Goal: Task Accomplishment & Management: Complete application form

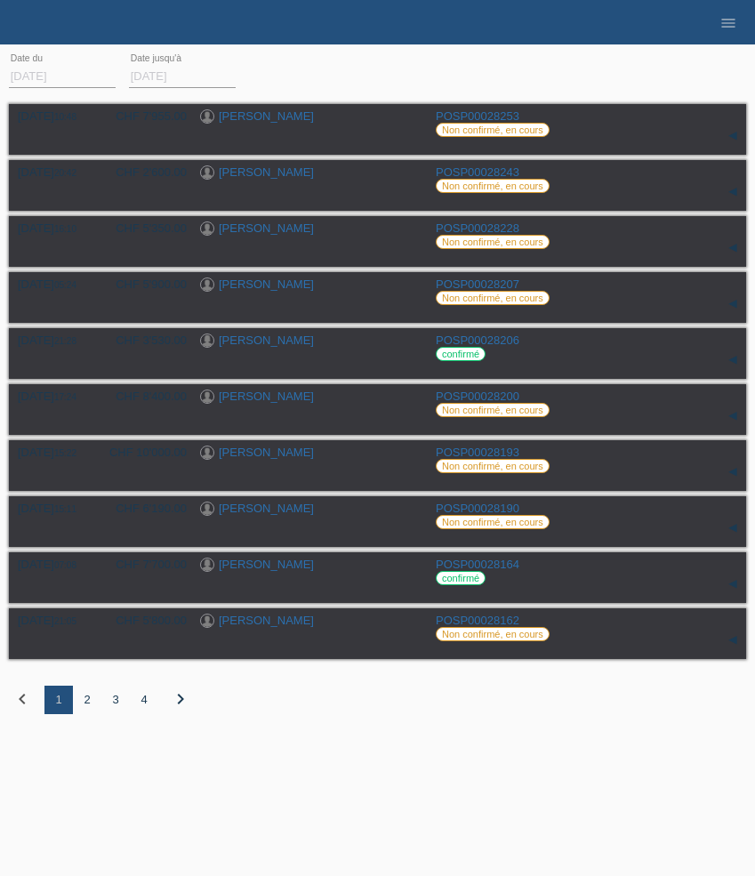
click at [87, 709] on div "2" at bounding box center [87, 700] width 28 height 28
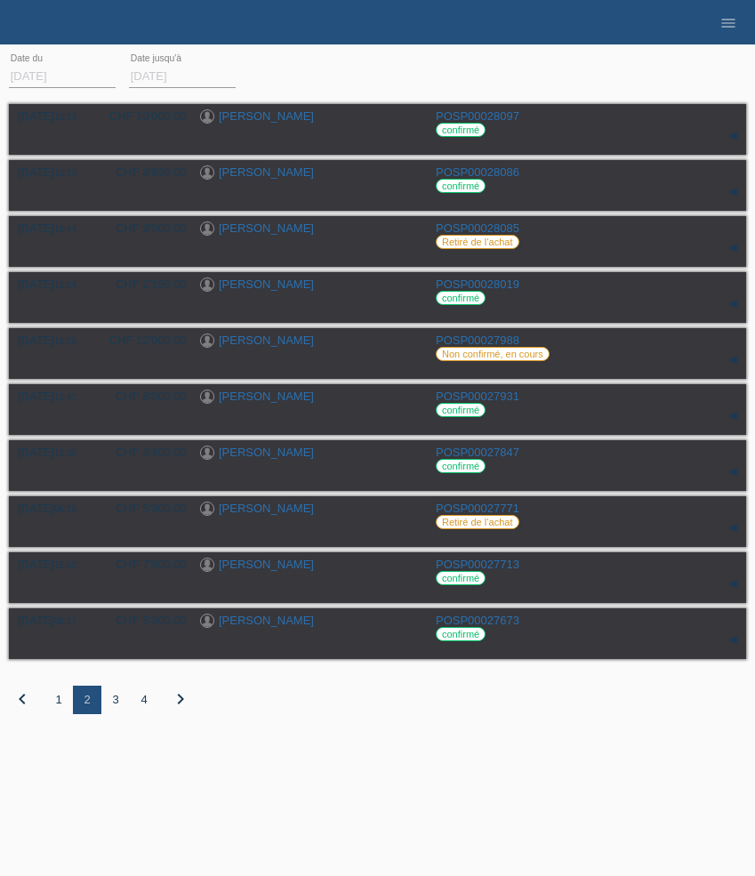
click at [60, 714] on div "1" at bounding box center [58, 700] width 28 height 28
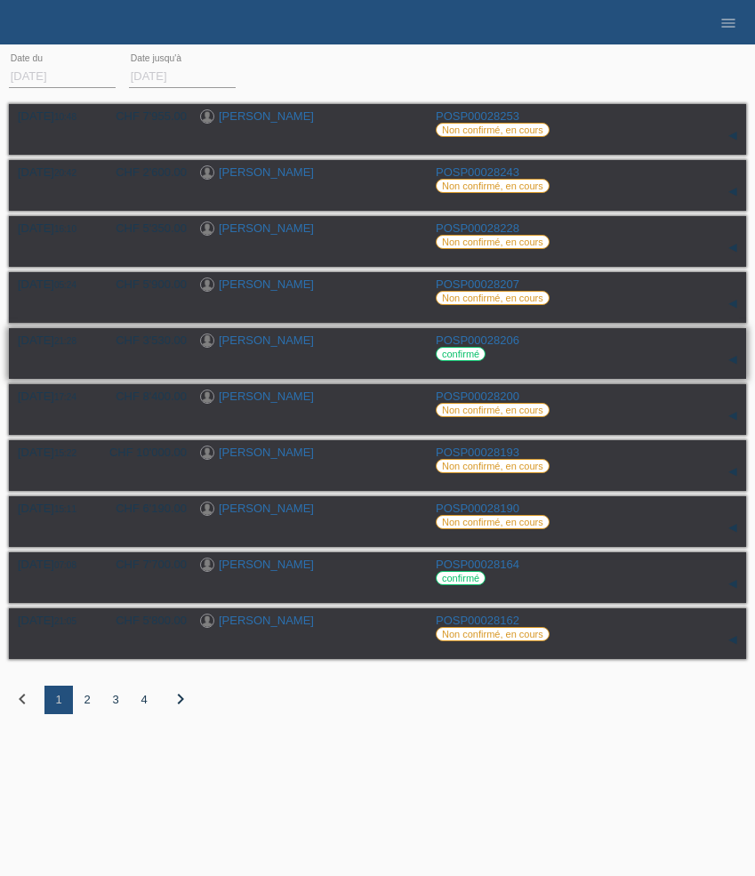
click at [261, 341] on link "Mélanie Pinheiro" at bounding box center [266, 340] width 95 height 13
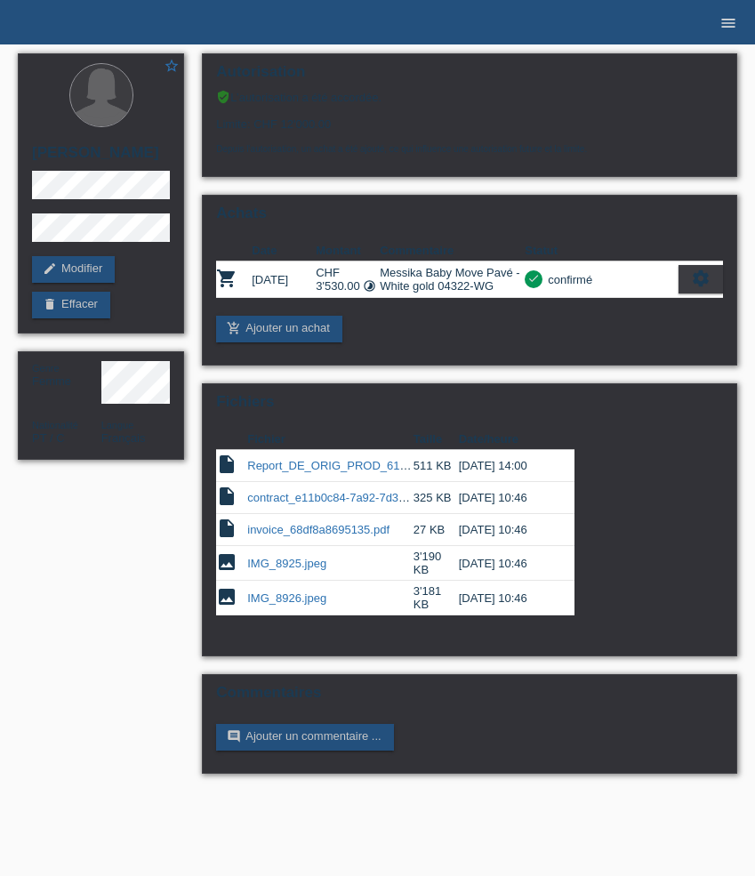
click at [730, 22] on icon "menu" at bounding box center [729, 23] width 18 height 18
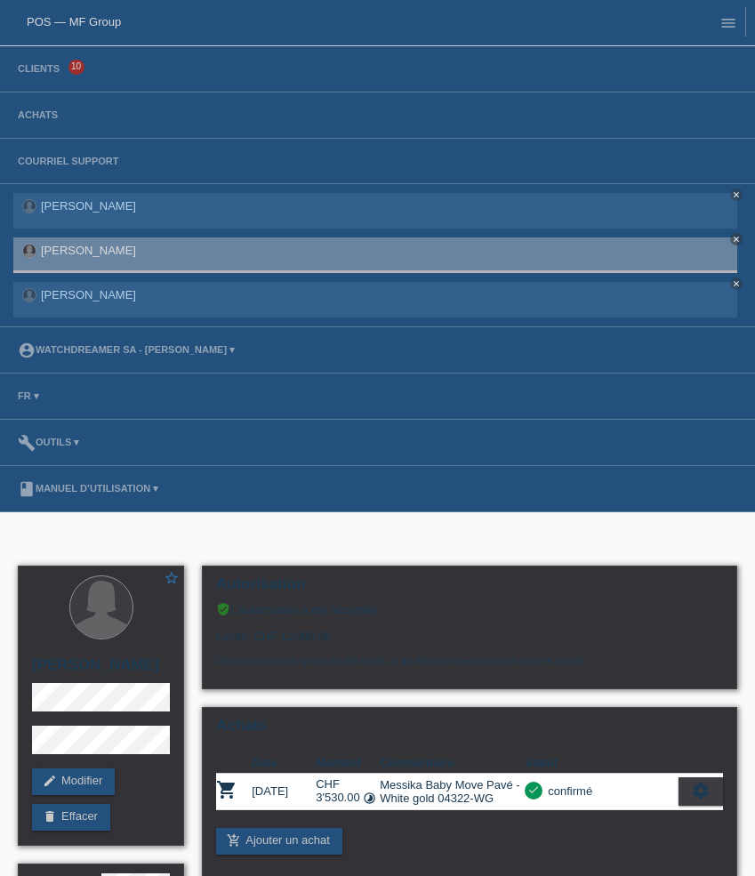
click at [42, 106] on li "Achats" at bounding box center [377, 116] width 755 height 46
click at [43, 116] on link "Achats" at bounding box center [38, 114] width 58 height 11
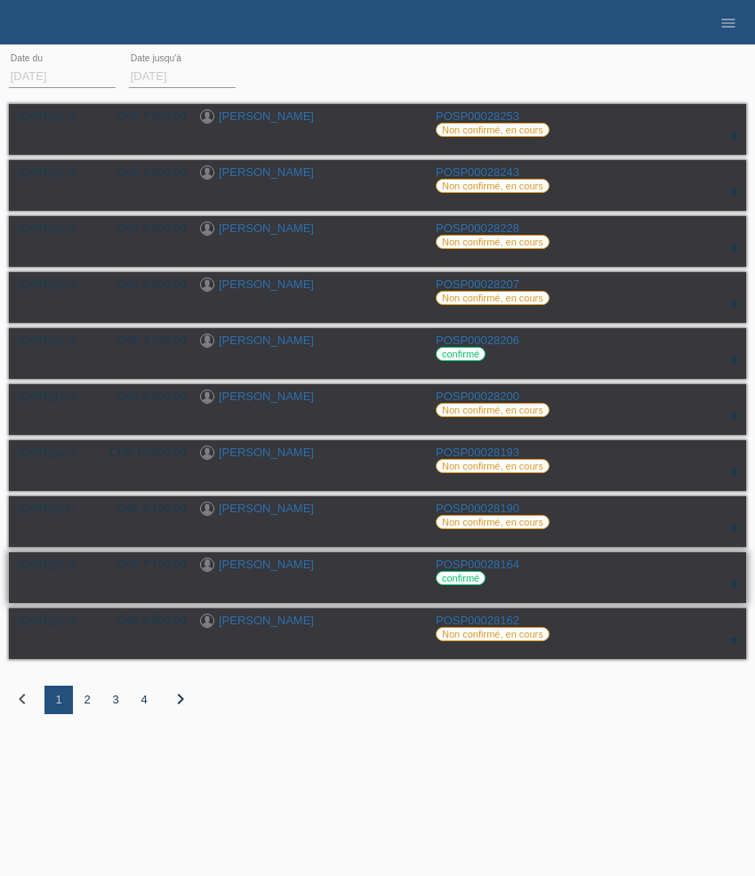
click at [254, 571] on link "[PERSON_NAME]" at bounding box center [266, 564] width 95 height 13
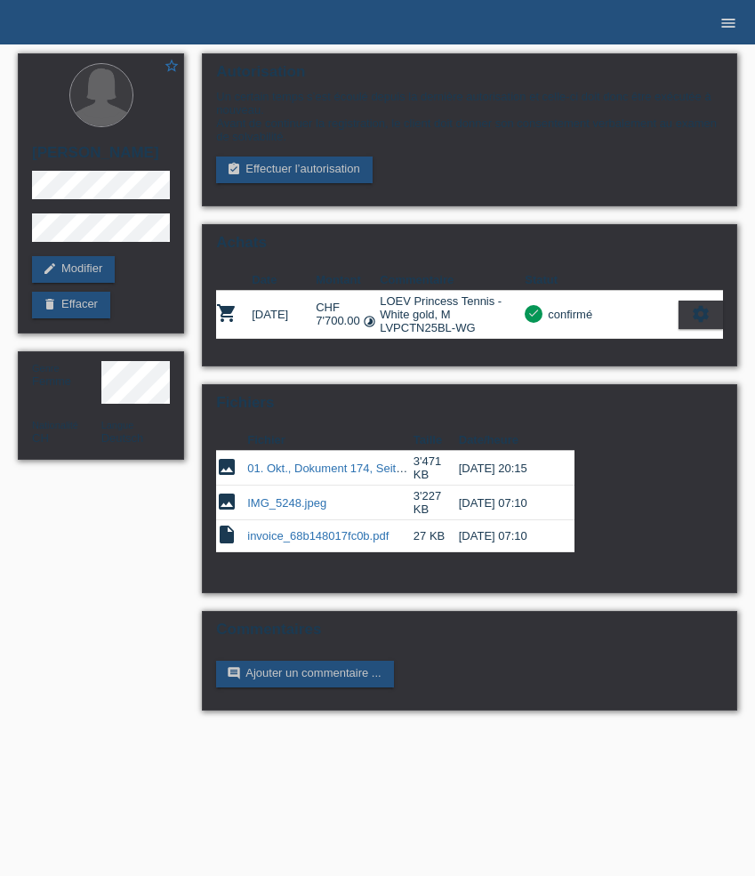
click at [735, 28] on icon "menu" at bounding box center [729, 23] width 18 height 18
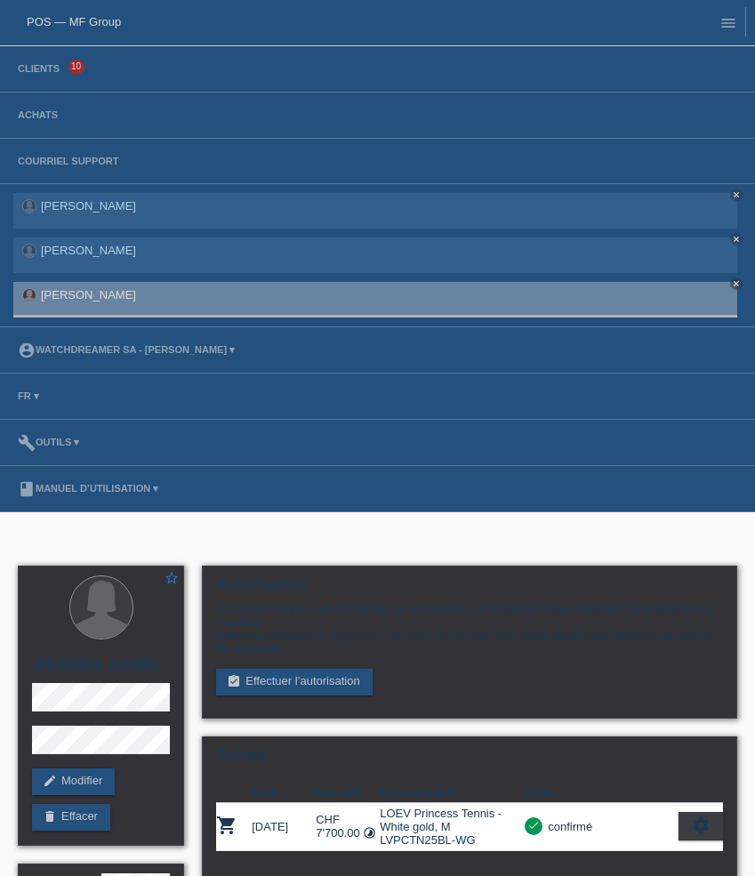
click at [50, 61] on li "Clients 10" at bounding box center [377, 69] width 755 height 46
click at [45, 70] on link "Clients" at bounding box center [39, 68] width 60 height 11
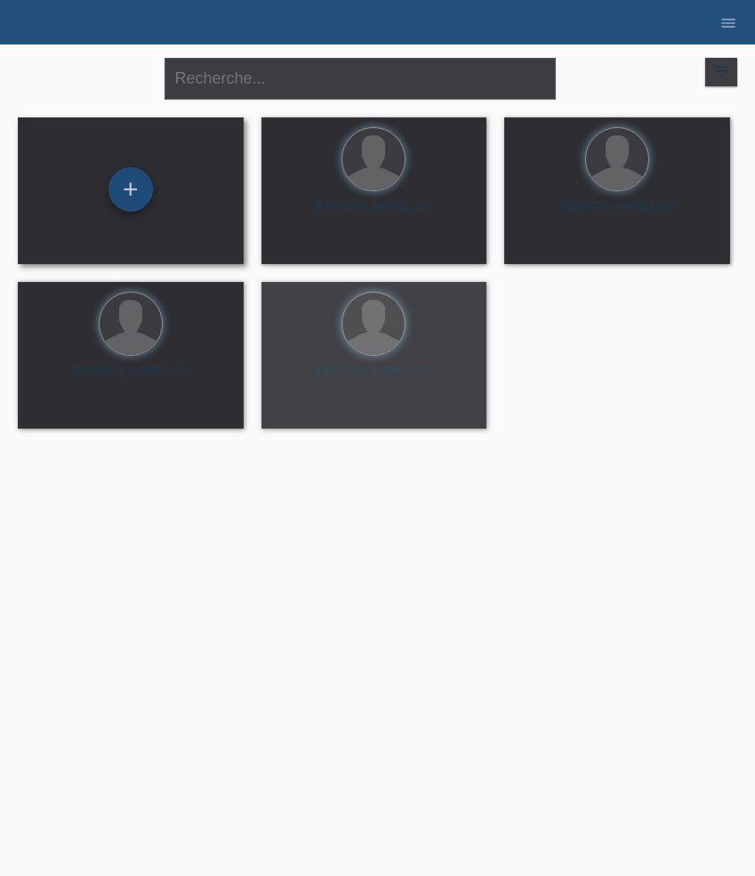
click at [132, 191] on div "+" at bounding box center [131, 189] width 44 height 44
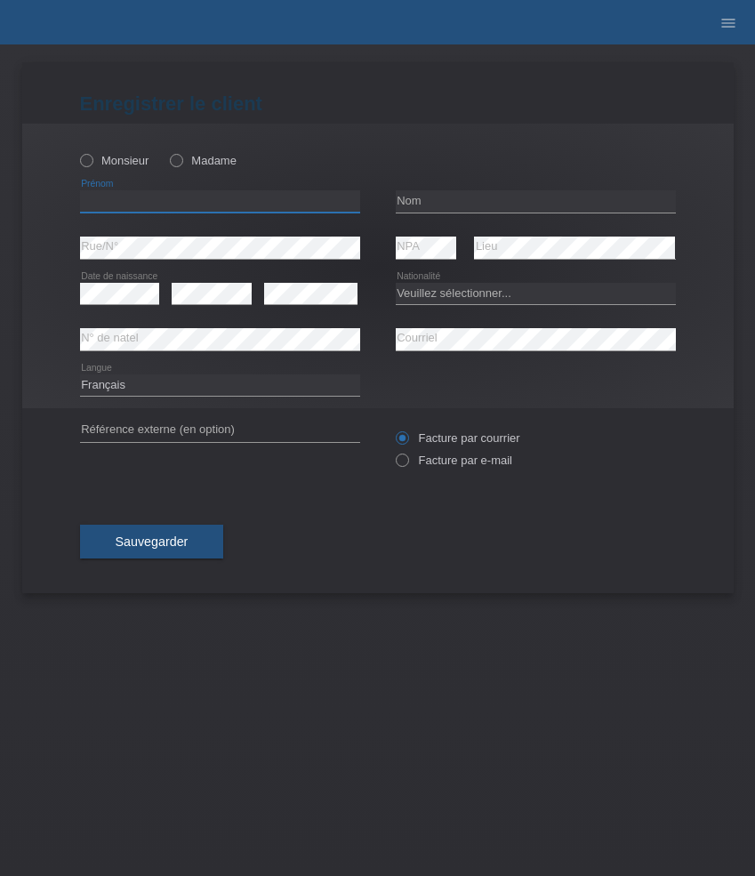
click at [204, 200] on input "text" at bounding box center [220, 201] width 280 height 22
paste input "[PERSON_NAME]"
type input "[PERSON_NAME]"
click at [117, 158] on label "Monsieur" at bounding box center [114, 160] width 69 height 13
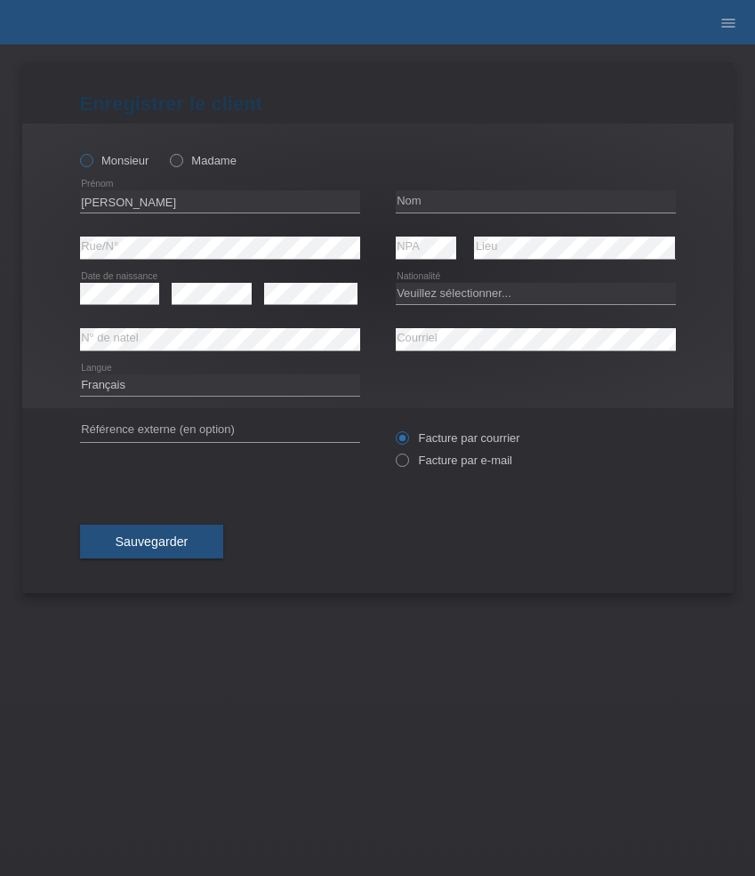
click at [92, 158] on input "Monsieur" at bounding box center [86, 160] width 12 height 12
radio input "true"
click at [441, 198] on input "text" at bounding box center [536, 201] width 280 height 22
paste input "Studer"
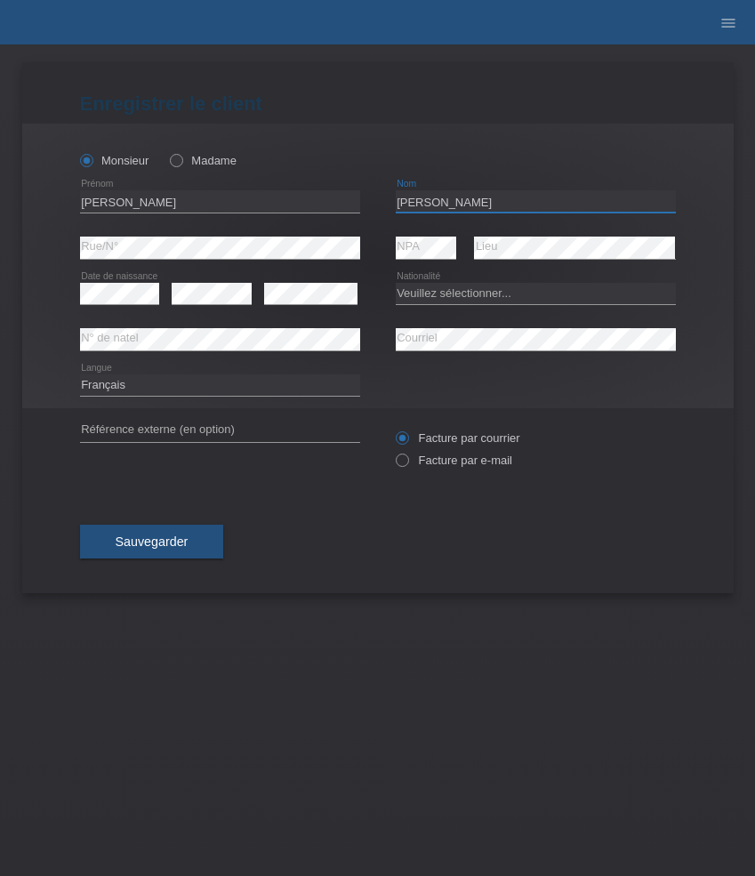
type input "Studer"
click at [120, 311] on div "error Date de naissance" at bounding box center [120, 293] width 80 height 45
click at [412, 293] on select "Veuillez sélectionner... Suisse Allemagne Autriche Liechtenstein ------------ A…" at bounding box center [536, 293] width 280 height 21
select select "RS"
click at [396, 283] on select "Veuillez sélectionner... Suisse Allemagne Autriche Liechtenstein ------------ A…" at bounding box center [536, 293] width 280 height 21
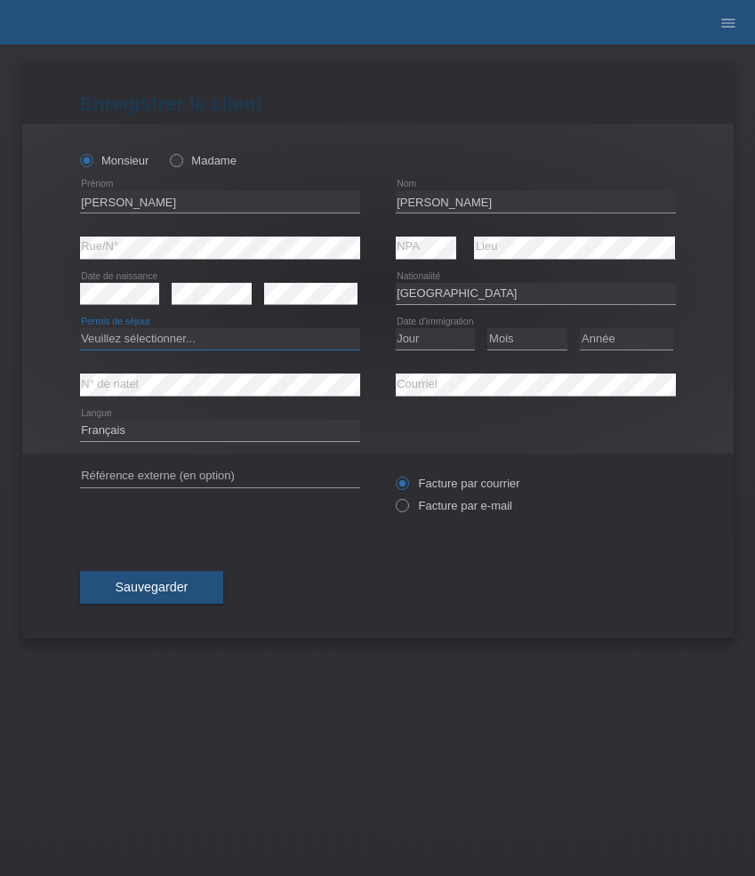
click at [165, 348] on select "Veuillez sélectionner... C B B - Statut de réfugié Autre" at bounding box center [220, 338] width 280 height 21
select select "C"
click at [80, 329] on select "Veuillez sélectionner... C B B - Statut de réfugié Autre" at bounding box center [220, 338] width 280 height 21
click at [165, 430] on select "Deutsch Français Italiano English" at bounding box center [220, 430] width 280 height 21
select select "de"
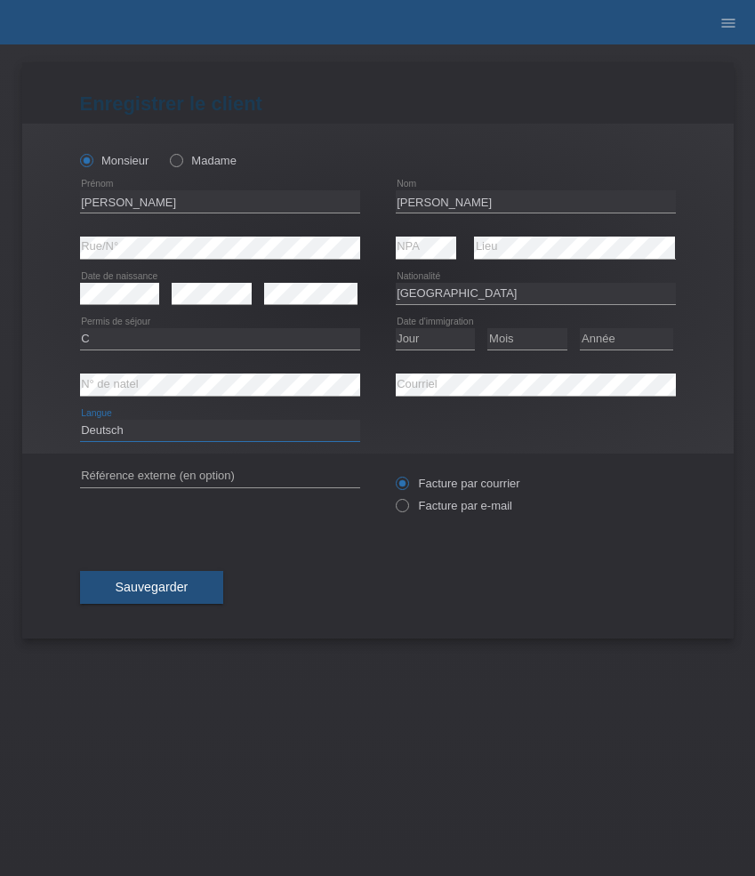
click at [80, 421] on select "Deutsch Français Italiano English" at bounding box center [220, 430] width 280 height 21
click at [172, 197] on input "Petra" at bounding box center [220, 201] width 280 height 22
paste input "[PERSON_NAME]"
type input "[PERSON_NAME]"
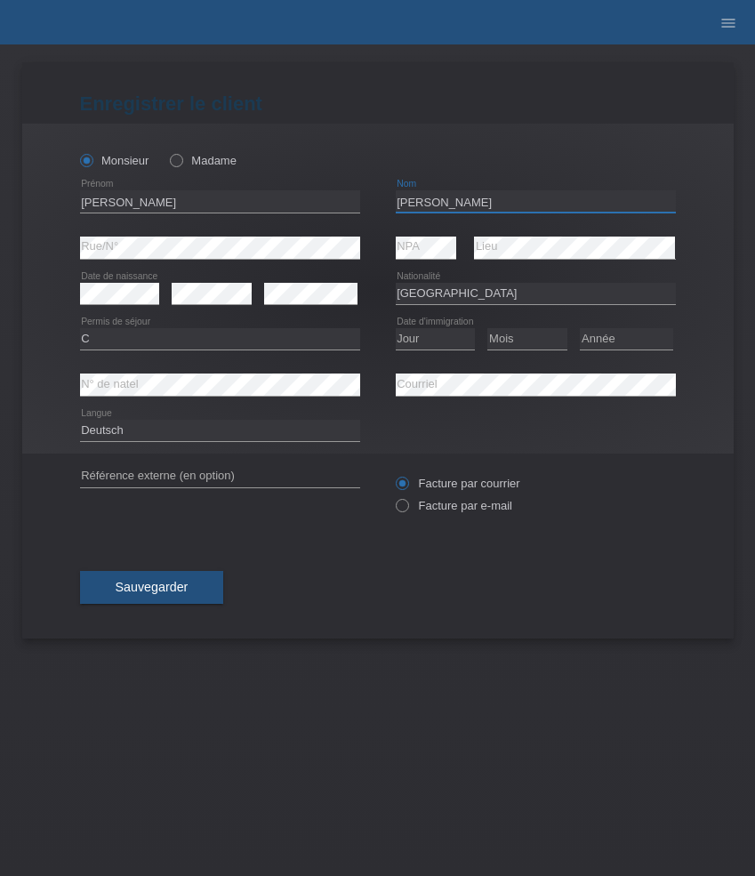
click at [438, 204] on input "Studer" at bounding box center [536, 201] width 280 height 22
paste input "[PERSON_NAME]"
type input "[PERSON_NAME]"
click at [439, 336] on select "Jour 01 02 03 04 05 06 07 08 09 10 11" at bounding box center [436, 338] width 80 height 21
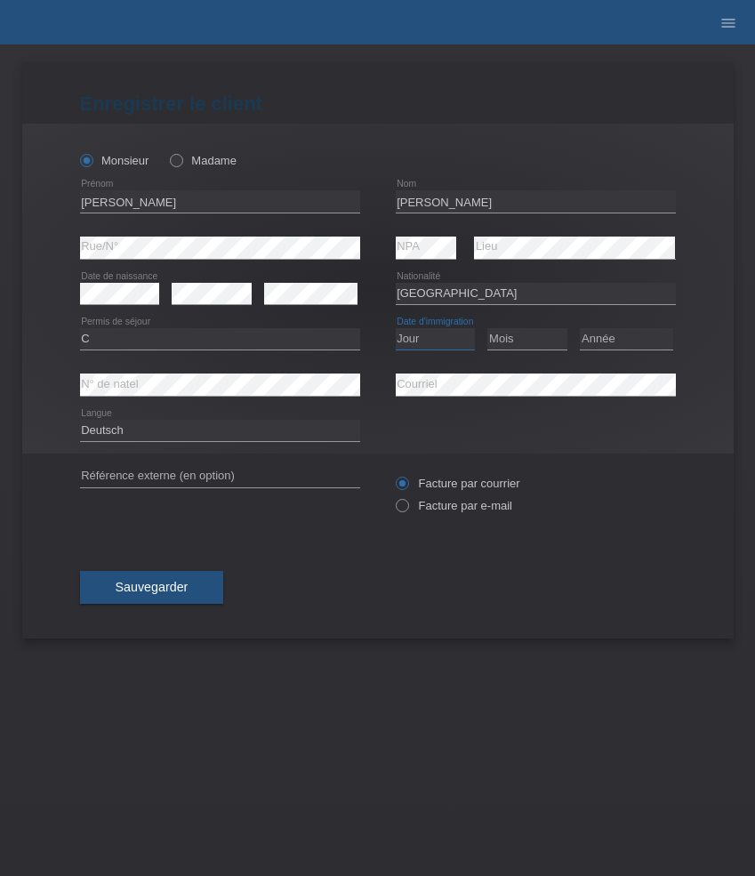
select select "28"
click at [396, 329] on select "Jour 01 02 03 04 05 06 07 08 09 10 11" at bounding box center [436, 338] width 80 height 21
click at [540, 335] on select "Mois 01 02 03 04 05 06 07 08 09 10 11" at bounding box center [528, 338] width 80 height 21
select select "08"
click at [488, 329] on select "Mois 01 02 03 04 05 06 07 08 09 10 11" at bounding box center [528, 338] width 80 height 21
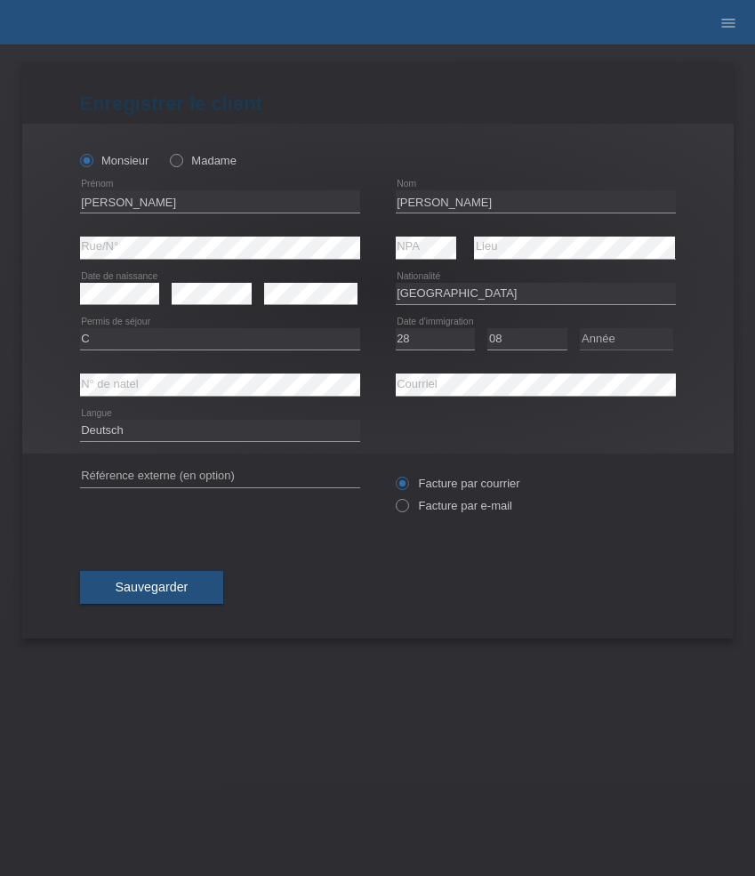
click at [641, 338] on select "Année 2025 2024 2023 2022 2021 2020 2019 2018 2017 2016 2015 2014 2013 2012 201…" at bounding box center [626, 338] width 93 height 21
select select "2016"
click at [580, 329] on select "Année 2025 2024 2023 2022 2021 2020 2019 2018 2017 2016 2015 2014 2013 2012 201…" at bounding box center [626, 338] width 93 height 21
click at [0, 44] on html "POS — MF Group Clients 10 Achats Courriel Support Mélanie Pinheiro close close" at bounding box center [377, 22] width 755 height 44
click at [334, 213] on div "Monsieur Madame Marko error Prénom C" at bounding box center [378, 289] width 712 height 330
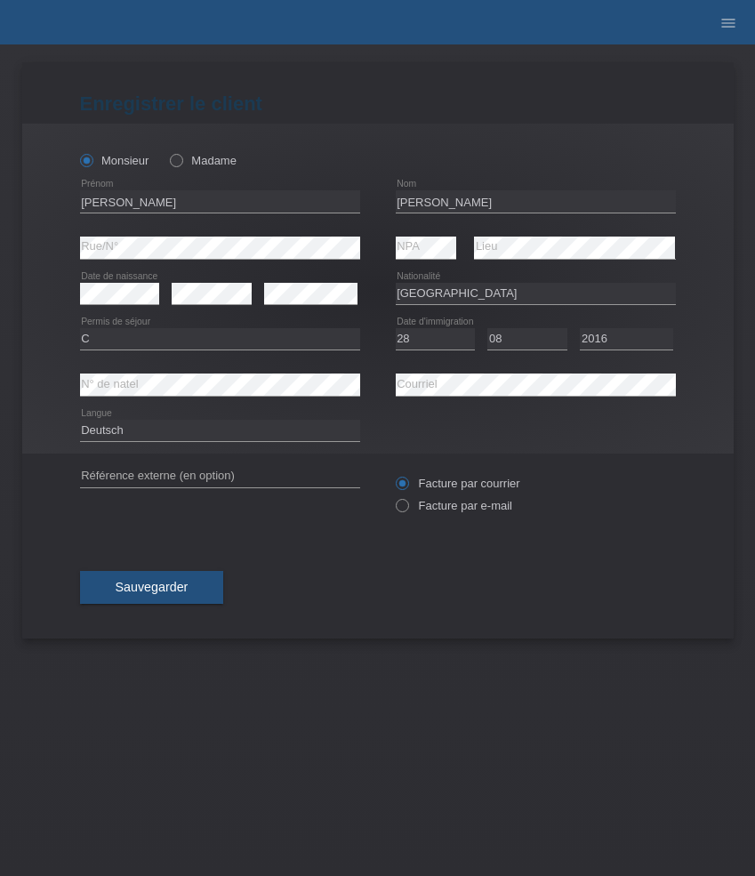
click at [379, 607] on div "Sauvegarder" at bounding box center [378, 587] width 596 height 103
click at [467, 510] on label "Facture par e-mail" at bounding box center [454, 505] width 117 height 13
click at [407, 510] on input "Facture par e-mail" at bounding box center [402, 510] width 12 height 22
radio input "true"
click at [197, 589] on button "Sauvegarder" at bounding box center [152, 588] width 144 height 34
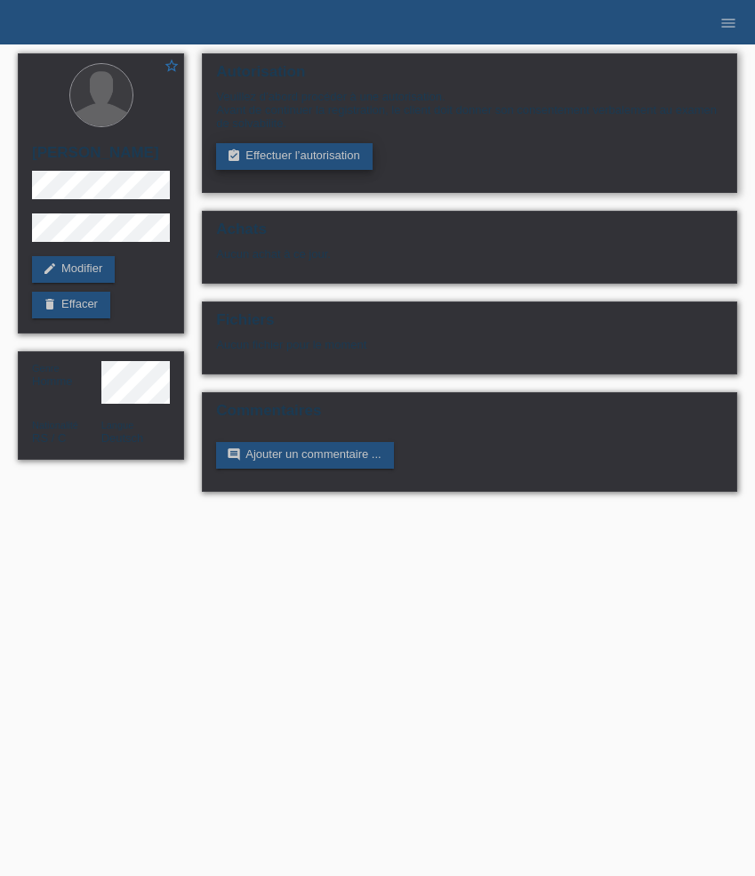
click at [304, 160] on link "assignment_turned_in Effectuer l’autorisation" at bounding box center [294, 156] width 156 height 27
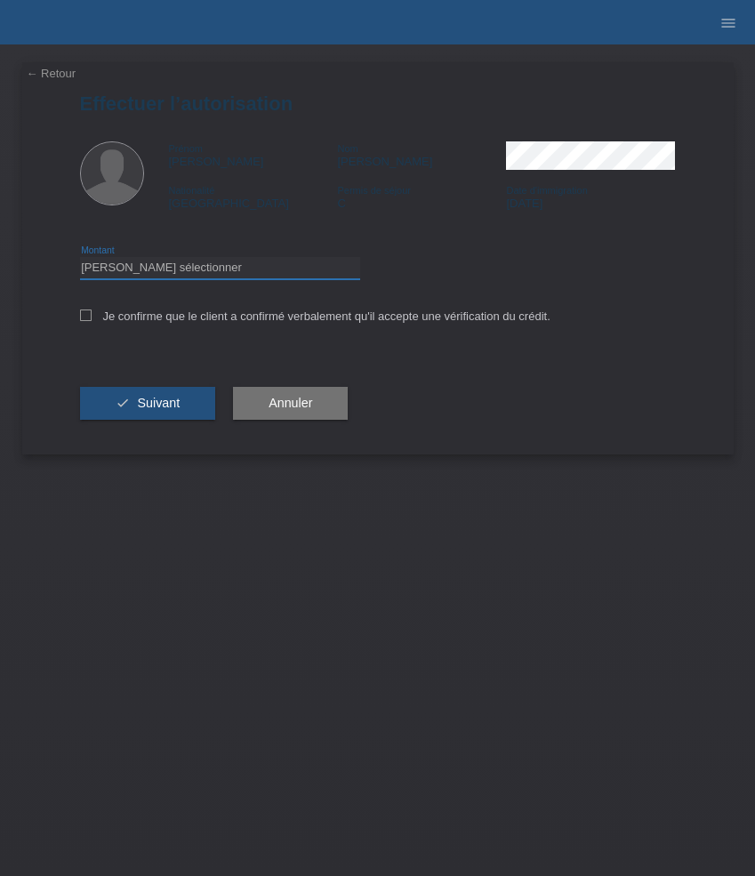
click at [149, 278] on select "Veuillez sélectionner CHF 1.00 - CHF 499.00 CHF 500.00 - CHF 1'999.00 CHF 2'000…" at bounding box center [220, 267] width 280 height 21
select select "3"
click at [80, 260] on select "Veuillez sélectionner CHF 1.00 - CHF 499.00 CHF 500.00 - CHF 1'999.00 CHF 2'000…" at bounding box center [220, 267] width 280 height 21
click at [156, 322] on label "Je confirme que le client a confirmé verbalement qu'il accepte une vérification…" at bounding box center [315, 316] width 471 height 13
click at [92, 321] on input "Je confirme que le client a confirmé verbalement qu'il accepte une vérification…" at bounding box center [86, 316] width 12 height 12
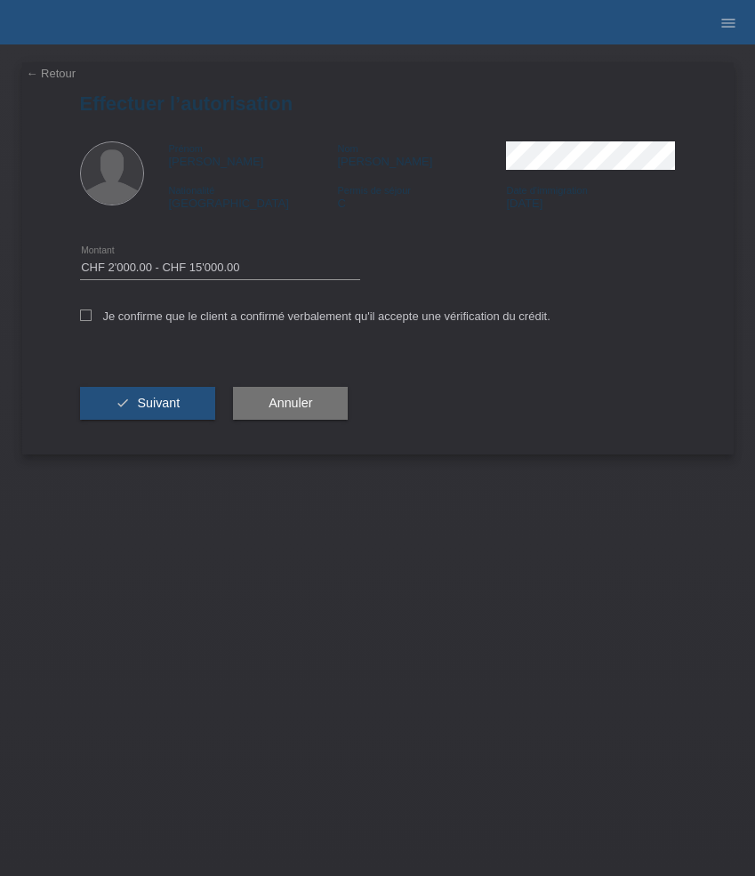
checkbox input "true"
click at [156, 402] on span "Suivant" at bounding box center [158, 403] width 43 height 14
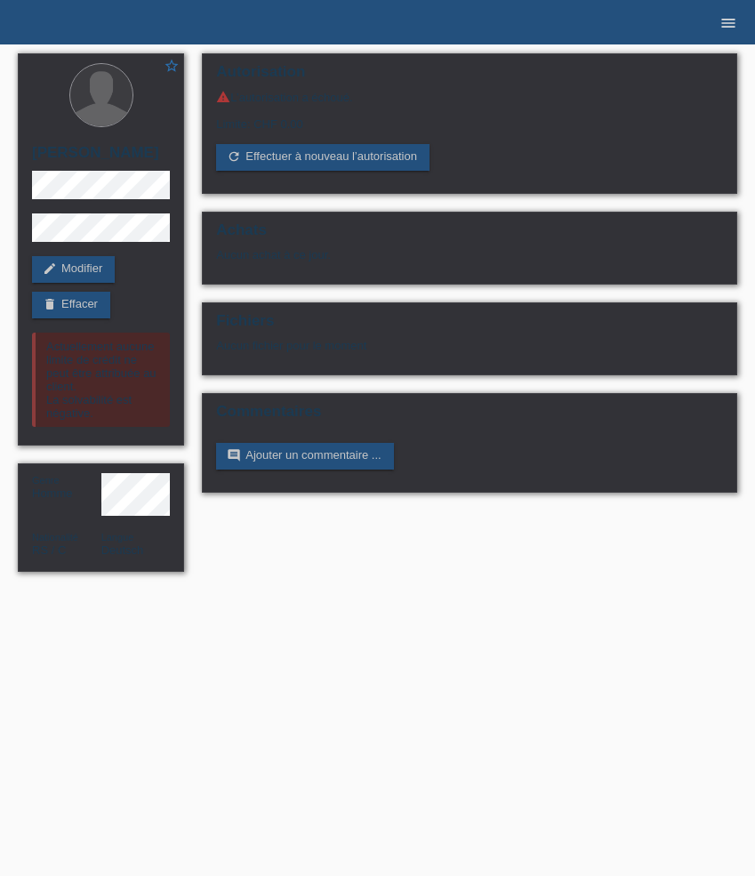
click at [734, 17] on icon "menu" at bounding box center [729, 23] width 18 height 18
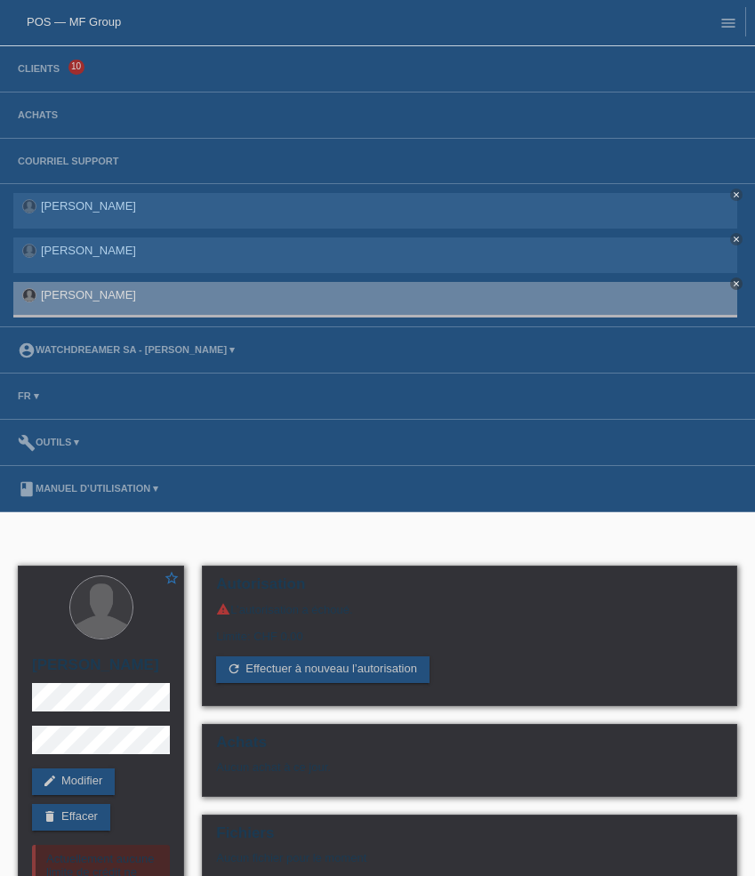
click at [32, 77] on li "Clients 10" at bounding box center [377, 69] width 755 height 46
click at [32, 70] on link "Clients" at bounding box center [39, 68] width 60 height 11
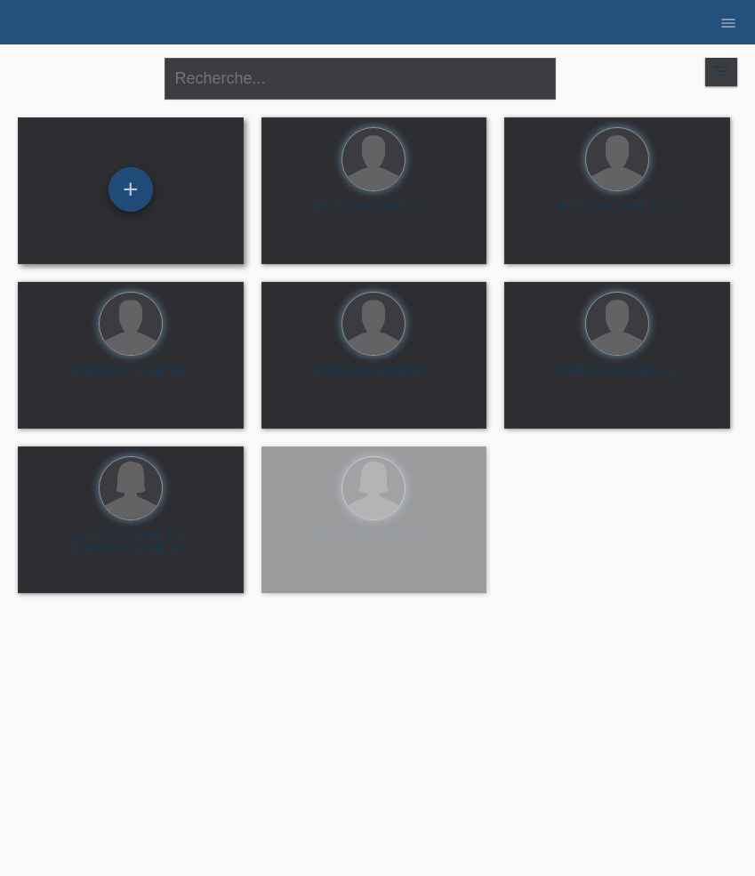
click at [149, 194] on div "+" at bounding box center [131, 189] width 44 height 44
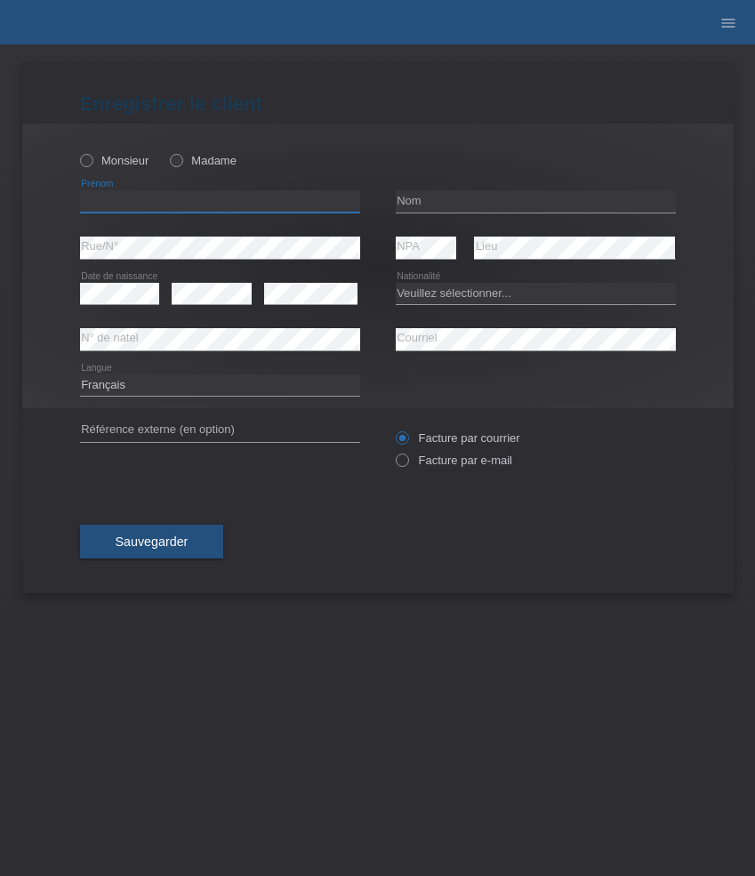
click at [222, 207] on input "text" at bounding box center [220, 201] width 280 height 22
paste input "[PERSON_NAME]"
type input "[PERSON_NAME]"
click at [441, 197] on input "text" at bounding box center [536, 201] width 280 height 22
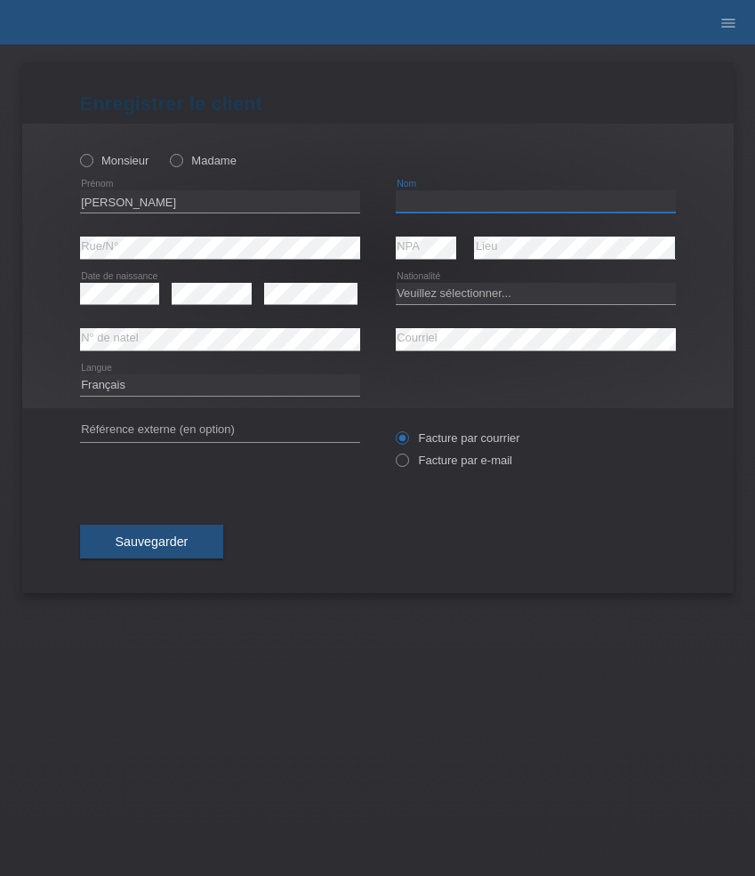
click at [441, 197] on input "text" at bounding box center [536, 201] width 280 height 22
paste input "[PERSON_NAME]"
type input "[PERSON_NAME]"
click at [132, 165] on label "Monsieur" at bounding box center [114, 160] width 69 height 13
click at [92, 165] on input "Monsieur" at bounding box center [86, 160] width 12 height 12
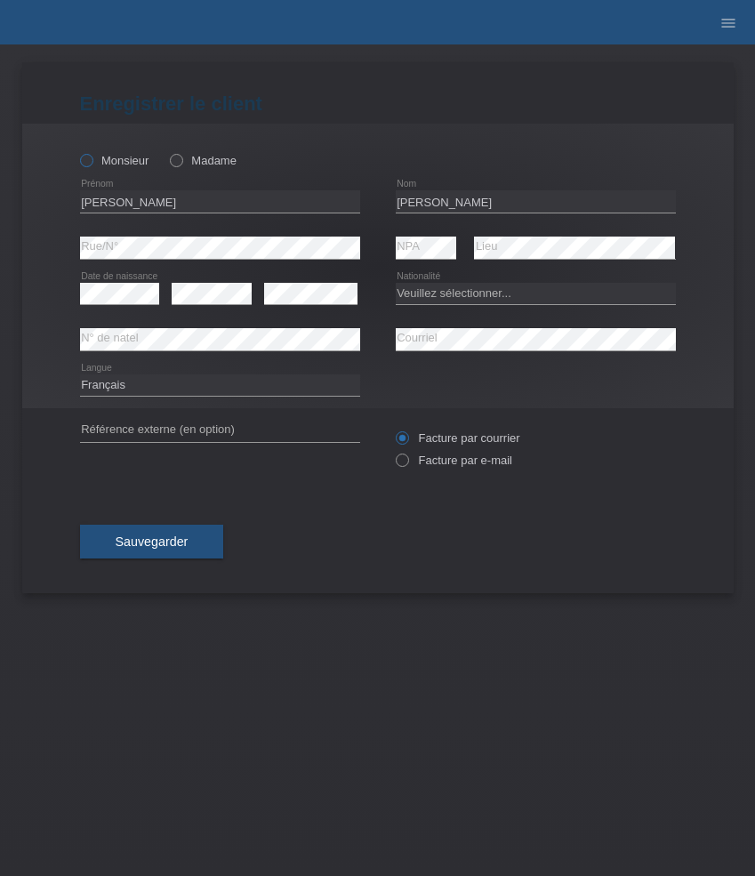
radio input "true"
click at [146, 386] on select "Deutsch Français Italiano English" at bounding box center [220, 385] width 280 height 21
select select "de"
click at [80, 375] on select "Deutsch Français Italiano English" at bounding box center [220, 385] width 280 height 21
click at [453, 292] on select "Veuillez sélectionner... Suisse Allemagne Autriche Liechtenstein ------------ A…" at bounding box center [536, 293] width 280 height 21
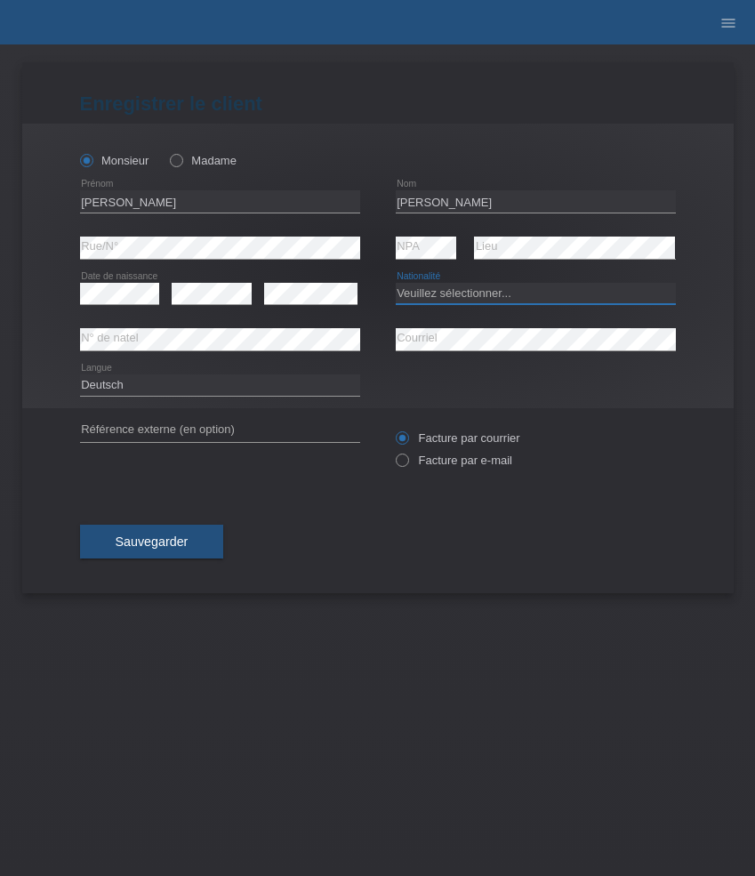
select select "CH"
click at [396, 283] on select "Veuillez sélectionner... Suisse Allemagne Autriche Liechtenstein ------------ A…" at bounding box center [536, 293] width 280 height 21
click at [358, 472] on div "error Référence externe (en option) Facture par courrier" at bounding box center [378, 449] width 596 height 82
click at [420, 463] on label "Facture par e-mail" at bounding box center [454, 460] width 117 height 13
click at [407, 463] on input "Facture par e-mail" at bounding box center [402, 465] width 12 height 22
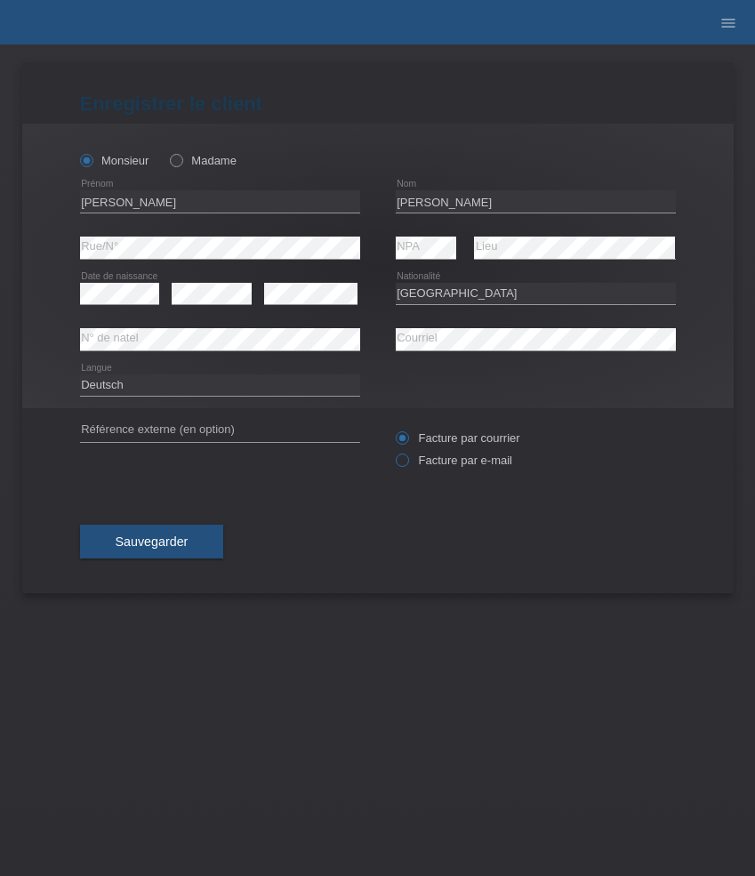
radio input "true"
click at [200, 542] on button "Sauvegarder" at bounding box center [152, 542] width 144 height 34
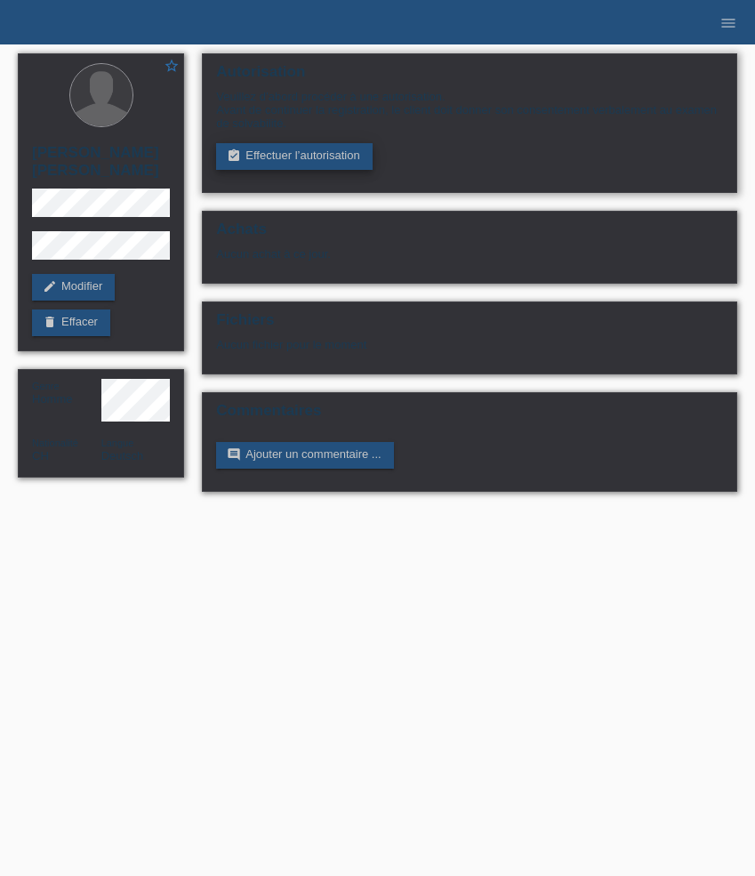
click at [331, 165] on link "assignment_turned_in Effectuer l’autorisation" at bounding box center [294, 156] width 156 height 27
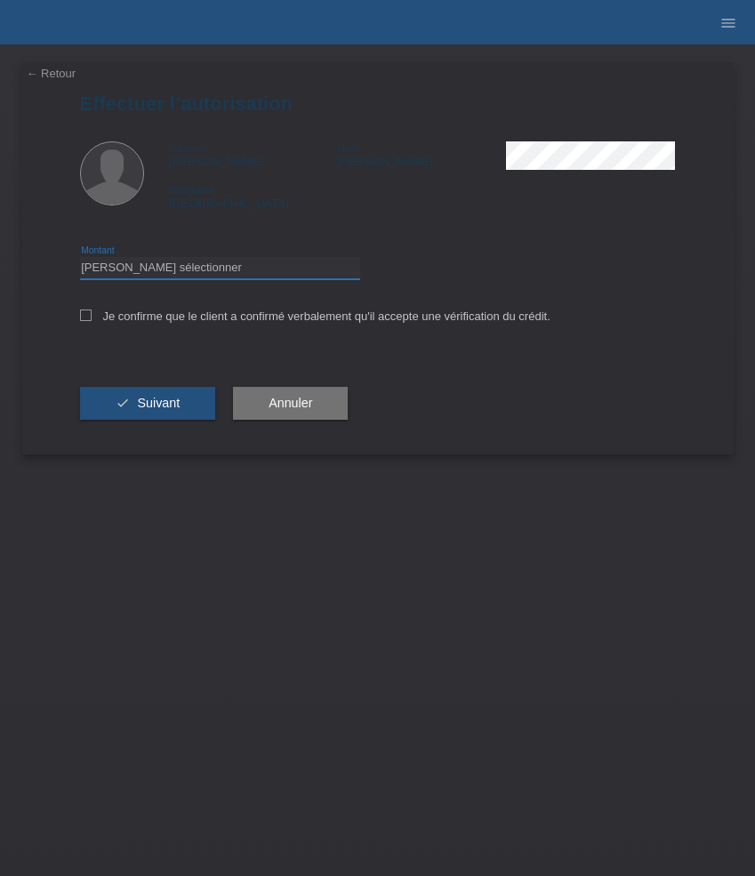
click at [287, 273] on select "Veuillez sélectionner CHF 1.00 - CHF 499.00 CHF 500.00 - CHF 1'999.00 CHF 2'000…" at bounding box center [220, 267] width 280 height 21
select select "3"
click at [80, 260] on select "Veuillez sélectionner CHF 1.00 - CHF 499.00 CHF 500.00 - CHF 1'999.00 CHF 2'000…" at bounding box center [220, 267] width 280 height 21
click at [299, 322] on label "Je confirme que le client a confirmé verbalement qu'il accepte une vérification…" at bounding box center [315, 316] width 471 height 13
click at [92, 321] on input "Je confirme que le client a confirmé verbalement qu'il accepte une vérification…" at bounding box center [86, 316] width 12 height 12
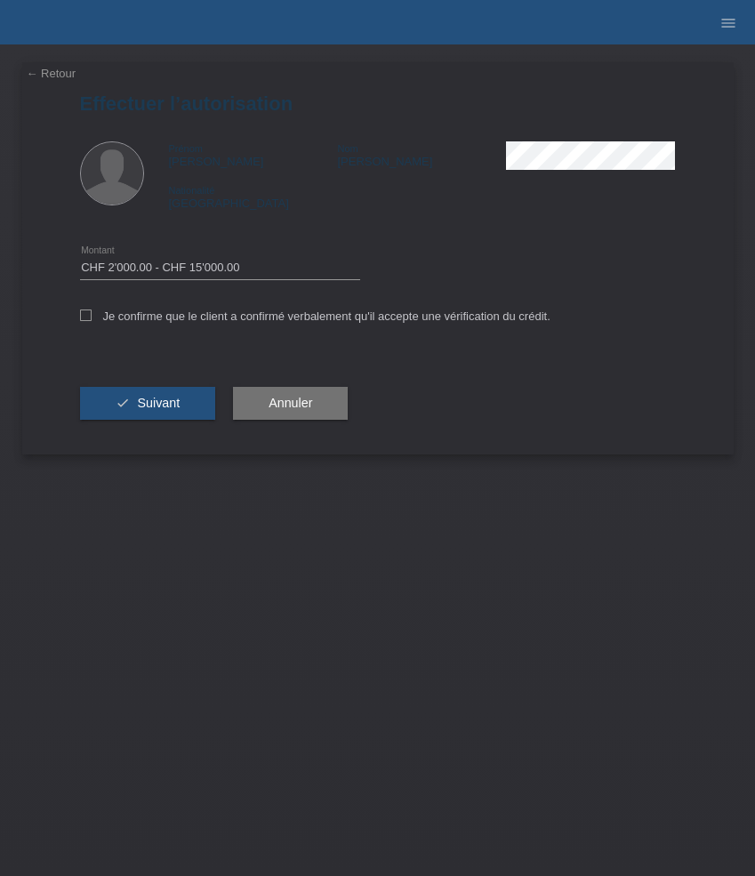
checkbox input "true"
click at [175, 396] on button "check Suivant" at bounding box center [148, 404] width 136 height 34
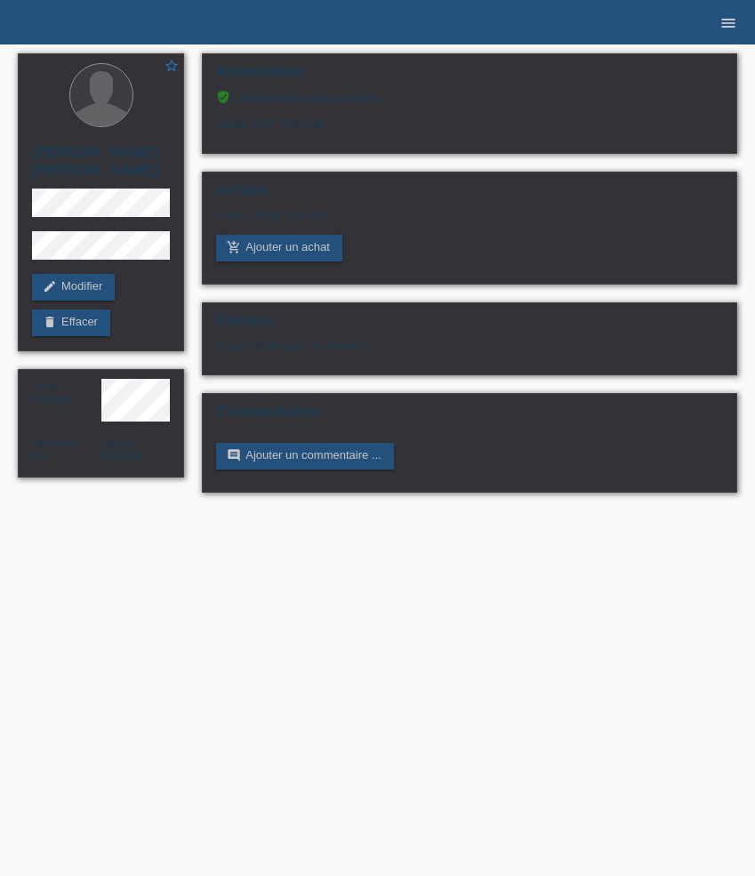
click at [729, 25] on icon "menu" at bounding box center [729, 23] width 18 height 18
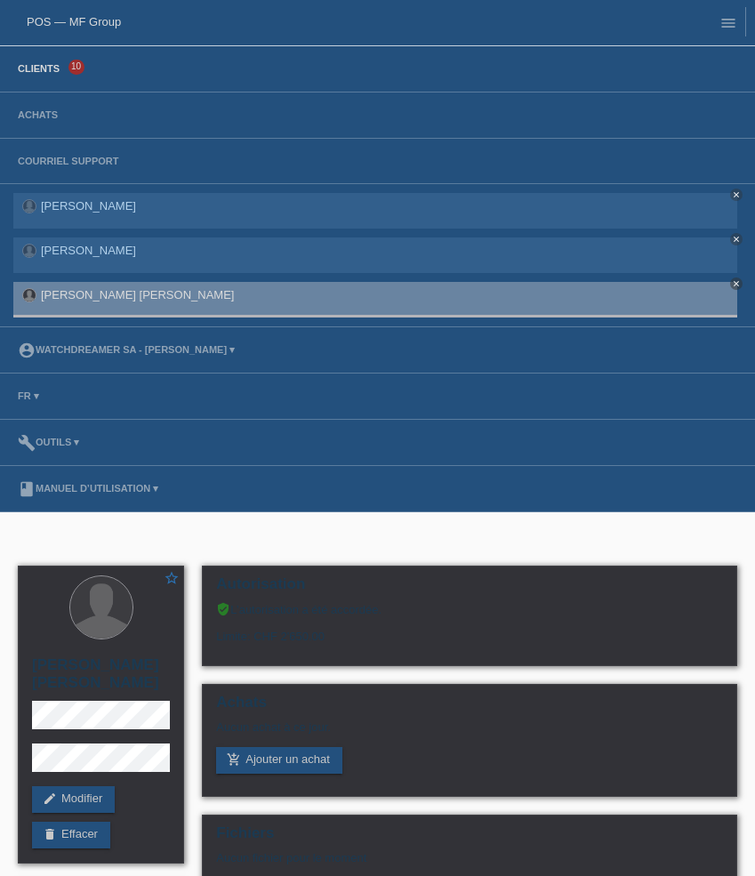
click at [48, 72] on link "Clients" at bounding box center [39, 68] width 60 height 11
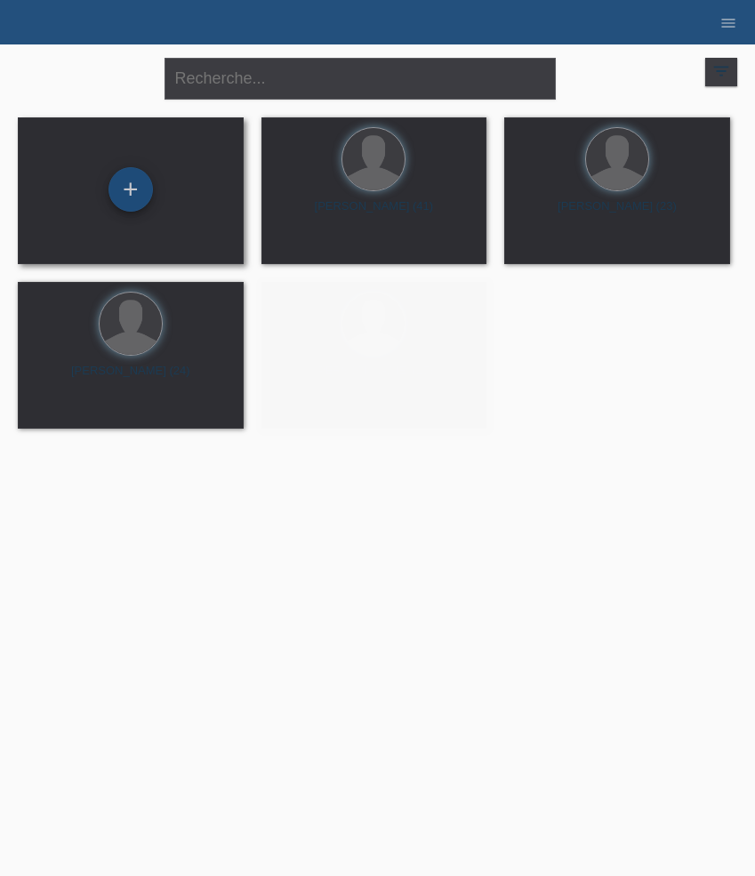
click at [137, 198] on div "+" at bounding box center [131, 189] width 44 height 44
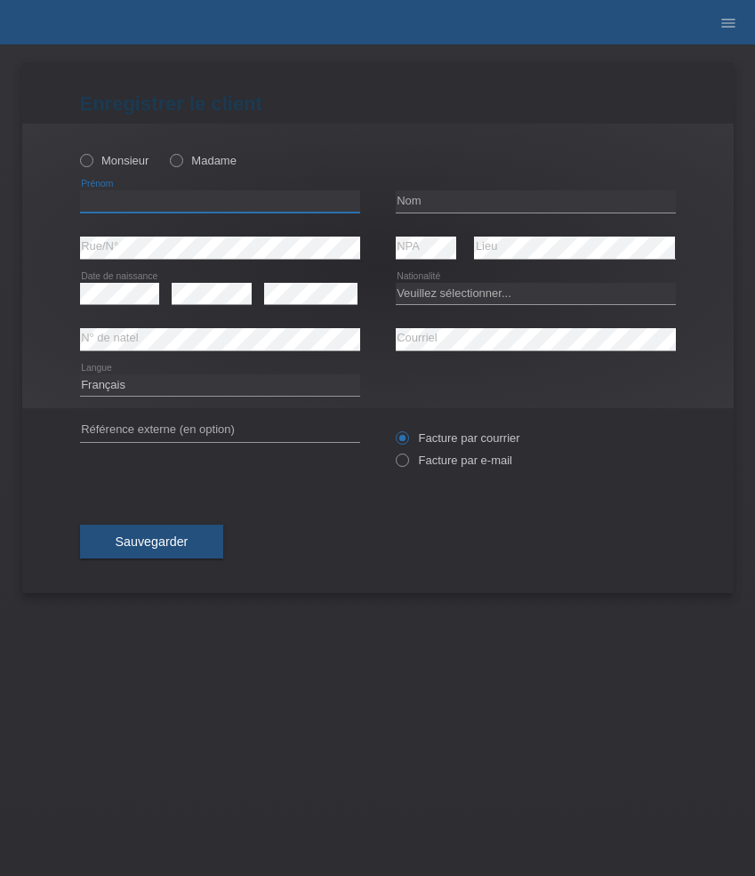
click at [185, 200] on input "text" at bounding box center [220, 201] width 280 height 22
paste input "Natasa"
type input "[PERSON_NAME]"
click at [501, 205] on input "text" at bounding box center [536, 201] width 280 height 22
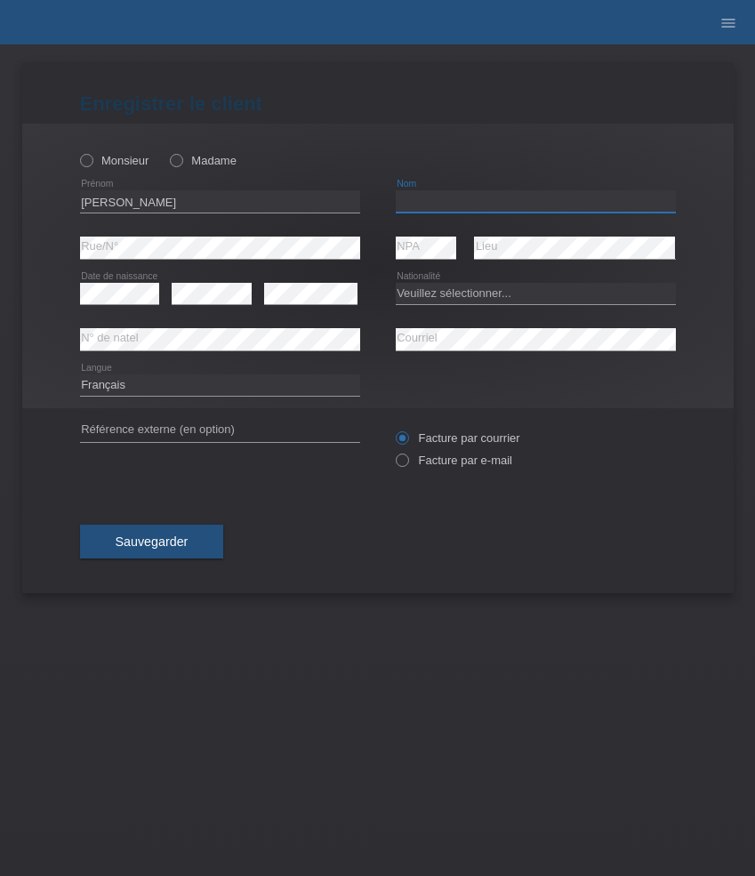
click at [501, 205] on input "text" at bounding box center [536, 201] width 280 height 22
paste input "[PERSON_NAME]"
type input "[PERSON_NAME]"
click at [475, 301] on select "Veuillez sélectionner... [GEOGRAPHIC_DATA] [GEOGRAPHIC_DATA] [GEOGRAPHIC_DATA] …" at bounding box center [536, 293] width 280 height 21
select select "CH"
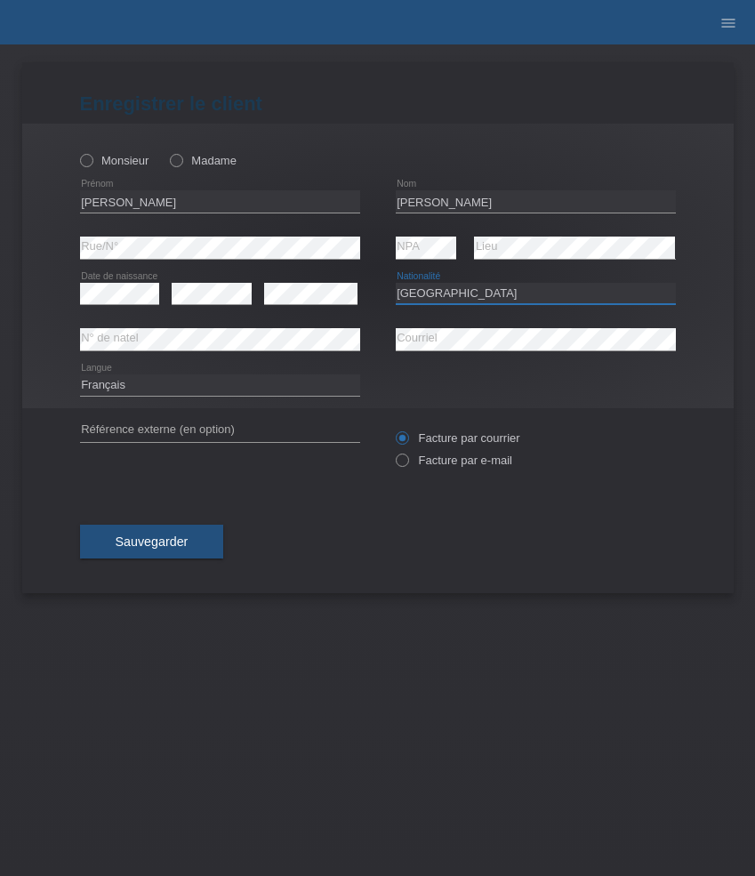
click at [396, 283] on select "Veuillez sélectionner... [GEOGRAPHIC_DATA] [GEOGRAPHIC_DATA] [GEOGRAPHIC_DATA] …" at bounding box center [536, 293] width 280 height 21
click at [442, 462] on label "Facture par e-mail" at bounding box center [454, 460] width 117 height 13
click at [407, 462] on input "Facture par e-mail" at bounding box center [402, 465] width 12 height 22
radio input "true"
click at [166, 549] on span "Sauvegarder" at bounding box center [152, 542] width 73 height 14
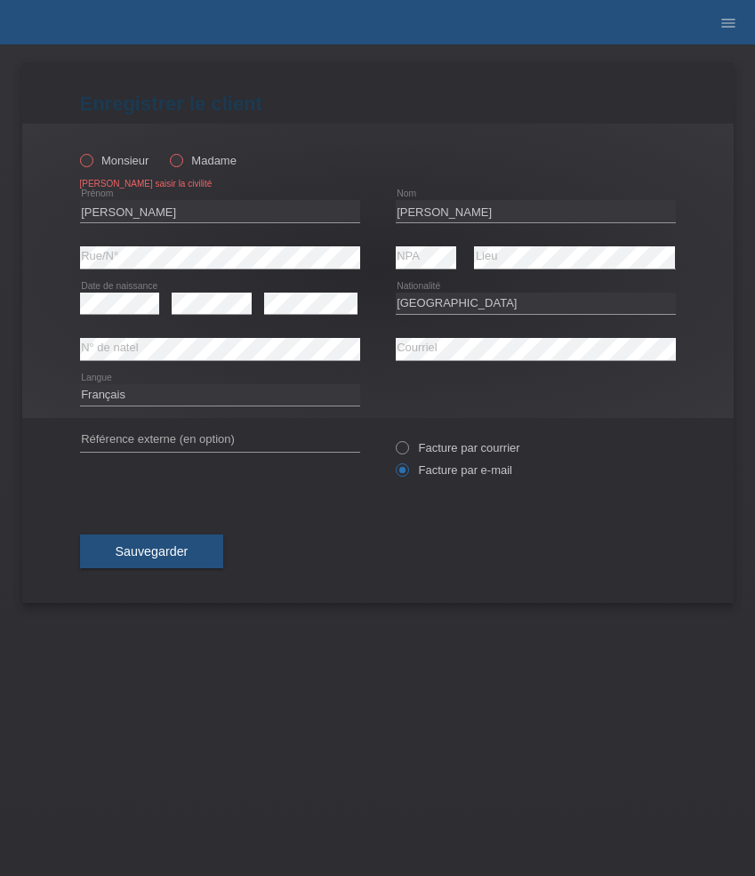
click at [167, 151] on icon at bounding box center [167, 151] width 0 height 0
click at [178, 164] on input "Madame" at bounding box center [176, 160] width 12 height 12
radio input "true"
click at [170, 558] on span "Sauvegarder" at bounding box center [152, 551] width 73 height 14
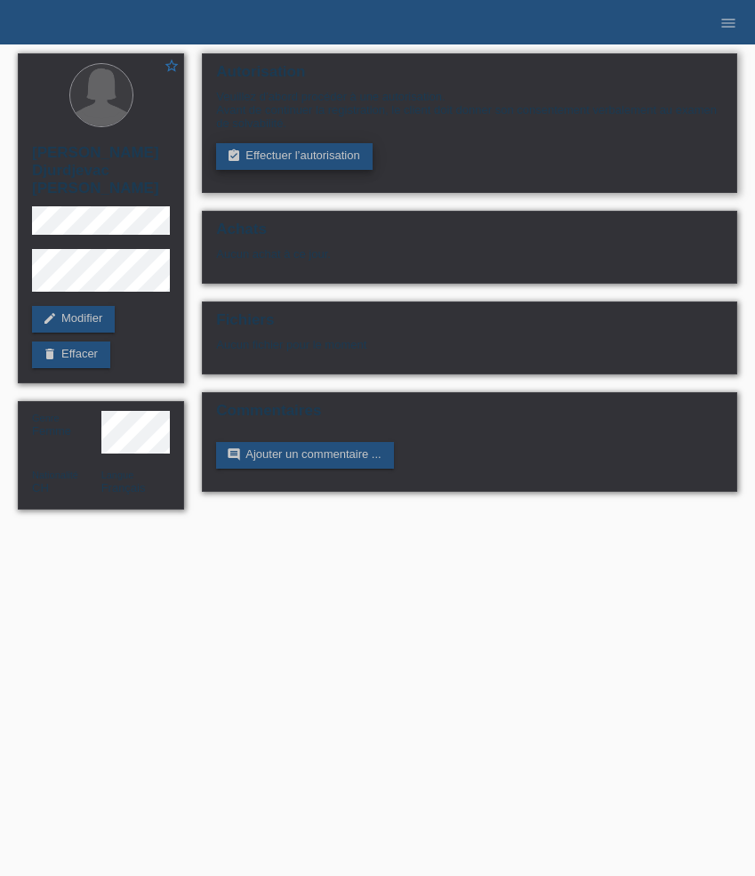
click at [254, 157] on link "assignment_turned_in Effectuer l’autorisation" at bounding box center [294, 156] width 156 height 27
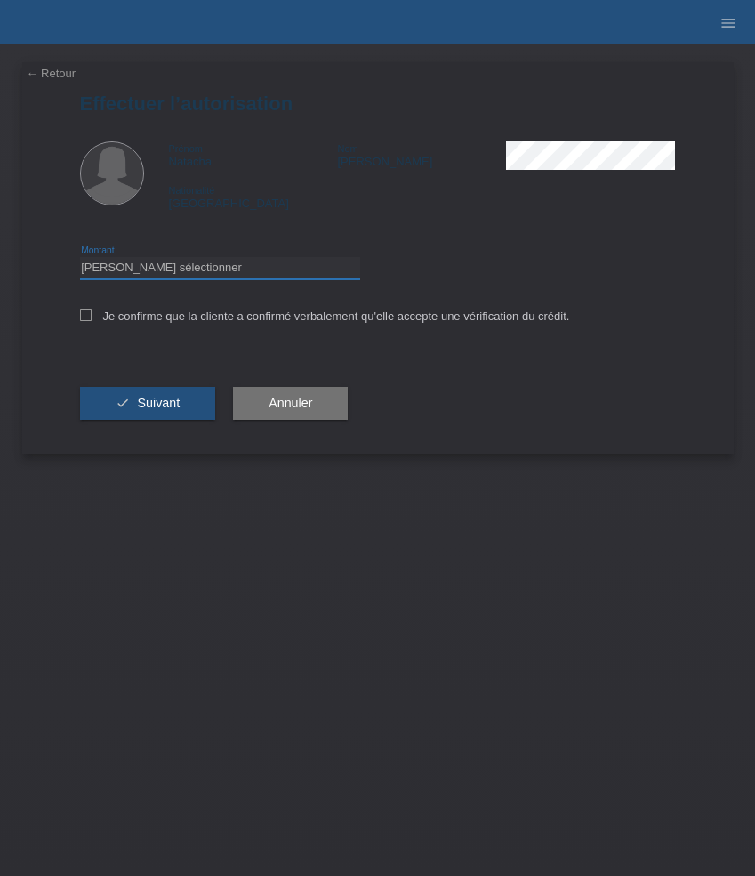
click at [278, 278] on select "Veuillez sélectionner CHF 1.00 - CHF 499.00 CHF 500.00 - CHF 1'999.00 CHF 2'000…" at bounding box center [220, 267] width 280 height 21
select select "3"
click at [80, 260] on select "Veuillez sélectionner CHF 1.00 - CHF 499.00 CHF 500.00 - CHF 1'999.00 CHF 2'000…" at bounding box center [220, 267] width 280 height 21
click at [272, 323] on label "Je confirme que la cliente a confirmé verbalement qu'elle accepte une vérificat…" at bounding box center [325, 316] width 490 height 13
click at [92, 321] on input "Je confirme que la cliente a confirmé verbalement qu'elle accepte une vérificat…" at bounding box center [86, 316] width 12 height 12
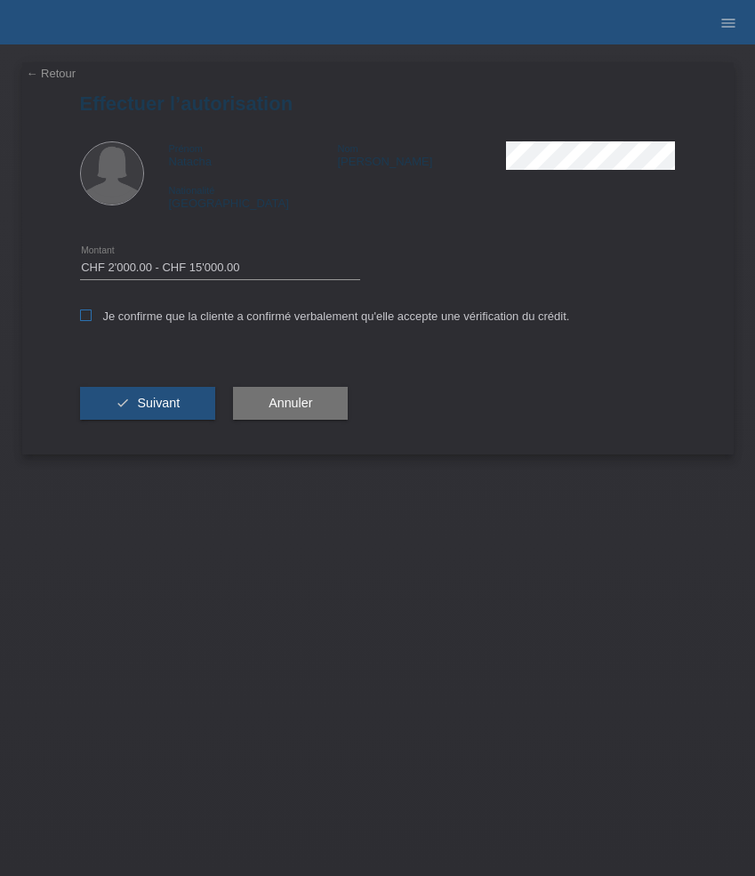
checkbox input "true"
click at [157, 410] on span "Suivant" at bounding box center [158, 403] width 43 height 14
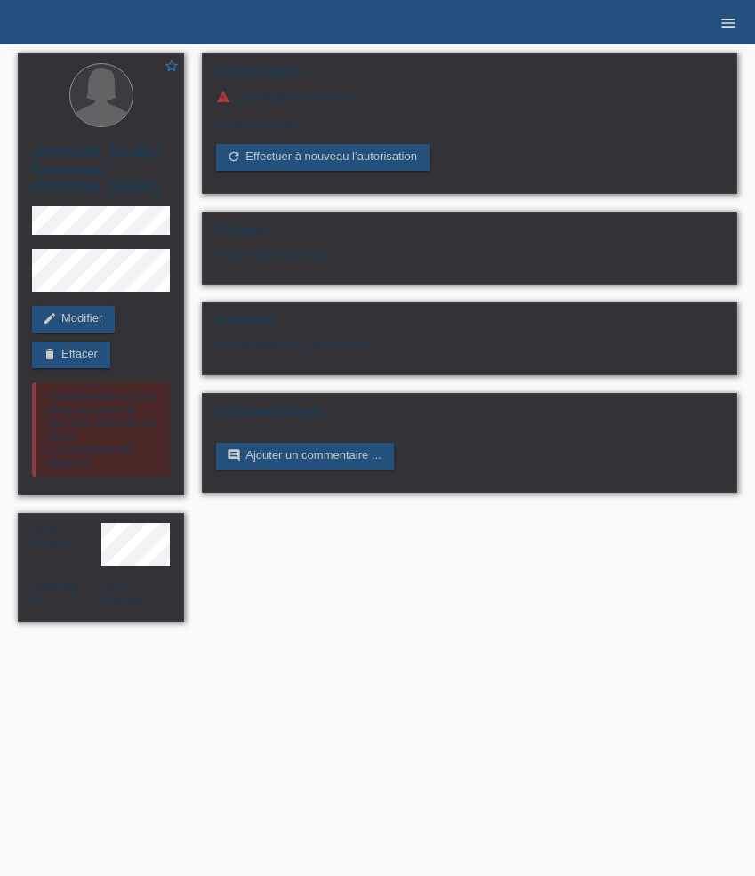
click at [725, 20] on icon "menu" at bounding box center [729, 23] width 18 height 18
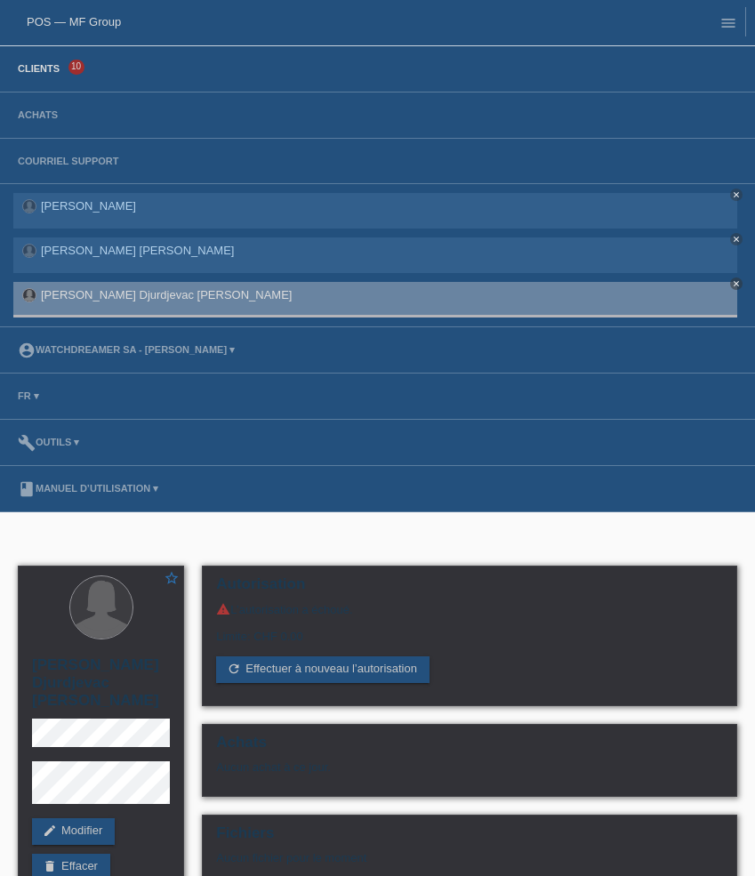
click at [44, 71] on link "Clients" at bounding box center [39, 68] width 60 height 11
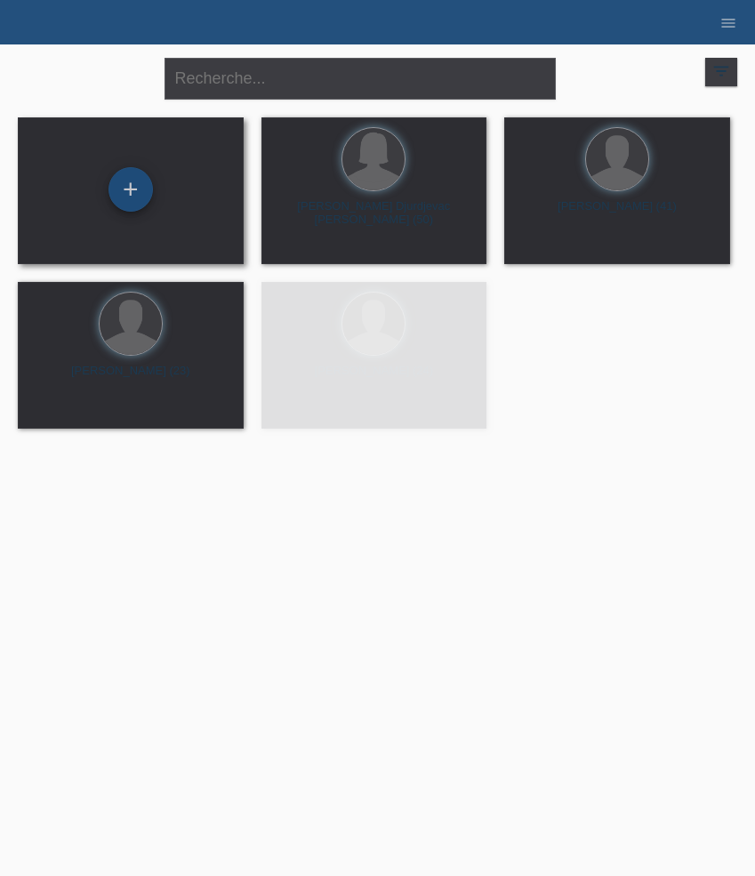
click at [135, 205] on div "+" at bounding box center [130, 189] width 43 height 30
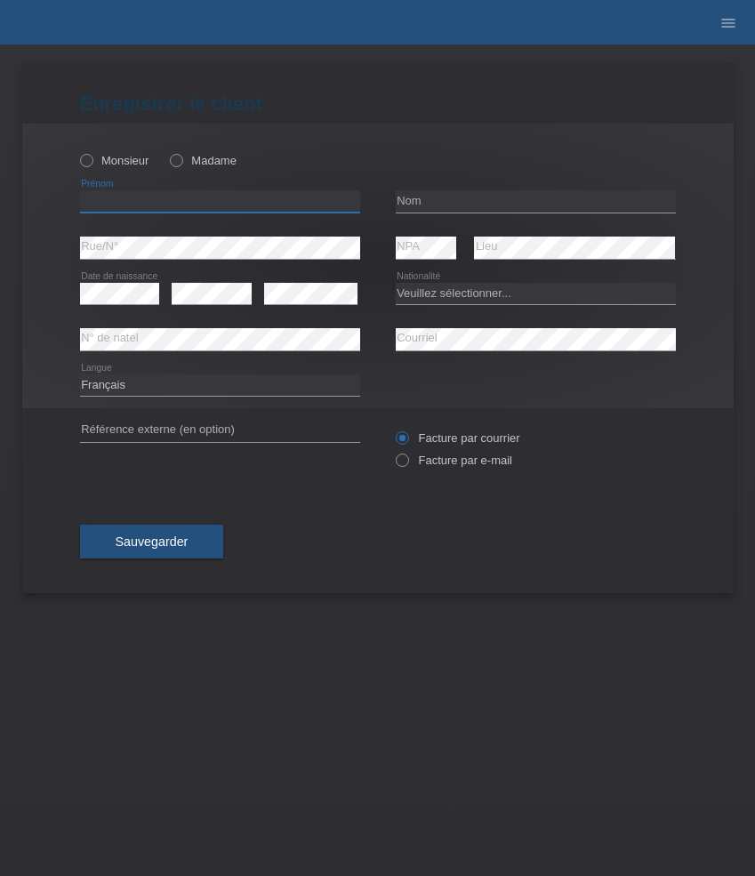
click at [196, 195] on input "text" at bounding box center [220, 201] width 280 height 22
paste input "[PERSON_NAME]"
type input "[PERSON_NAME]"
click at [196, 167] on label "Madame" at bounding box center [203, 160] width 67 height 13
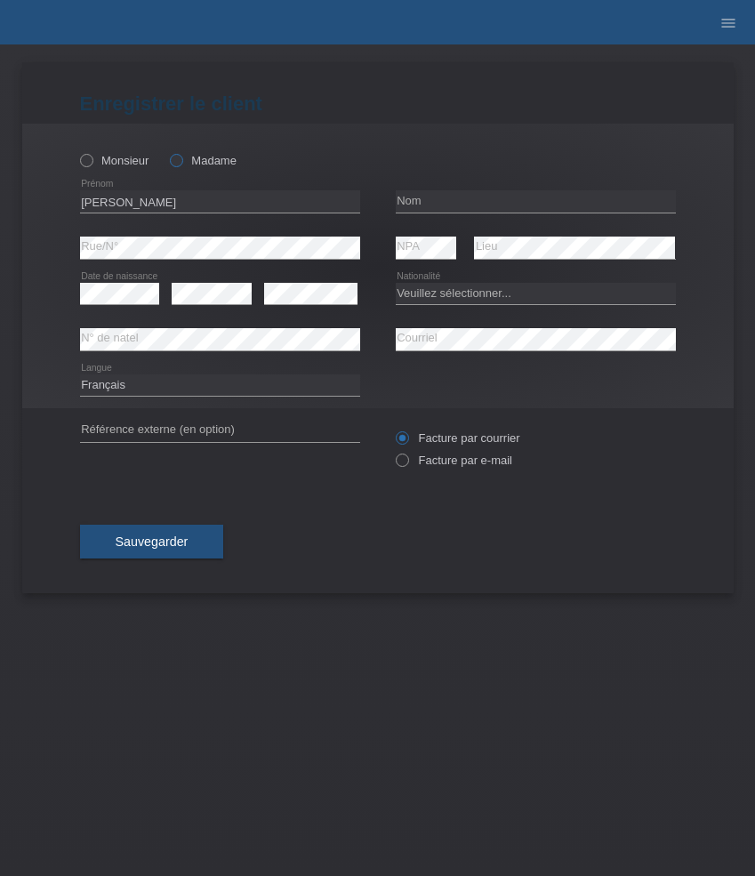
click at [181, 165] on input "Madame" at bounding box center [176, 160] width 12 height 12
radio input "true"
click at [498, 195] on input "text" at bounding box center [536, 201] width 280 height 22
paste input "[PERSON_NAME]"
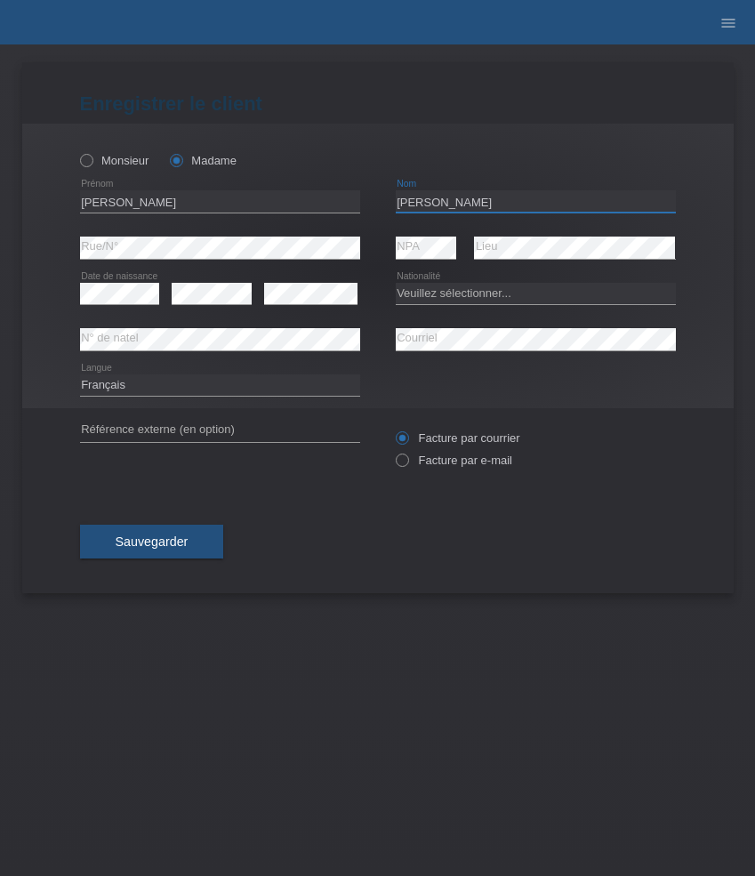
type input "[PERSON_NAME]"
click at [473, 298] on select "Veuillez sélectionner... Suisse Allemagne Autriche Liechtenstein ------------ A…" at bounding box center [536, 293] width 280 height 21
select select "CH"
click at [396, 283] on select "Veuillez sélectionner... Suisse Allemagne Autriche Liechtenstein ------------ A…" at bounding box center [536, 293] width 280 height 21
click at [455, 463] on label "Facture par e-mail" at bounding box center [454, 460] width 117 height 13
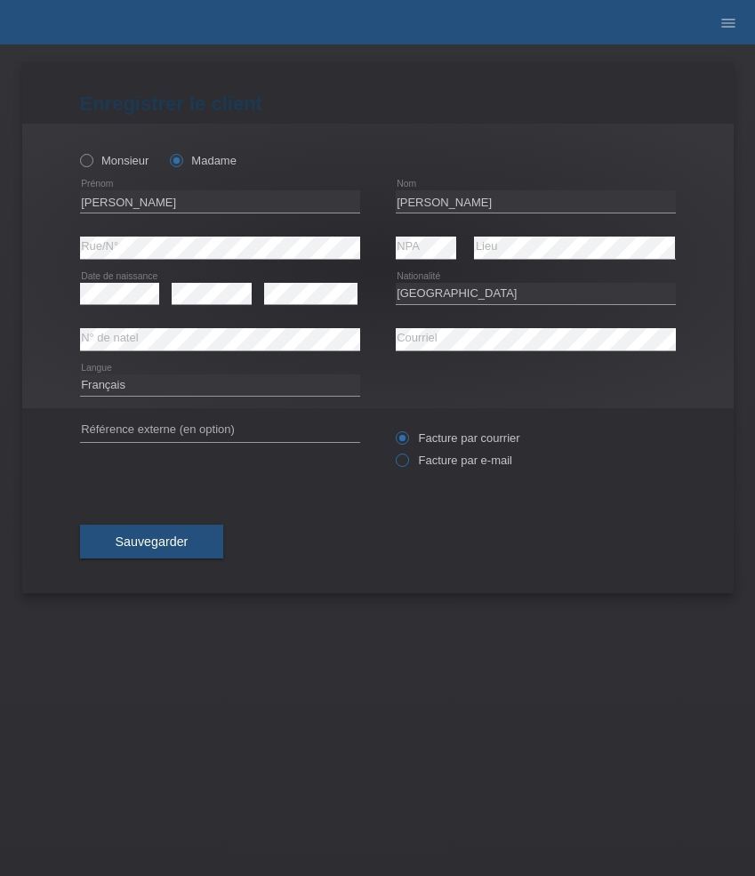
click at [407, 463] on input "Facture par e-mail" at bounding box center [402, 465] width 12 height 22
radio input "true"
click at [158, 536] on span "Sauvegarder" at bounding box center [152, 542] width 73 height 14
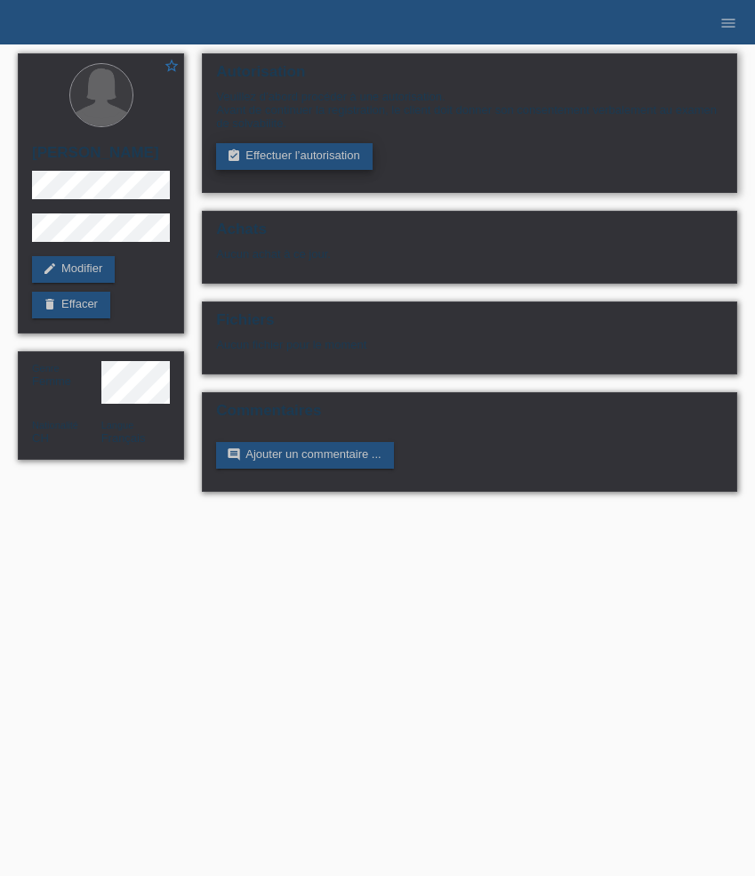
click at [278, 159] on link "assignment_turned_in Effectuer l’autorisation" at bounding box center [294, 156] width 156 height 27
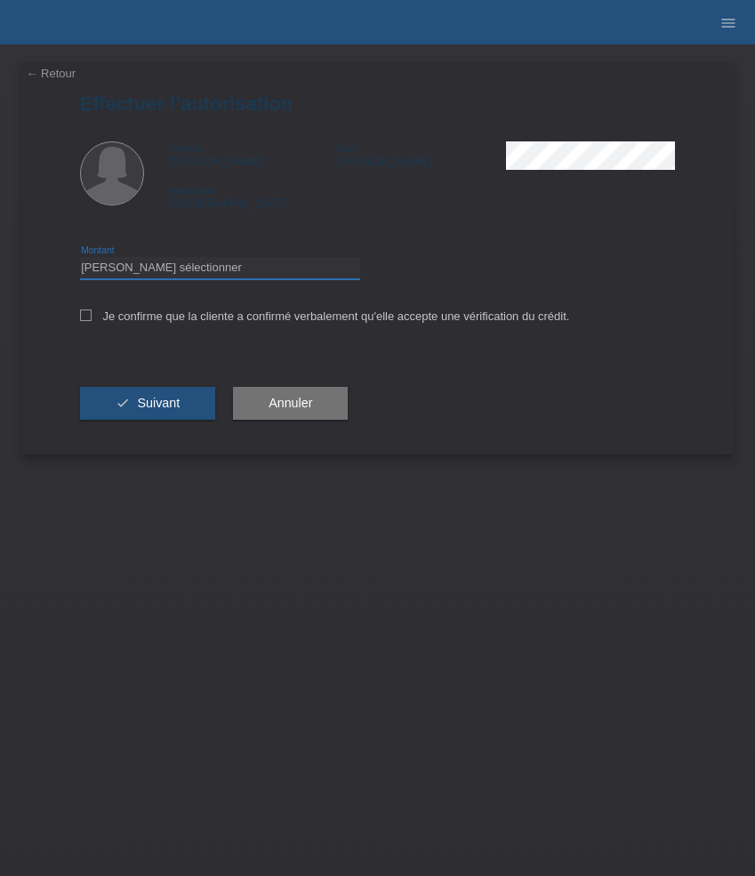
click at [258, 278] on select "Veuillez sélectionner CHF 1.00 - CHF 499.00 CHF 500.00 - CHF 1'999.00 CHF 2'000…" at bounding box center [220, 267] width 280 height 21
select select "3"
click at [80, 260] on select "Veuillez sélectionner CHF 1.00 - CHF 499.00 CHF 500.00 - CHF 1'999.00 CHF 2'000…" at bounding box center [220, 267] width 280 height 21
click at [302, 315] on label "Je confirme que la cliente a confirmé verbalement qu'elle accepte une vérificat…" at bounding box center [325, 316] width 490 height 13
click at [92, 315] on input "Je confirme que la cliente a confirmé verbalement qu'elle accepte une vérificat…" at bounding box center [86, 316] width 12 height 12
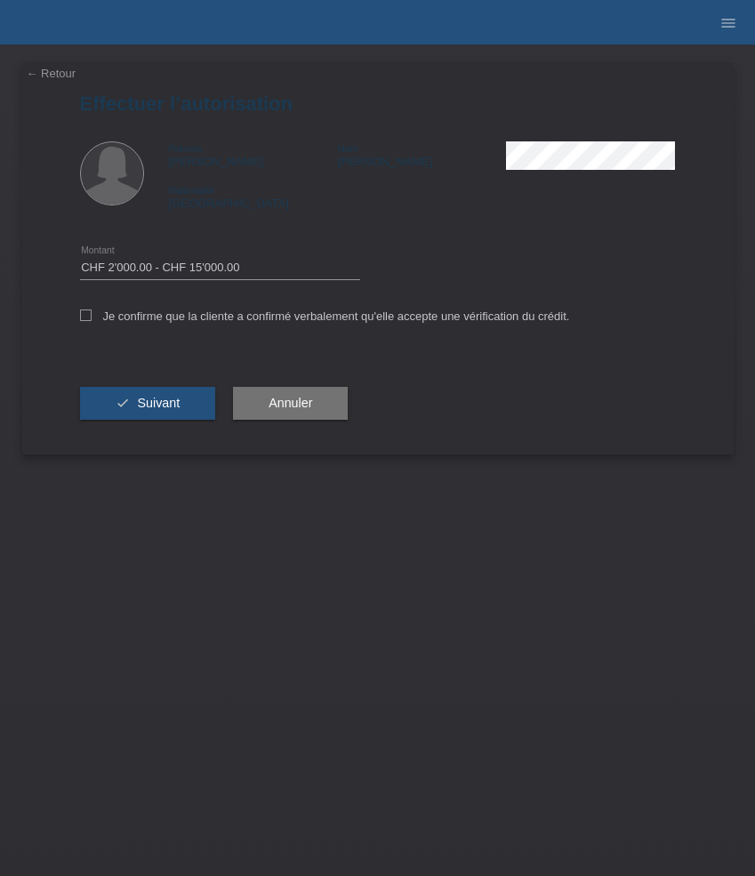
checkbox input "true"
click at [173, 402] on span "Suivant" at bounding box center [158, 403] width 43 height 14
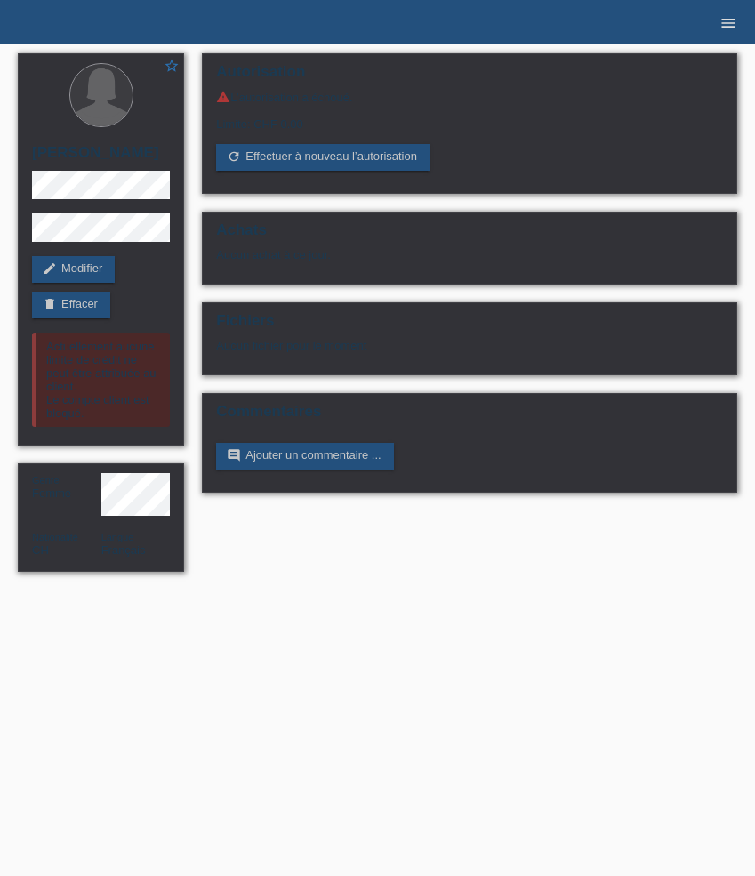
click at [728, 18] on icon "menu" at bounding box center [729, 23] width 18 height 18
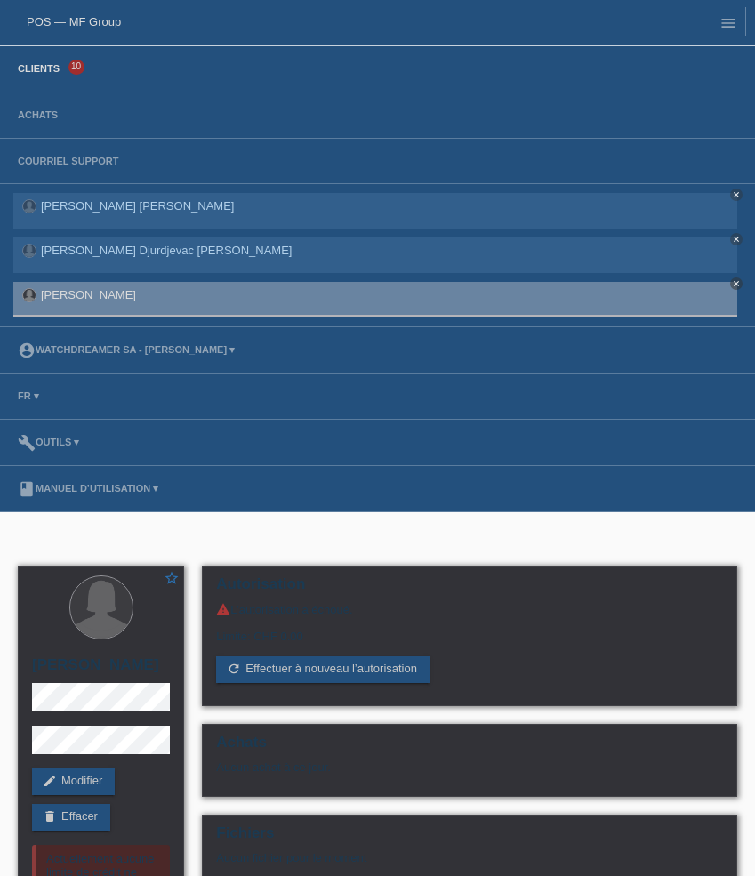
click at [48, 68] on link "Clients" at bounding box center [39, 68] width 60 height 11
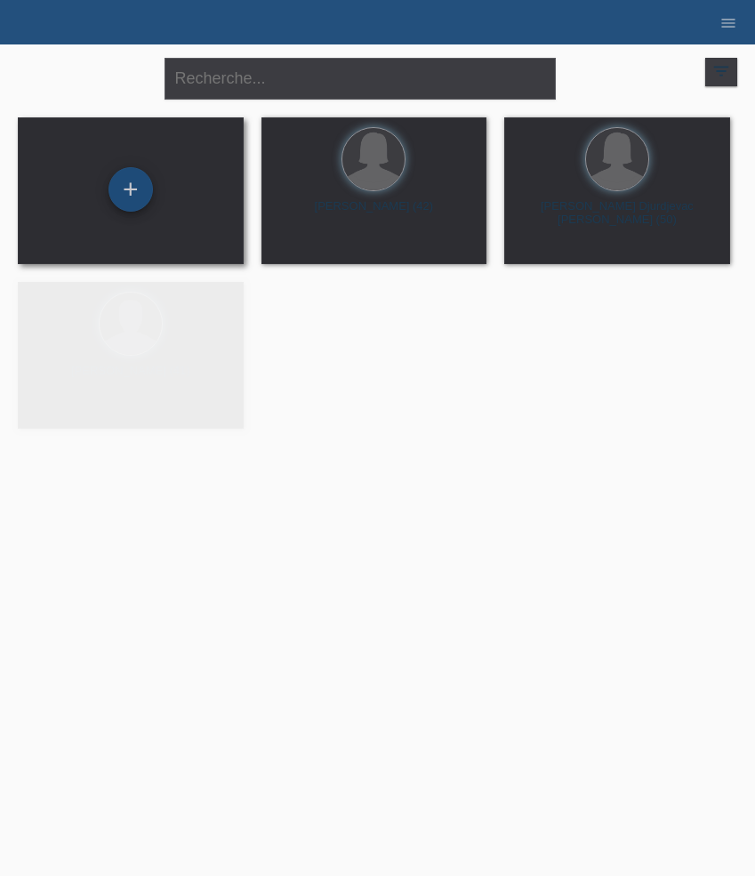
click at [117, 197] on div "+" at bounding box center [131, 189] width 44 height 44
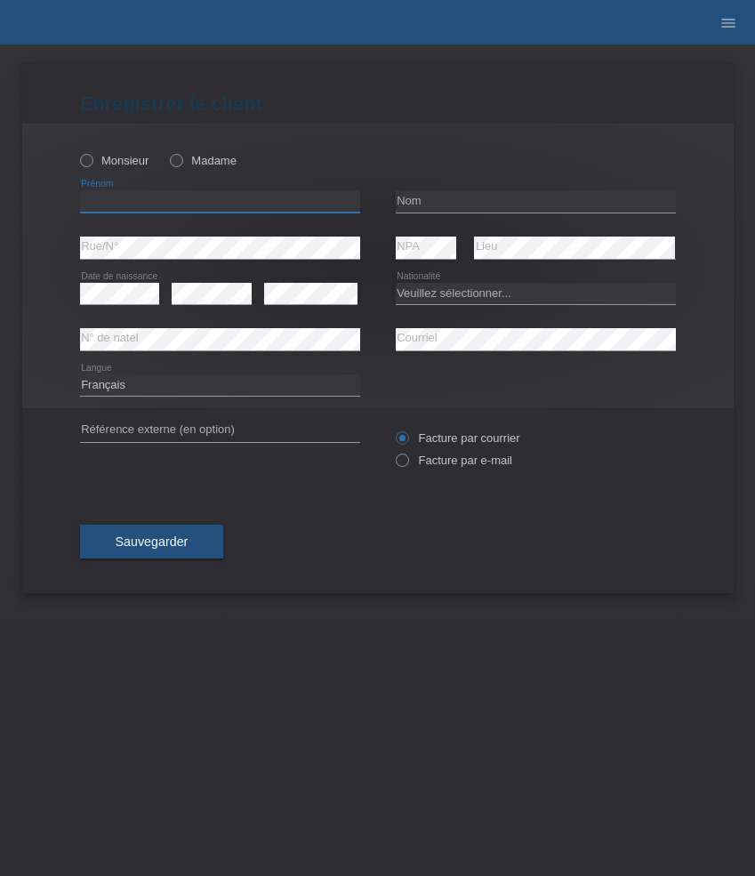
click at [146, 205] on input "text" at bounding box center [220, 201] width 280 height 22
paste input "[PERSON_NAME]"
type input "[PERSON_NAME]"
click at [115, 155] on label "Monsieur" at bounding box center [114, 160] width 69 height 13
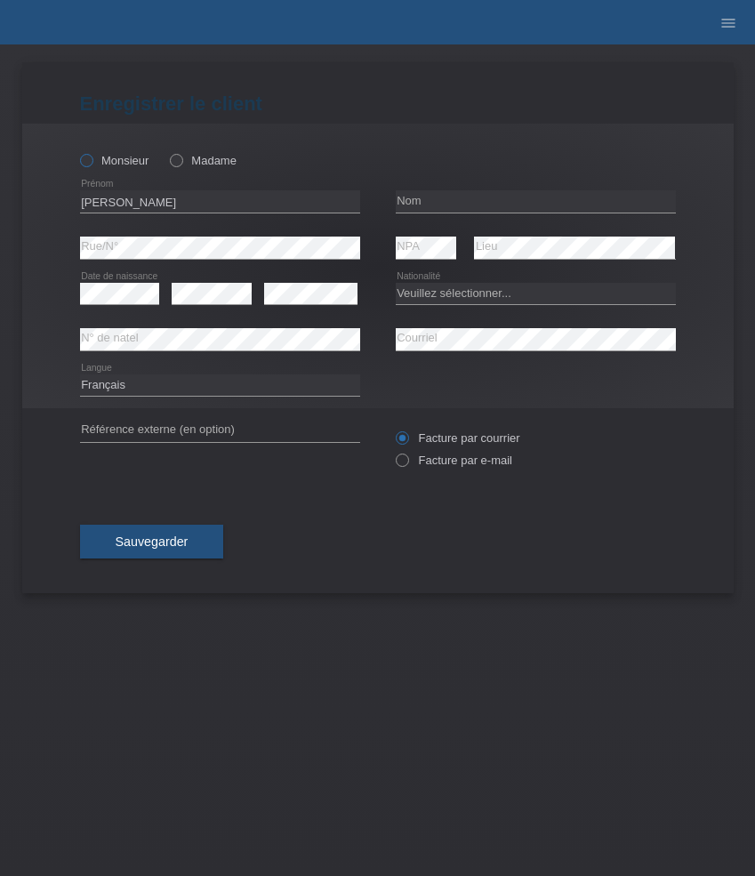
click at [92, 155] on input "Monsieur" at bounding box center [86, 160] width 12 height 12
radio input "true"
click at [447, 204] on input "text" at bounding box center [536, 201] width 280 height 22
paste input "Sakyi"
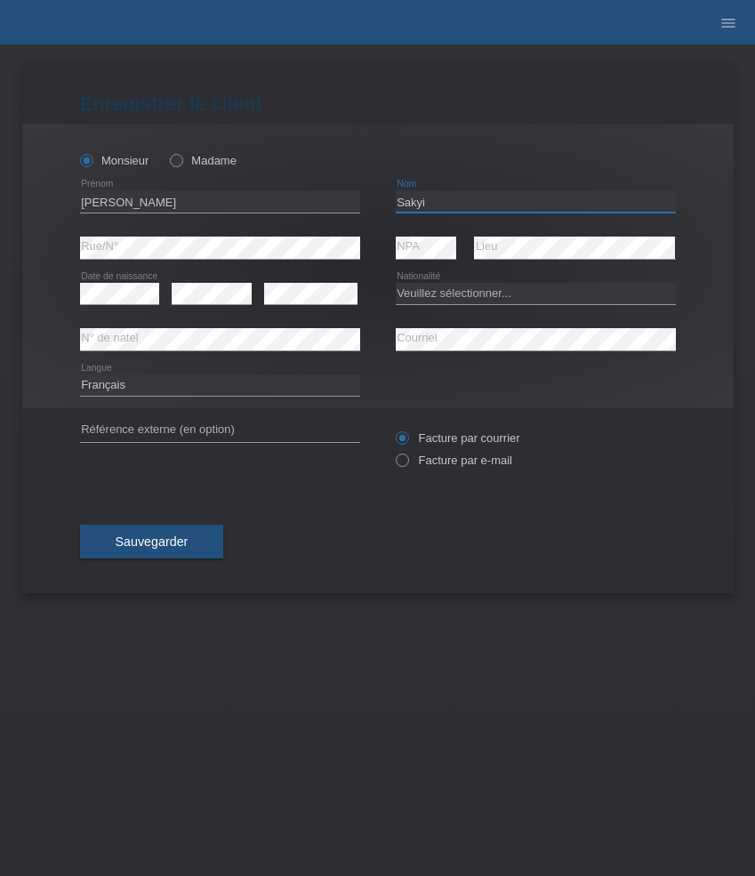
type input "Sakyi"
click at [488, 286] on select "Veuillez sélectionner... Suisse Allemagne Autriche Liechtenstein ------------ A…" at bounding box center [536, 293] width 280 height 21
select select "CH"
click at [396, 283] on select "Veuillez sélectionner... Suisse Allemagne Autriche Liechtenstein ------------ A…" at bounding box center [536, 293] width 280 height 21
click at [458, 467] on label "Facture par e-mail" at bounding box center [454, 460] width 117 height 13
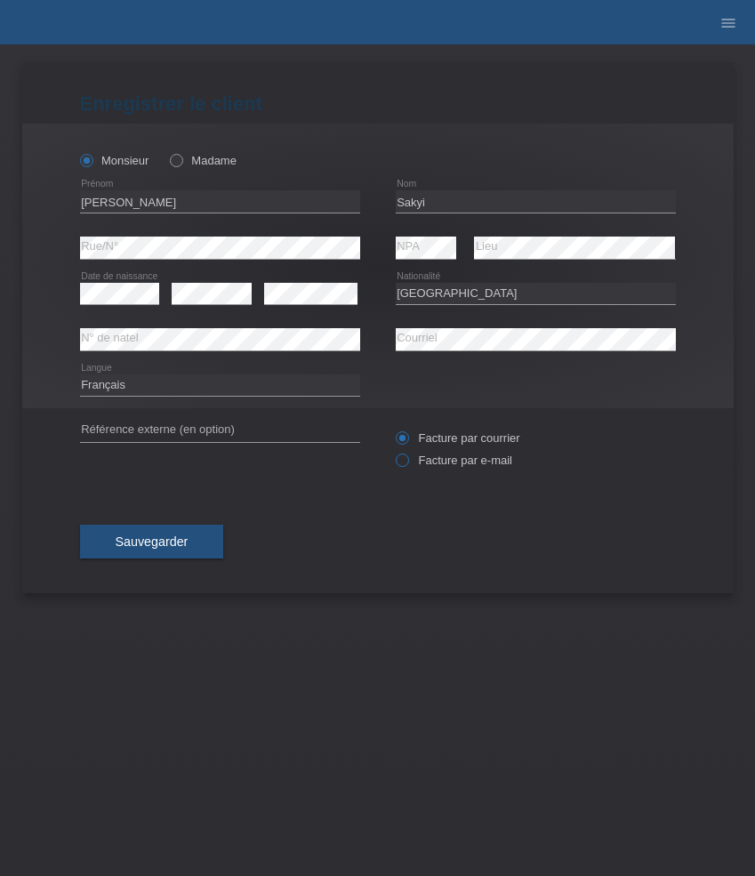
click at [407, 467] on input "Facture par e-mail" at bounding box center [402, 465] width 12 height 22
radio input "true"
click at [178, 538] on span "Sauvegarder" at bounding box center [152, 542] width 73 height 14
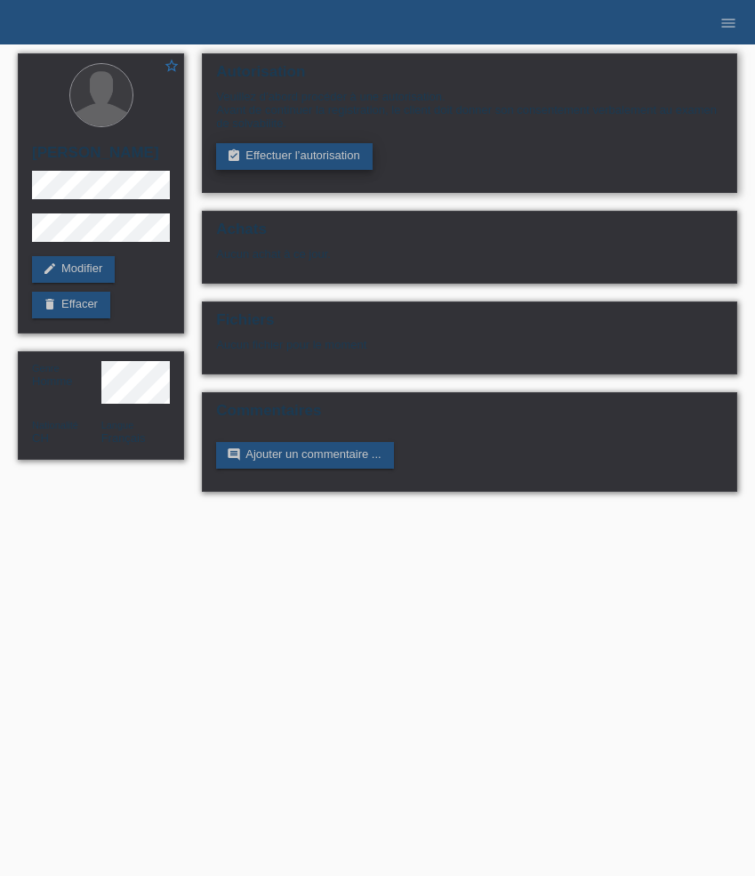
click at [285, 157] on link "assignment_turned_in Effectuer l’autorisation" at bounding box center [294, 156] width 156 height 27
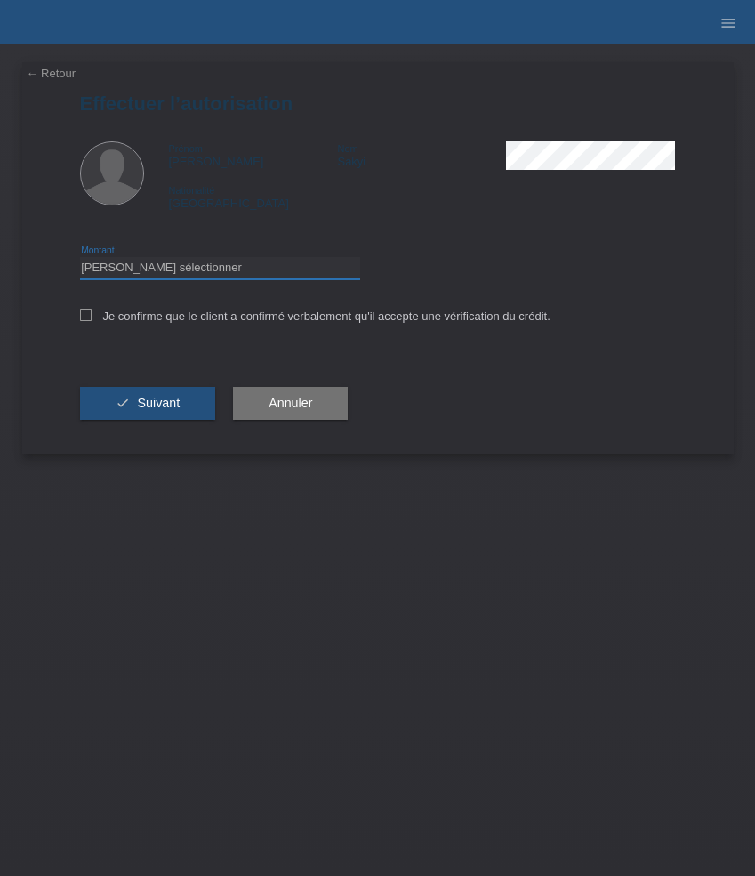
click at [320, 275] on select "Veuillez sélectionner CHF 1.00 - CHF 499.00 CHF 500.00 - CHF 1'999.00 CHF 2'000…" at bounding box center [220, 267] width 280 height 21
select select "3"
click at [80, 260] on select "Veuillez sélectionner CHF 1.00 - CHF 499.00 CHF 500.00 - CHF 1'999.00 CHF 2'000…" at bounding box center [220, 267] width 280 height 21
click at [258, 323] on label "Je confirme que le client a confirmé verbalement qu'il accepte une vérification…" at bounding box center [315, 316] width 471 height 13
click at [92, 321] on input "Je confirme que le client a confirmé verbalement qu'il accepte une vérification…" at bounding box center [86, 316] width 12 height 12
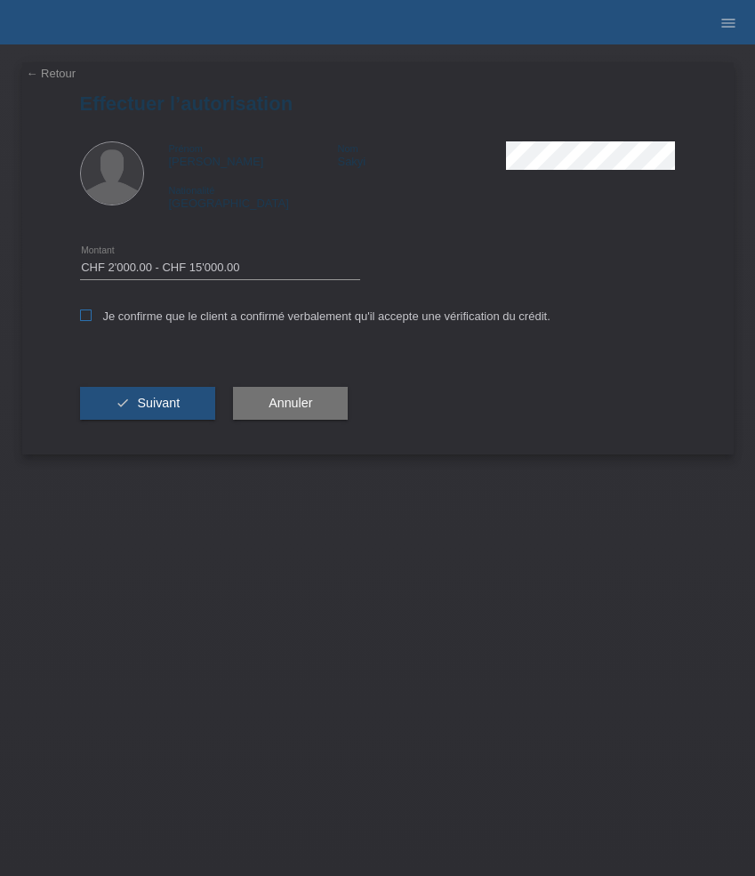
checkbox input "true"
click at [182, 391] on button "check Suivant" at bounding box center [148, 404] width 136 height 34
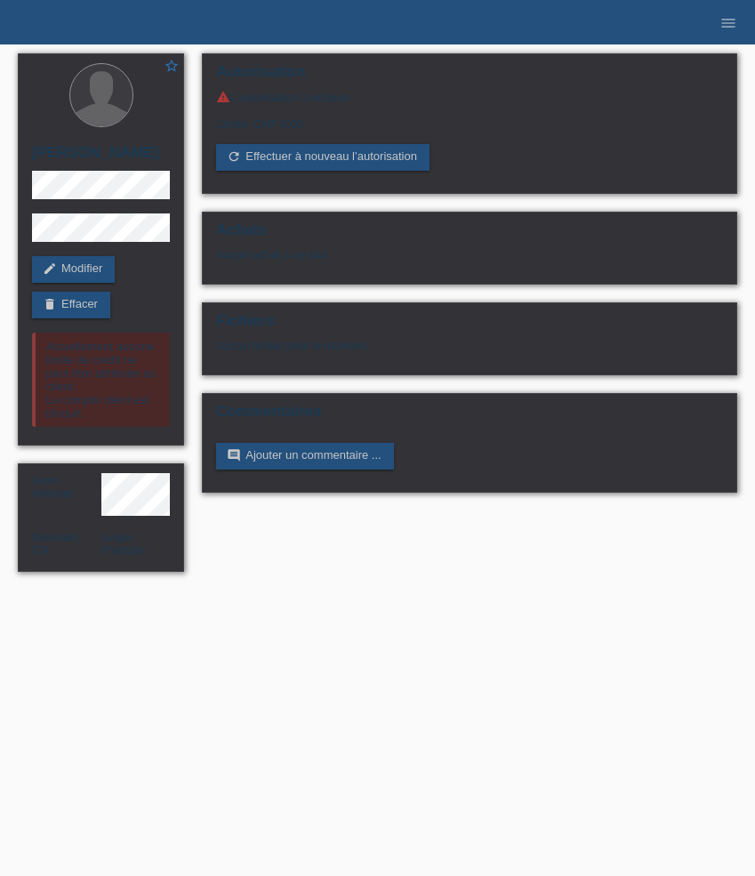
click at [730, 33] on li "menu" at bounding box center [729, 22] width 36 height 45
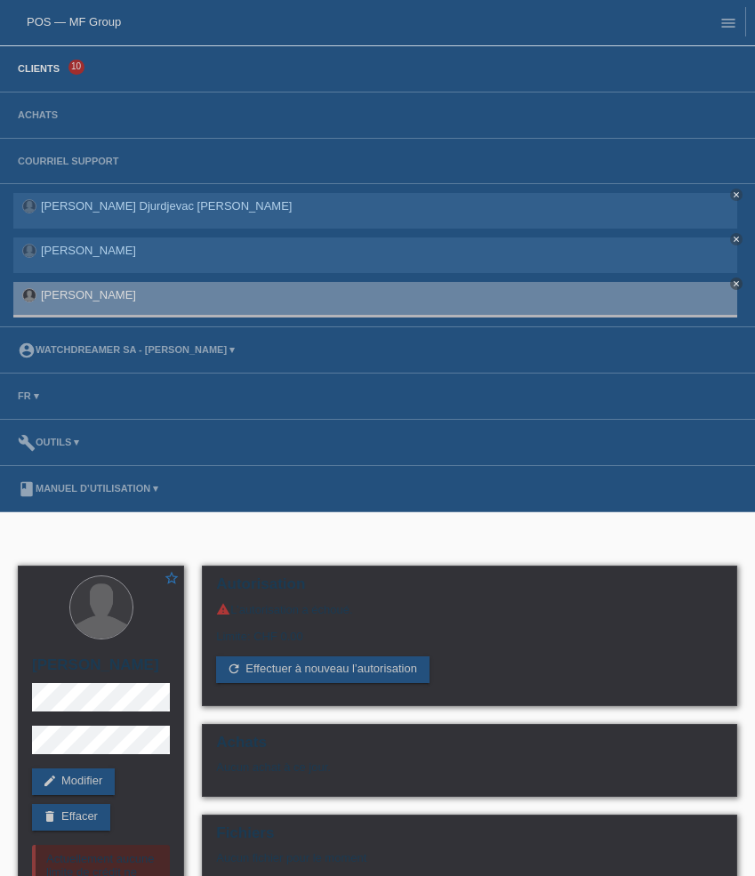
click at [53, 69] on link "Clients" at bounding box center [39, 68] width 60 height 11
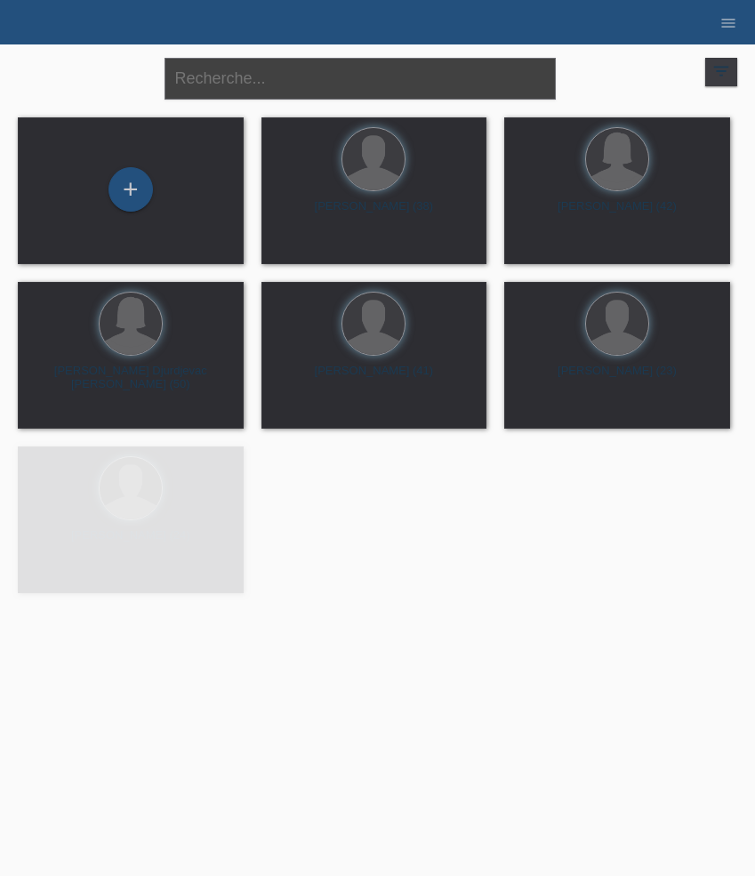
click at [319, 77] on input "text" at bounding box center [360, 79] width 391 height 42
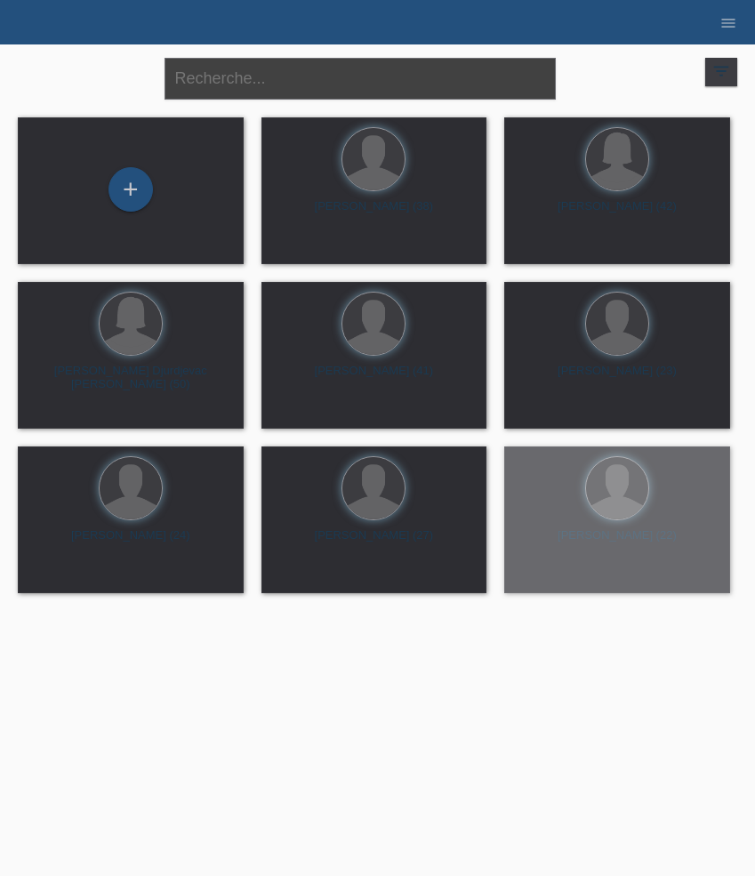
paste input "[PERSON_NAME]"
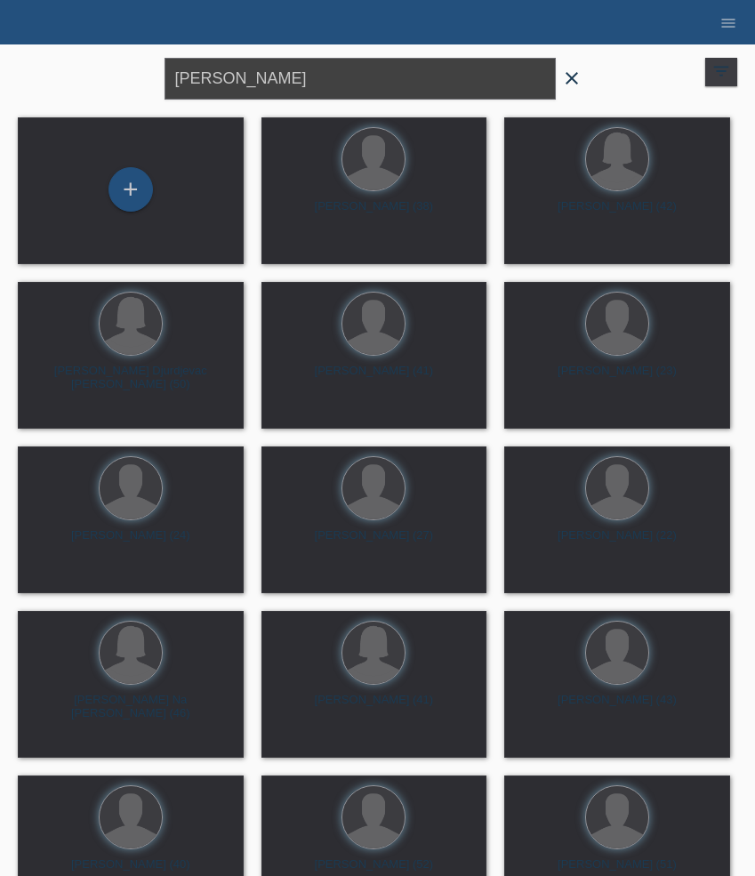
type input "[PERSON_NAME]"
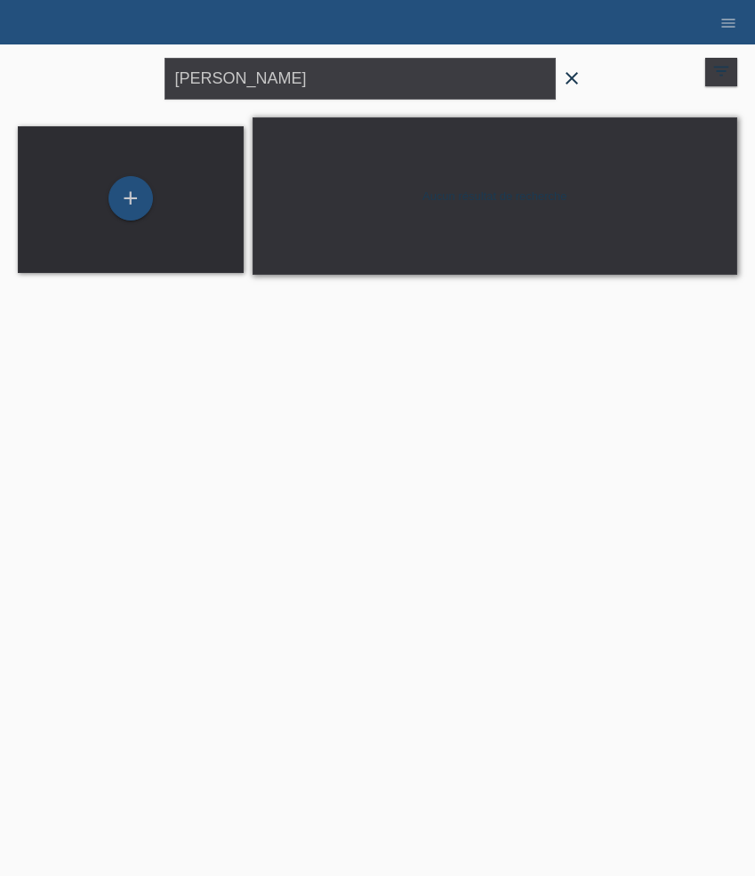
click at [576, 78] on icon "close" at bounding box center [571, 78] width 21 height 21
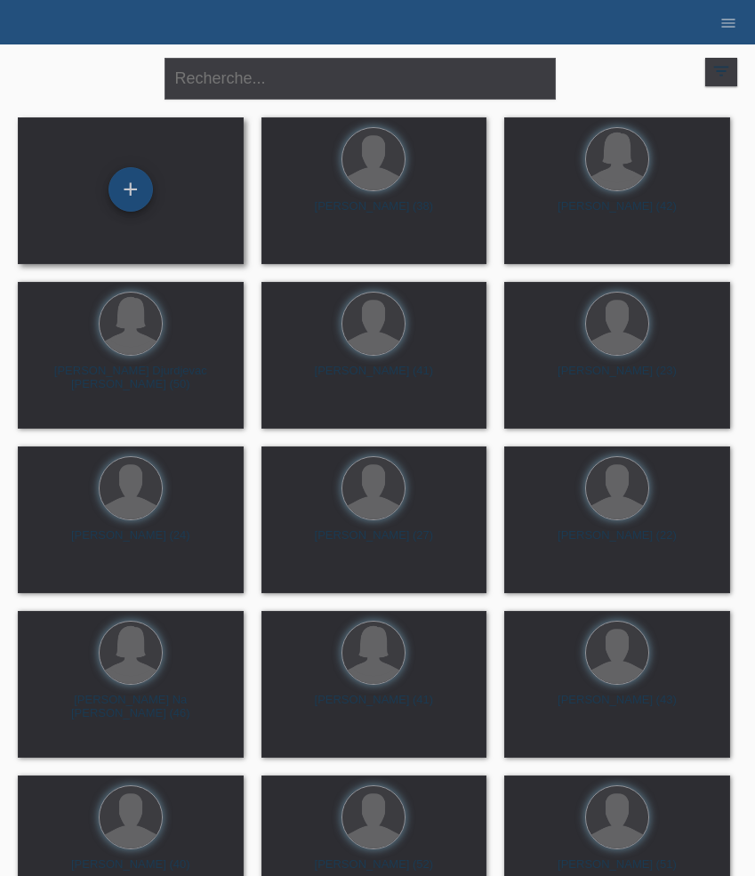
click at [148, 182] on div "+" at bounding box center [130, 189] width 43 height 30
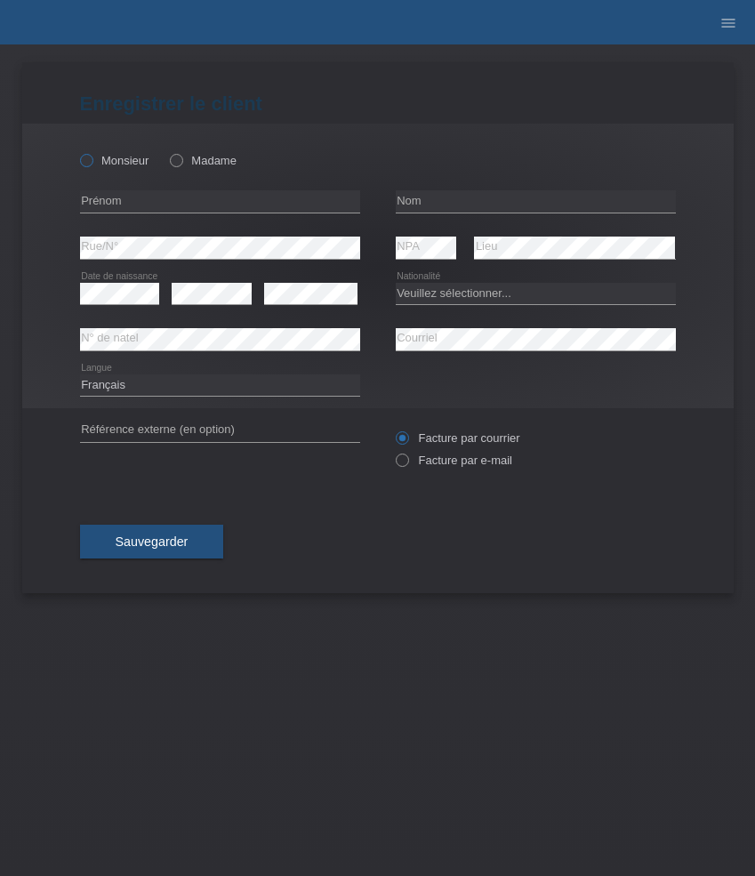
click at [123, 163] on label "Monsieur" at bounding box center [114, 160] width 69 height 13
click at [92, 163] on input "Monsieur" at bounding box center [86, 160] width 12 height 12
radio input "true"
click at [139, 206] on input "text" at bounding box center [220, 201] width 280 height 22
paste input "[PERSON_NAME]"
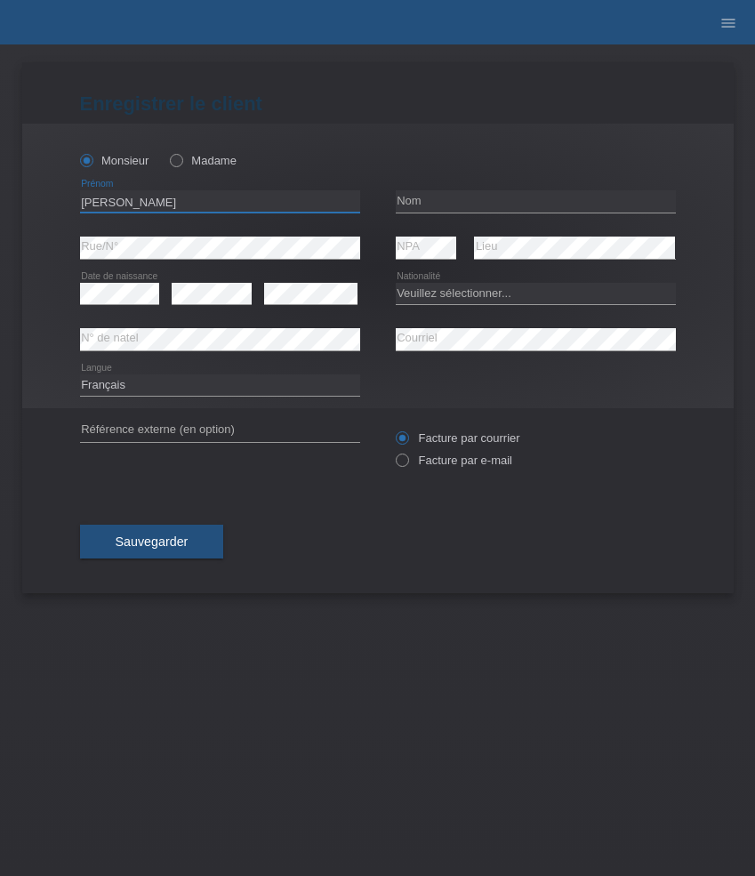
type input "[PERSON_NAME]"
click at [488, 199] on input "text" at bounding box center [536, 201] width 280 height 22
paste input "[PERSON_NAME]"
type input "[PERSON_NAME]"
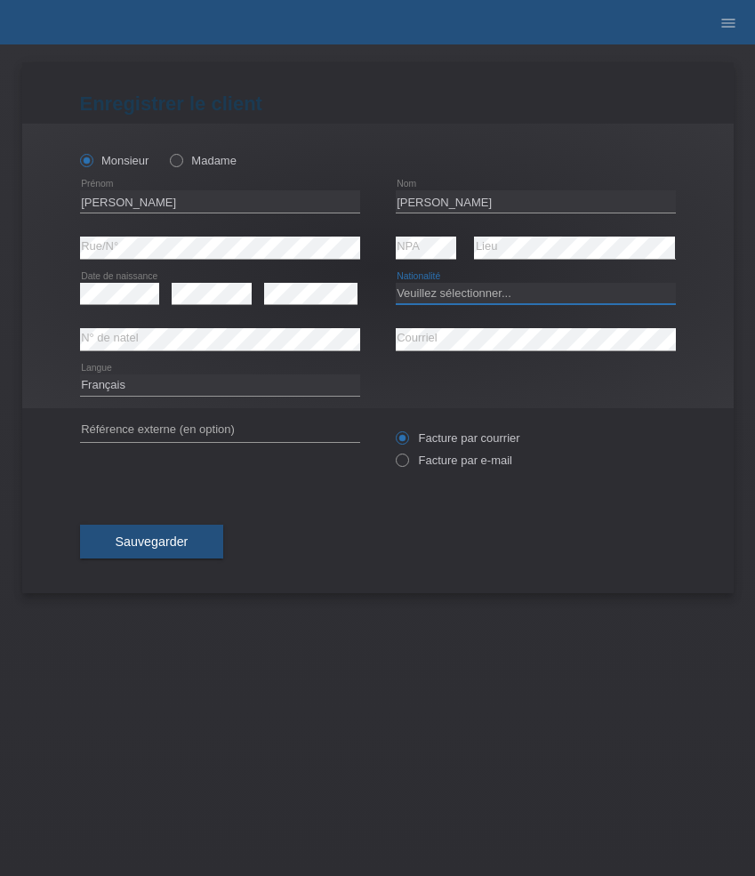
click at [477, 291] on select "Veuillez sélectionner... Suisse Allemagne Autriche Liechtenstein ------------ A…" at bounding box center [536, 293] width 280 height 21
click at [470, 291] on select "Veuillez sélectionner... Suisse Allemagne Autriche Liechtenstein ------------ A…" at bounding box center [536, 293] width 280 height 21
select select "PT"
click at [396, 283] on select "Veuillez sélectionner... Suisse Allemagne Autriche Liechtenstein ------------ A…" at bounding box center [536, 293] width 280 height 21
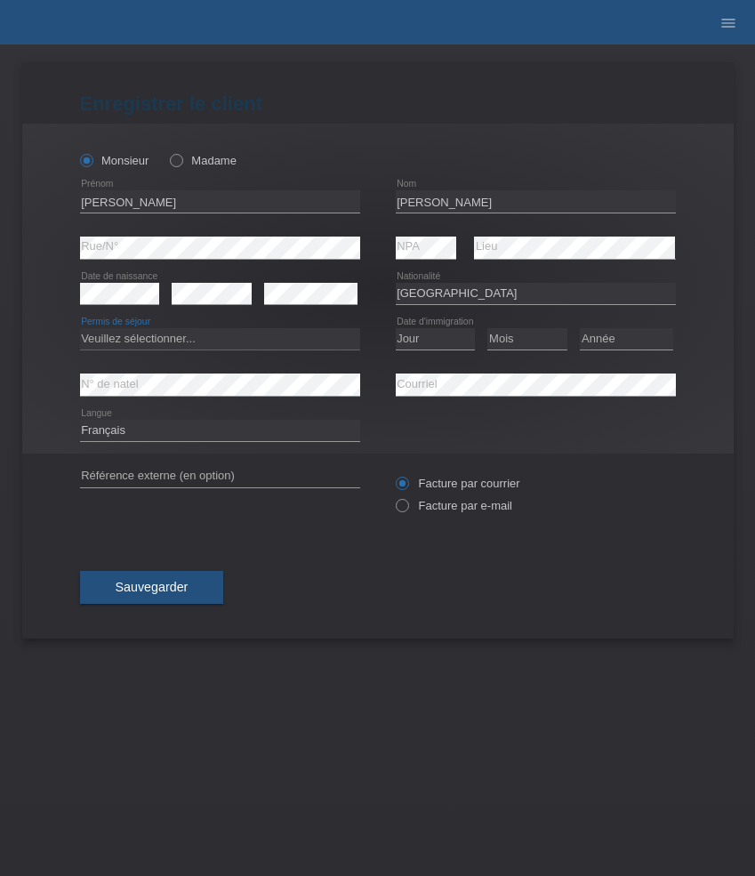
click at [303, 343] on select "Veuillez sélectionner... C B B - Statut de réfugié Autre" at bounding box center [220, 338] width 280 height 21
select select "C"
click at [80, 329] on select "Veuillez sélectionner... C B B - Statut de réfugié Autre" at bounding box center [220, 338] width 280 height 21
click at [443, 339] on select "Jour 01 02 03 04 05 06 07 08 09 10 11" at bounding box center [436, 338] width 80 height 21
select select "27"
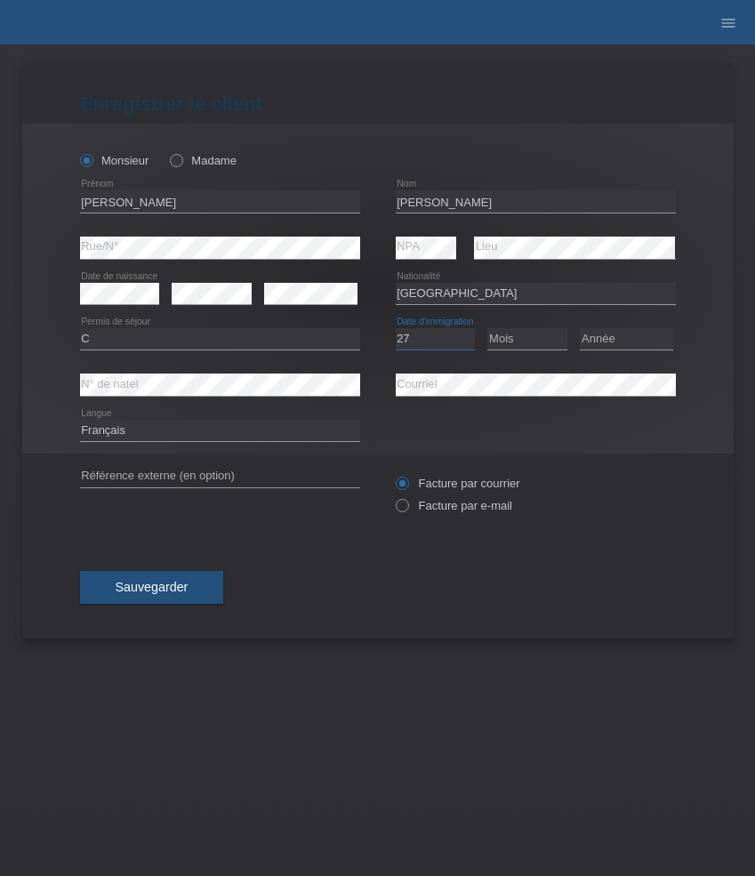
click at [396, 329] on select "Jour 01 02 03 04 05 06 07 08 09 10 11" at bounding box center [436, 338] width 80 height 21
click at [515, 343] on select "Mois 01 02 03 04 05 06 07 08 09 10 11" at bounding box center [528, 338] width 80 height 21
select select "06"
click at [488, 329] on select "Mois 01 02 03 04 05 06 07 08 09 10 11" at bounding box center [528, 338] width 80 height 21
click at [623, 338] on select "Année 2025 2024 2023 2022 2021 2020 2019 2018 2017 2016 2015 2014 2013 2012 201…" at bounding box center [626, 338] width 93 height 21
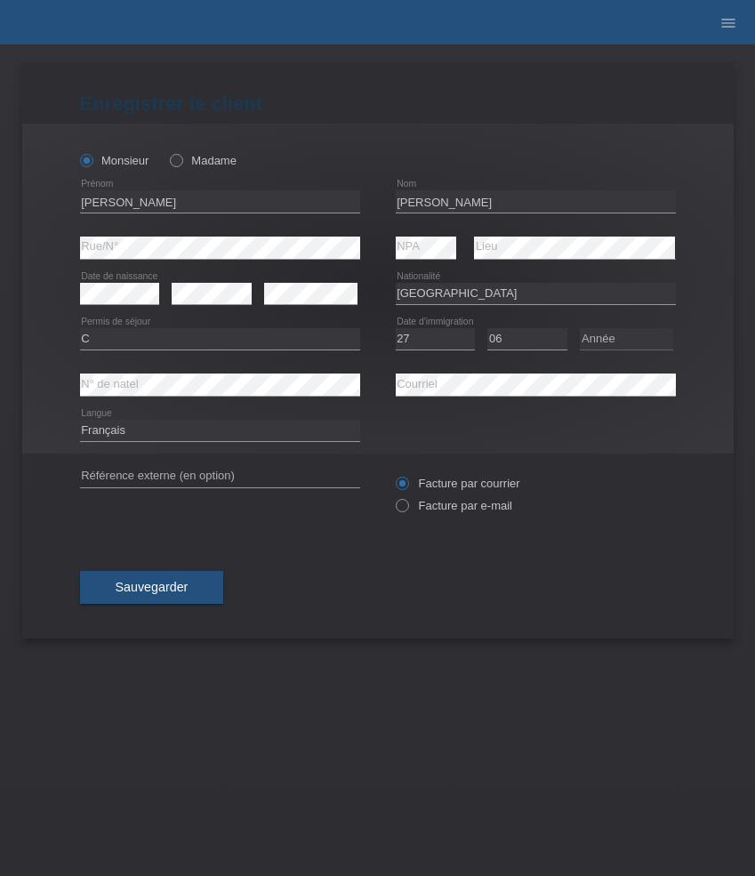
select select "2006"
click at [580, 329] on select "Année 2025 2024 2023 2022 2021 2020 2019 2018 2017 2016 2015 2014 2013 2012 201…" at bounding box center [626, 338] width 93 height 21
click at [471, 508] on label "Facture par e-mail" at bounding box center [454, 505] width 117 height 13
click at [407, 508] on input "Facture par e-mail" at bounding box center [402, 510] width 12 height 22
radio input "true"
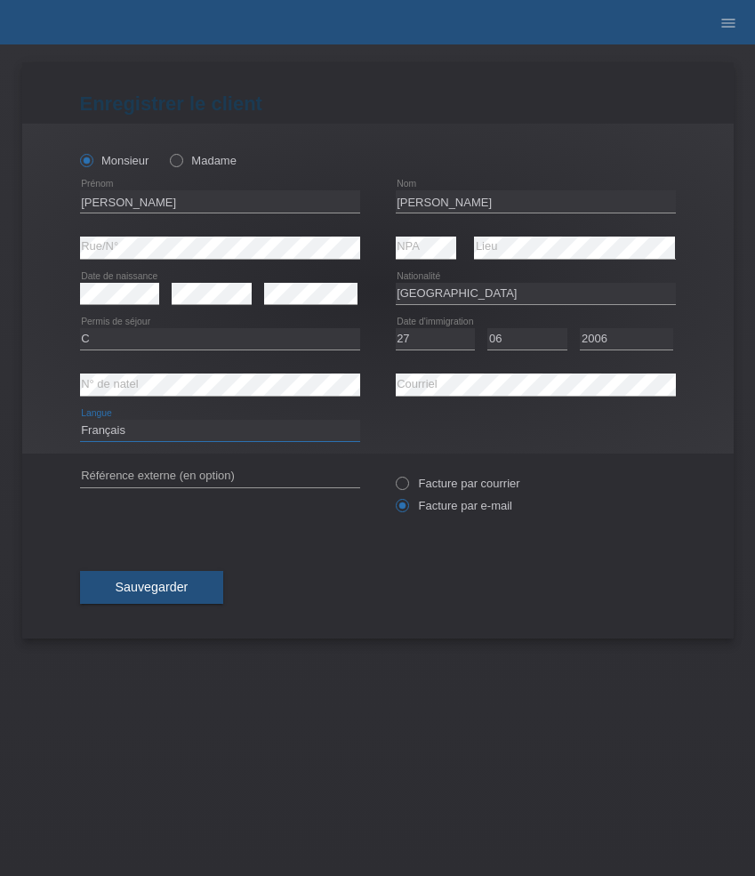
click at [204, 440] on select "Deutsch Français Italiano English" at bounding box center [220, 430] width 280 height 21
click at [80, 421] on select "Deutsch Français Italiano English" at bounding box center [220, 430] width 280 height 21
click at [178, 427] on select "Deutsch Français Italiano English" at bounding box center [220, 430] width 280 height 21
select select "en"
click at [80, 421] on select "Deutsch Français Italiano English" at bounding box center [220, 430] width 280 height 21
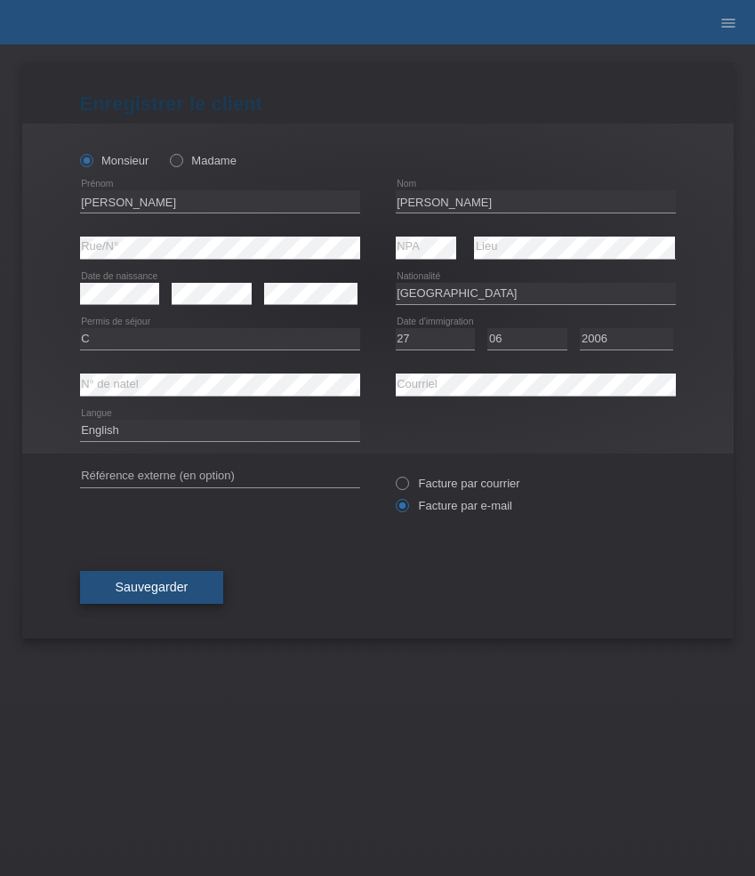
click at [173, 584] on span "Sauvegarder" at bounding box center [152, 587] width 73 height 14
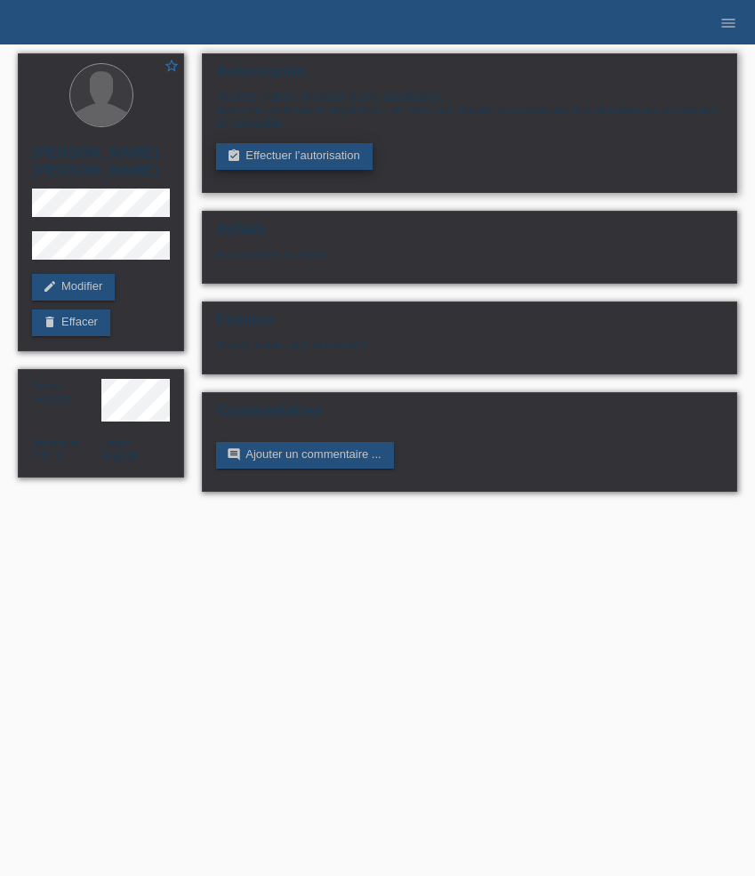
click at [305, 170] on link "assignment_turned_in Effectuer l’autorisation" at bounding box center [294, 156] width 156 height 27
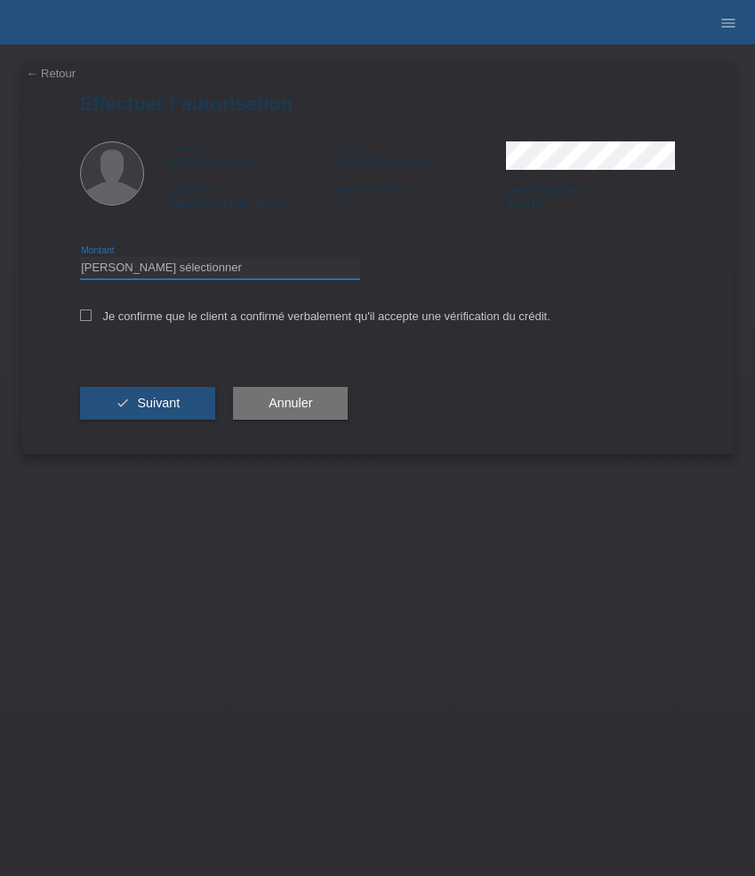
click at [302, 262] on select "Veuillez sélectionner CHF 1.00 - CHF 499.00 CHF 500.00 - CHF 1'999.00 CHF 2'000…" at bounding box center [220, 267] width 280 height 21
select select "3"
click at [80, 260] on select "Veuillez sélectionner CHF 1.00 - CHF 499.00 CHF 500.00 - CHF 1'999.00 CHF 2'000…" at bounding box center [220, 267] width 280 height 21
click at [317, 318] on label "Je confirme que le client a confirmé verbalement qu'il accepte une vérification…" at bounding box center [315, 316] width 471 height 13
click at [92, 318] on input "Je confirme que le client a confirmé verbalement qu'il accepte une vérification…" at bounding box center [86, 316] width 12 height 12
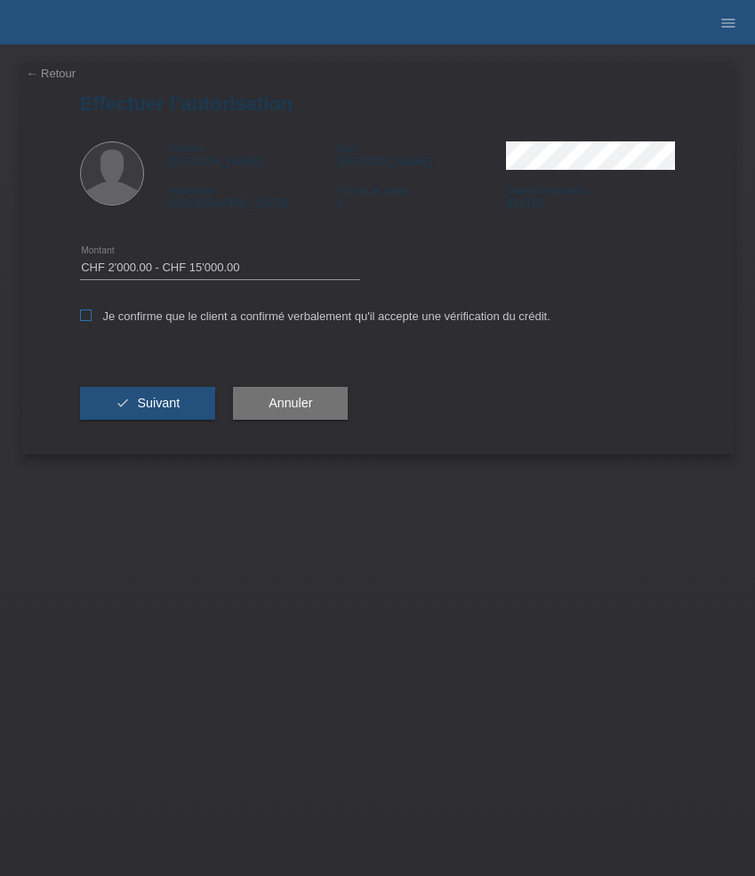
checkbox input "true"
click at [181, 399] on button "check Suivant" at bounding box center [148, 404] width 136 height 34
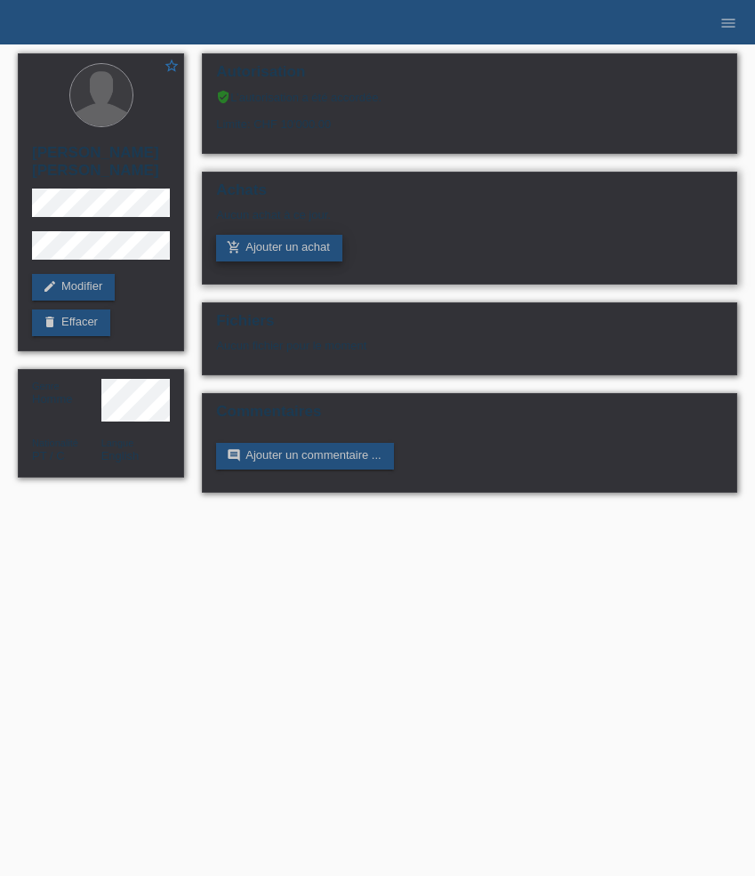
click at [318, 254] on link "add_shopping_cart Ajouter un achat" at bounding box center [279, 248] width 126 height 27
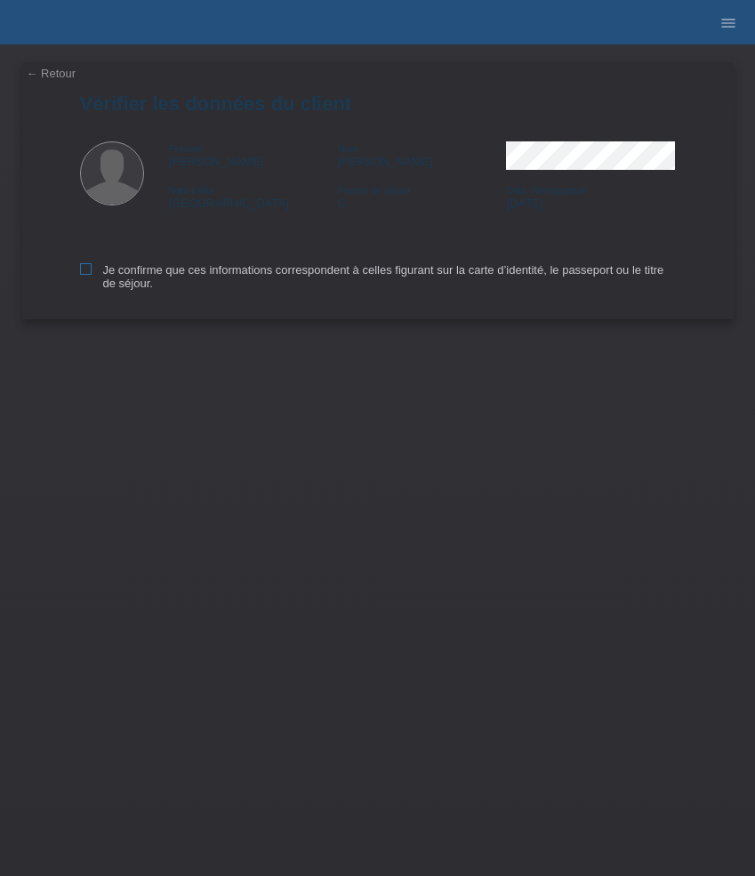
click at [123, 278] on label "Je confirme que ces informations correspondent à celles figurant sur la carte d…" at bounding box center [378, 276] width 596 height 27
click at [92, 275] on input "Je confirme que ces informations correspondent à celles figurant sur la carte d…" at bounding box center [86, 269] width 12 height 12
checkbox input "true"
click at [123, 278] on label "Je confirme que ces informations correspondent à celles figurant sur la carte d…" at bounding box center [378, 276] width 596 height 27
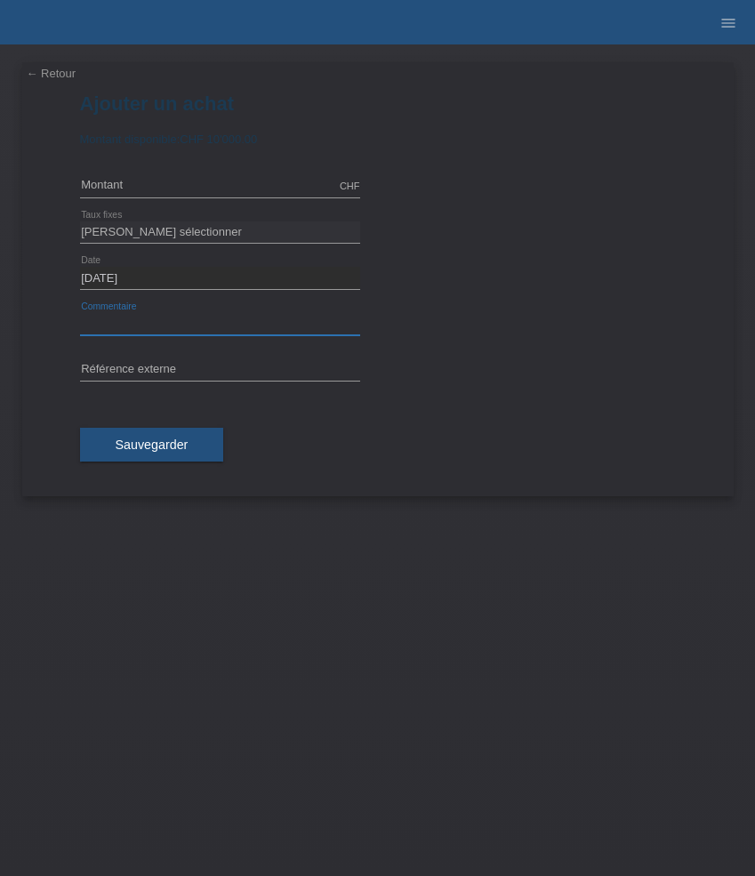
click at [166, 326] on input "text" at bounding box center [220, 324] width 280 height 22
paste input "Omega Speedmaster Moonphase Chronograph - 44.25mm 304.33.44.52.03.001"
type input "Omega Speedmaster Moonphase Chronograph - 44.25mm 304.33.44.52.03.001"
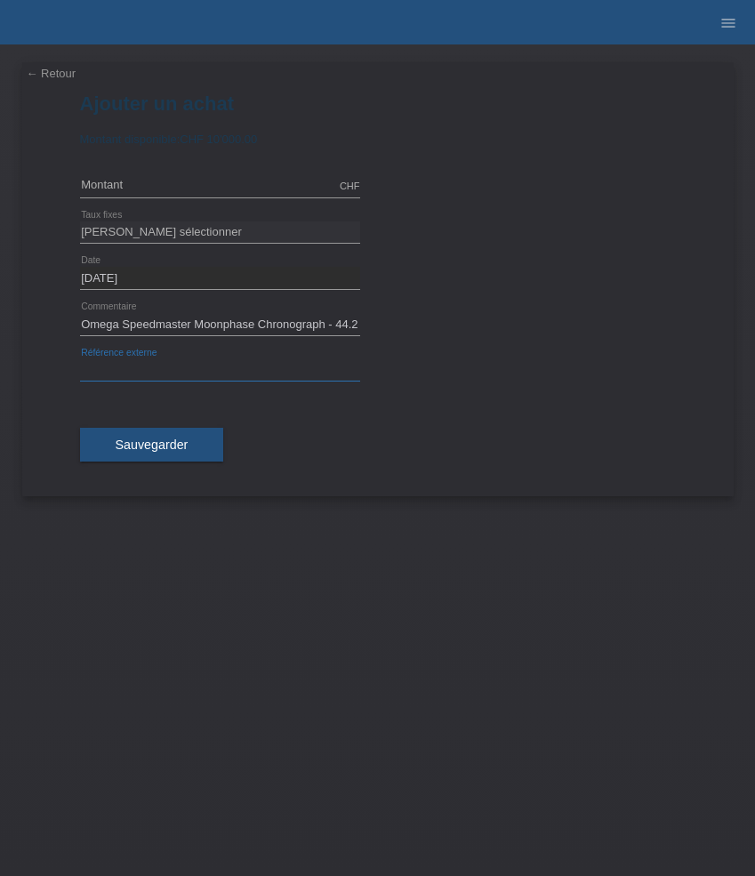
click at [200, 367] on input "text" at bounding box center [220, 370] width 280 height 22
paste input "531677"
type input "531677"
click at [170, 234] on select "Veuillez sélectionner 6 versements 12 versements 24 versements 36 versements 48…" at bounding box center [220, 232] width 280 height 21
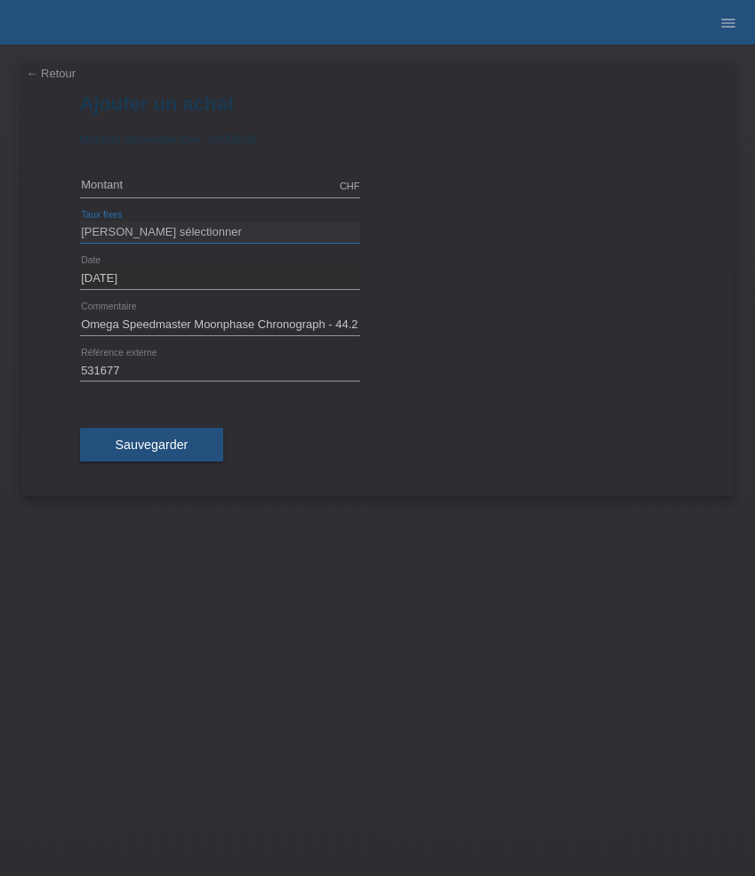
select select "625"
click at [80, 222] on select "Veuillez sélectionner 6 versements 12 versements 24 versements 36 versements 48…" at bounding box center [220, 232] width 280 height 21
click at [167, 180] on input "text" at bounding box center [220, 186] width 280 height 22
type input "10000.00"
click at [164, 448] on span "Sauvegarder" at bounding box center [152, 445] width 73 height 14
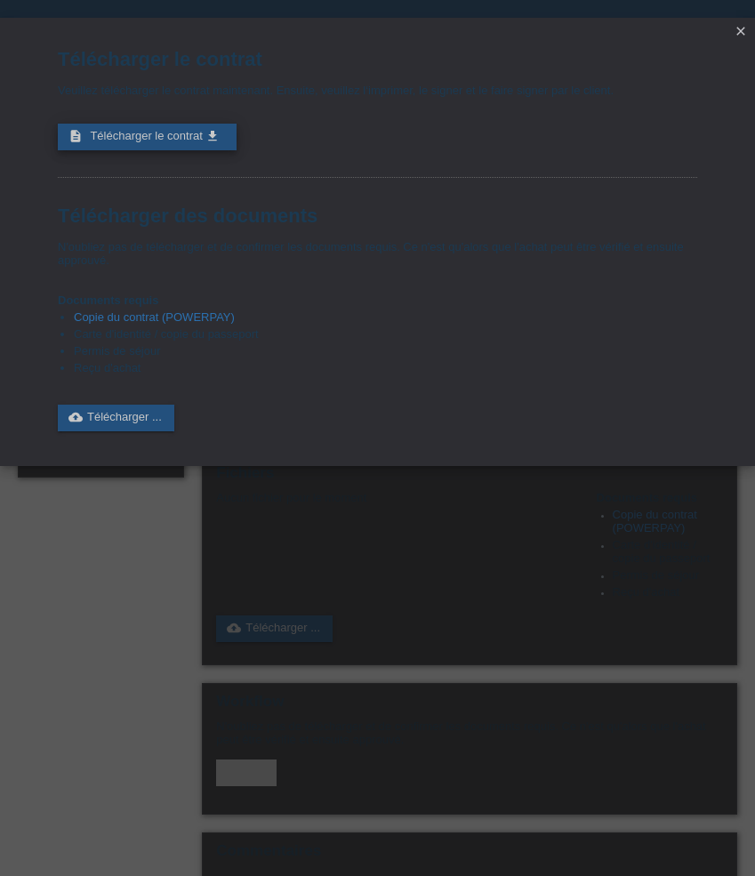
click at [191, 142] on span "Télécharger le contrat" at bounding box center [146, 135] width 112 height 13
click at [741, 28] on icon "close" at bounding box center [741, 31] width 14 height 14
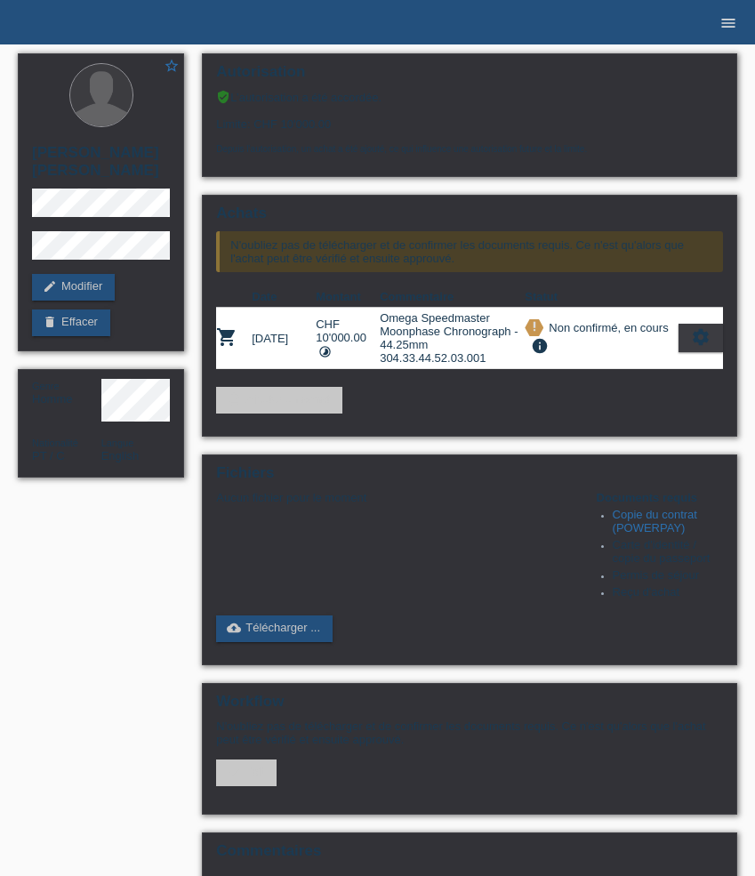
click at [728, 20] on icon "menu" at bounding box center [729, 23] width 18 height 18
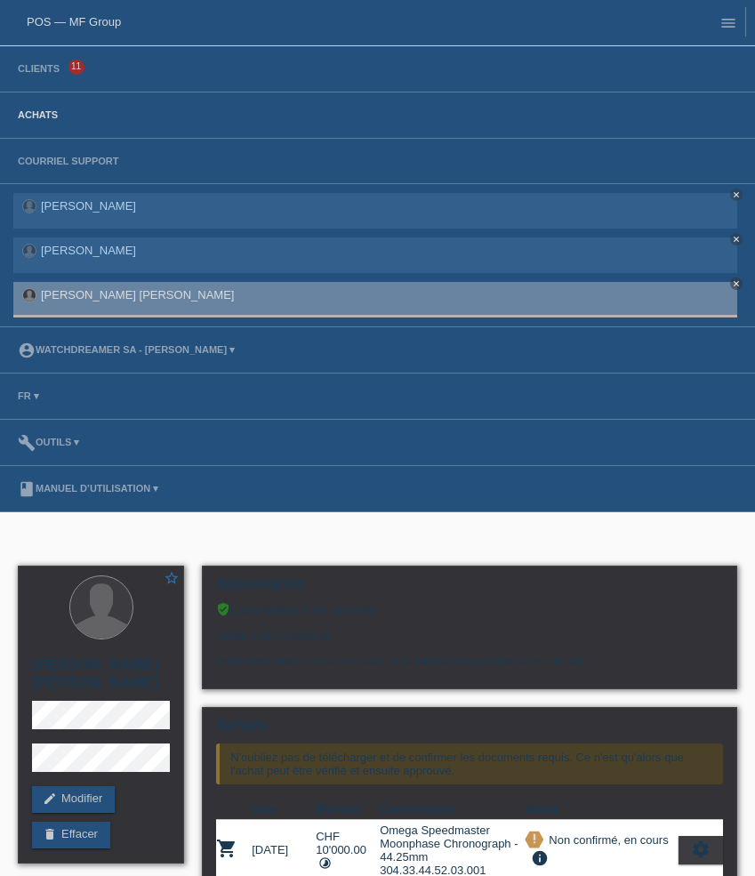
click at [48, 115] on link "Achats" at bounding box center [38, 114] width 58 height 11
click at [50, 68] on link "Clients" at bounding box center [39, 68] width 60 height 11
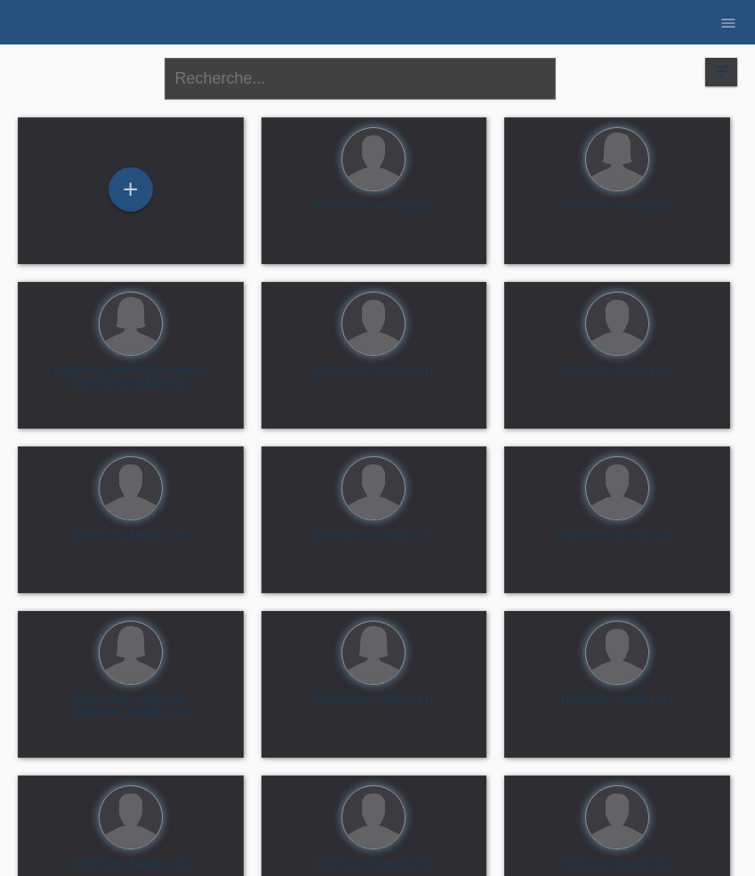
click at [329, 91] on input "text" at bounding box center [360, 79] width 391 height 42
paste input "Akhan"
type input "Akhan"
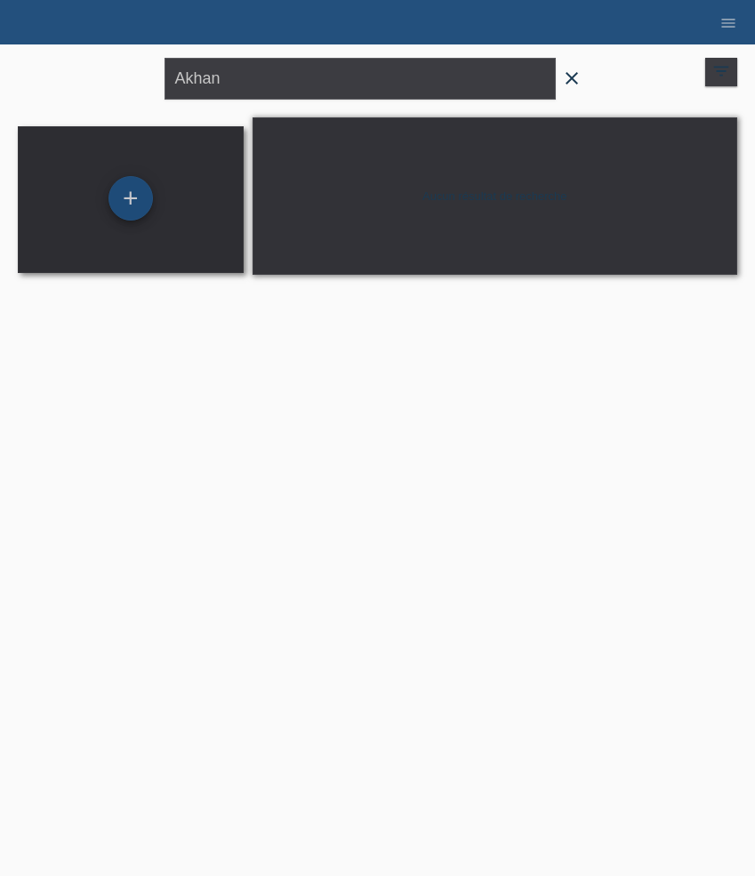
click at [144, 189] on div "+" at bounding box center [131, 198] width 44 height 44
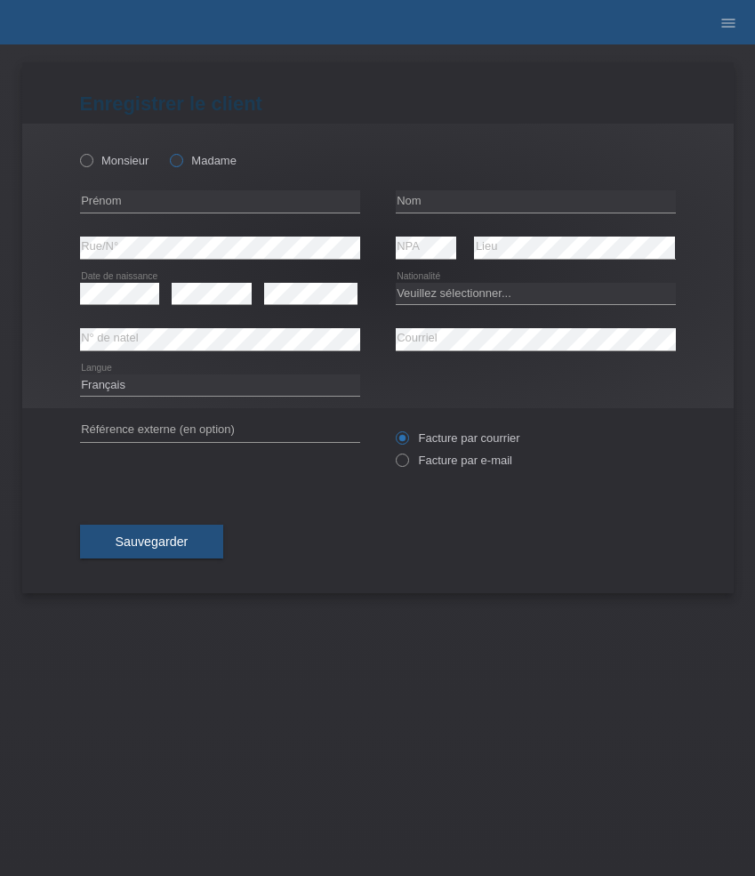
click at [167, 151] on icon at bounding box center [167, 151] width 0 height 0
click at [180, 164] on input "Madame" at bounding box center [176, 160] width 12 height 12
radio input "true"
click at [193, 199] on input "text" at bounding box center [220, 201] width 280 height 22
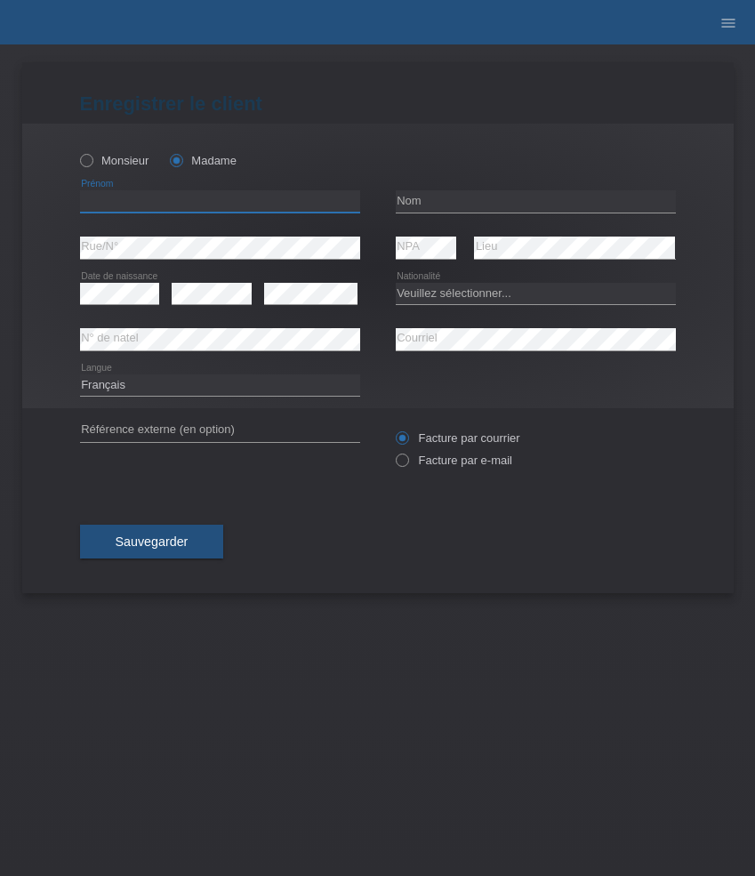
paste input "Gülcan"
type input "Gülcan"
click at [445, 199] on input "text" at bounding box center [536, 201] width 280 height 22
paste input "Akhan"
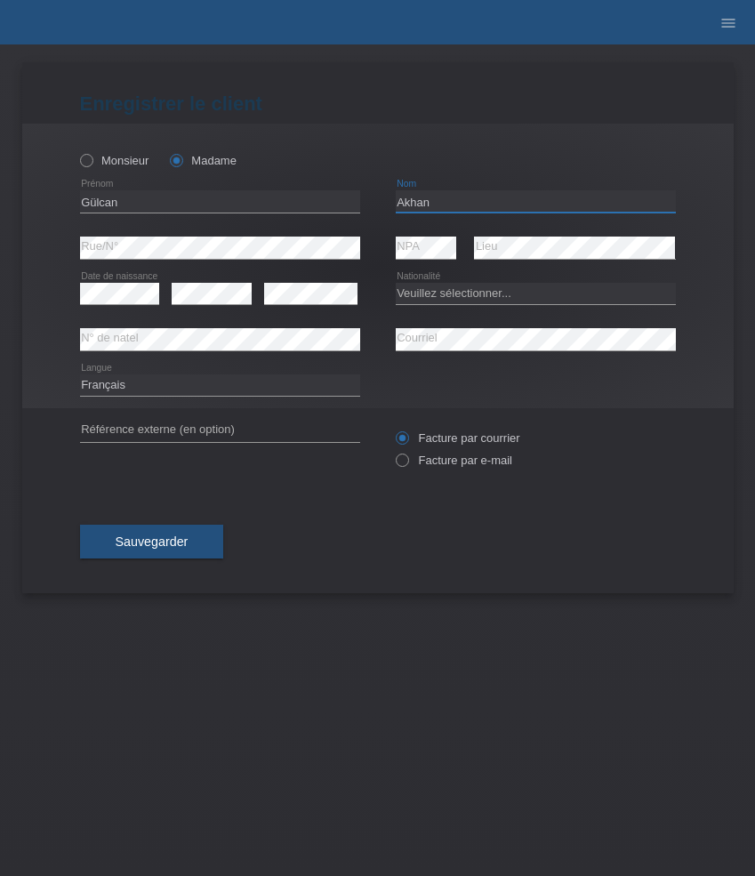
type input "Akhan"
click at [477, 284] on select "Veuillez sélectionner... [GEOGRAPHIC_DATA] [GEOGRAPHIC_DATA] [GEOGRAPHIC_DATA] …" at bounding box center [536, 293] width 280 height 21
click at [476, 293] on select "Veuillez sélectionner... [GEOGRAPHIC_DATA] [GEOGRAPHIC_DATA] [GEOGRAPHIC_DATA] …" at bounding box center [536, 293] width 280 height 21
select select "TR"
click at [396, 283] on select "Veuillez sélectionner... [GEOGRAPHIC_DATA] [GEOGRAPHIC_DATA] [GEOGRAPHIC_DATA] …" at bounding box center [536, 293] width 280 height 21
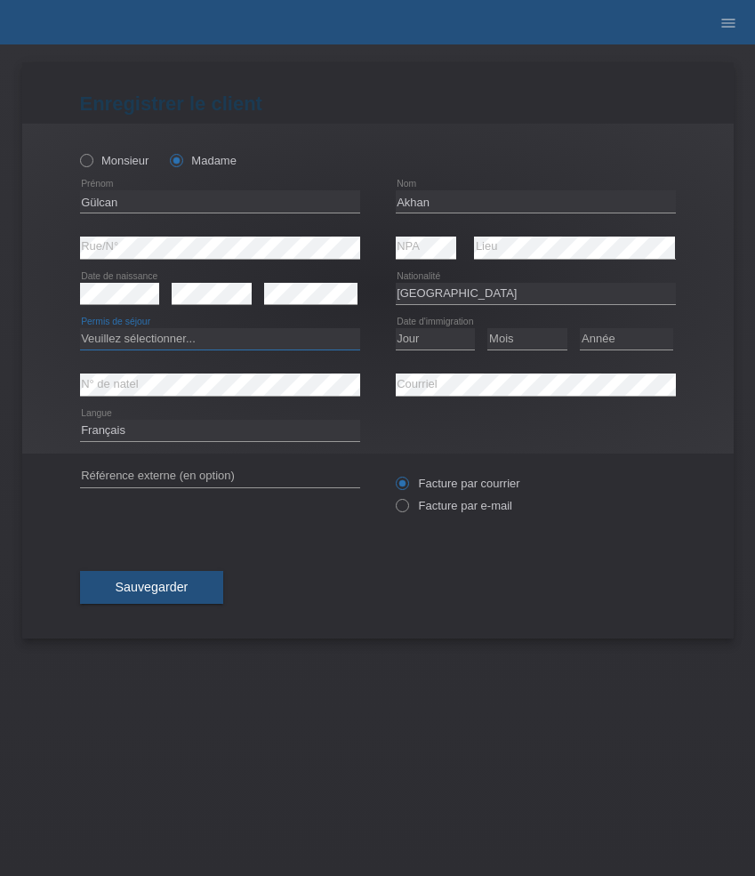
click at [263, 341] on select "Veuillez sélectionner... C B B - Statut de réfugié Autre" at bounding box center [220, 338] width 280 height 21
select select "C"
click at [80, 329] on select "Veuillez sélectionner... C B B - Statut de réfugié Autre" at bounding box center [220, 338] width 280 height 21
click at [446, 335] on select "Jour 01 02 03 04 05 06 07 08 09 10 11" at bounding box center [436, 338] width 80 height 21
select select "30"
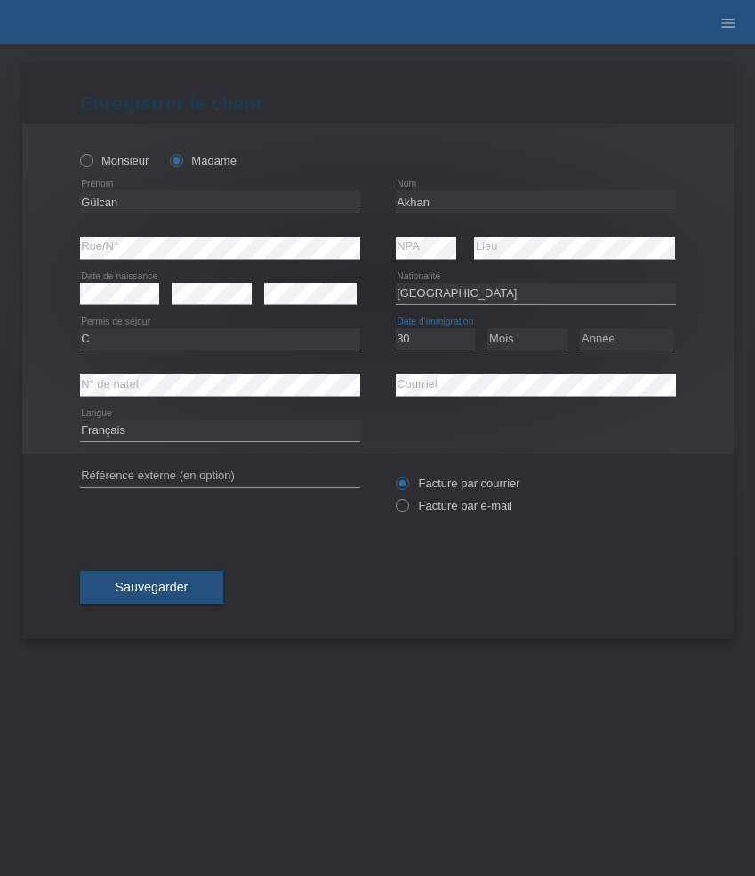
click at [396, 329] on select "Jour 01 02 03 04 05 06 07 08 09 10 11" at bounding box center [436, 338] width 80 height 21
click at [501, 346] on select "Mois 01 02 03 04 05 06 07 08 09 10 11" at bounding box center [528, 338] width 80 height 21
select select "03"
click at [488, 329] on select "Mois 01 02 03 04 05 06 07 08 09 10 11" at bounding box center [528, 338] width 80 height 21
click at [621, 326] on div "Année 2025 2024 2023 2022 2021 2020 2019 2018 2017" at bounding box center [626, 339] width 93 height 45
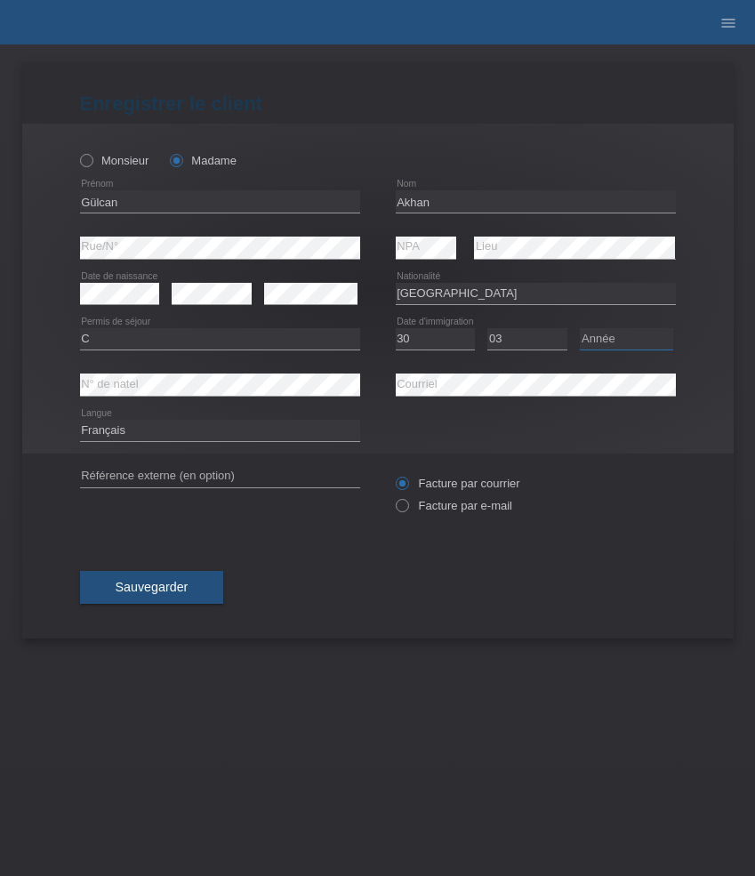
click at [621, 330] on select "Année 2025 2024 2023 2022 2021 2020 2019 2018 2017 2016 2015 2014 2013 2012 201…" at bounding box center [626, 338] width 93 height 21
select select "2007"
click at [580, 329] on select "Année 2025 2024 2023 2022 2021 2020 2019 2018 2017 2016 2015 2014 2013 2012 201…" at bounding box center [626, 338] width 93 height 21
click at [441, 506] on label "Facture par e-mail" at bounding box center [454, 505] width 117 height 13
click at [407, 506] on input "Facture par e-mail" at bounding box center [402, 510] width 12 height 22
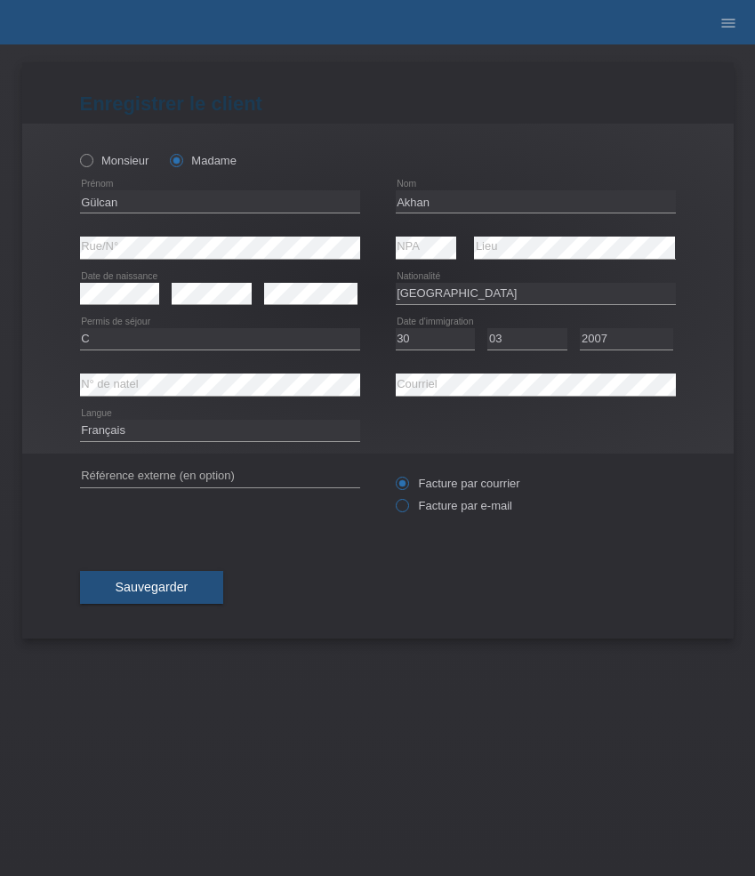
radio input "true"
click at [186, 594] on span "Sauvegarder" at bounding box center [152, 587] width 73 height 14
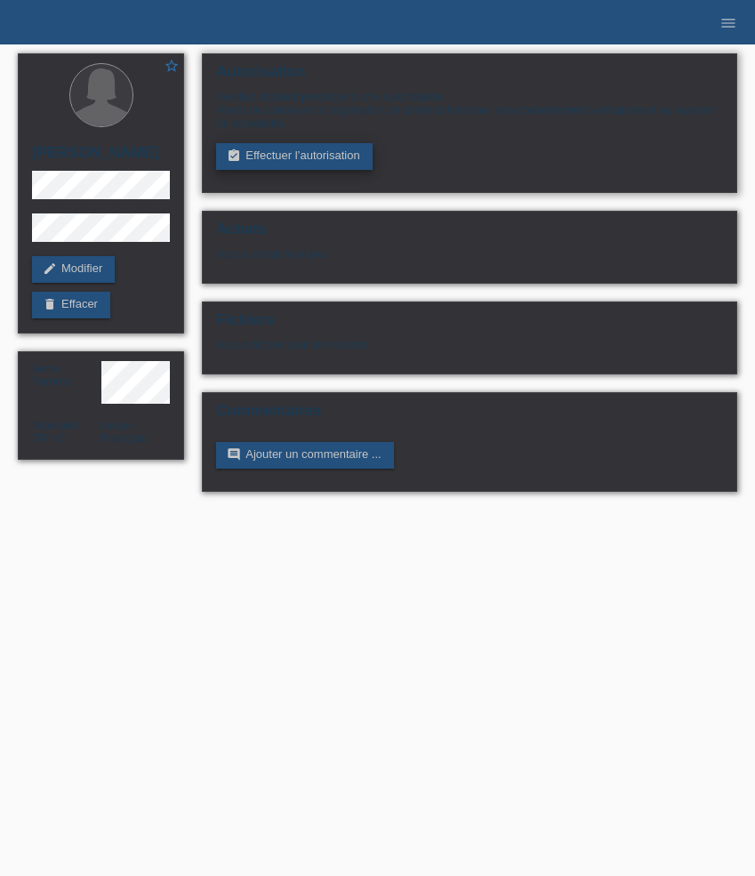
click at [294, 156] on link "assignment_turned_in Effectuer l’autorisation" at bounding box center [294, 156] width 156 height 27
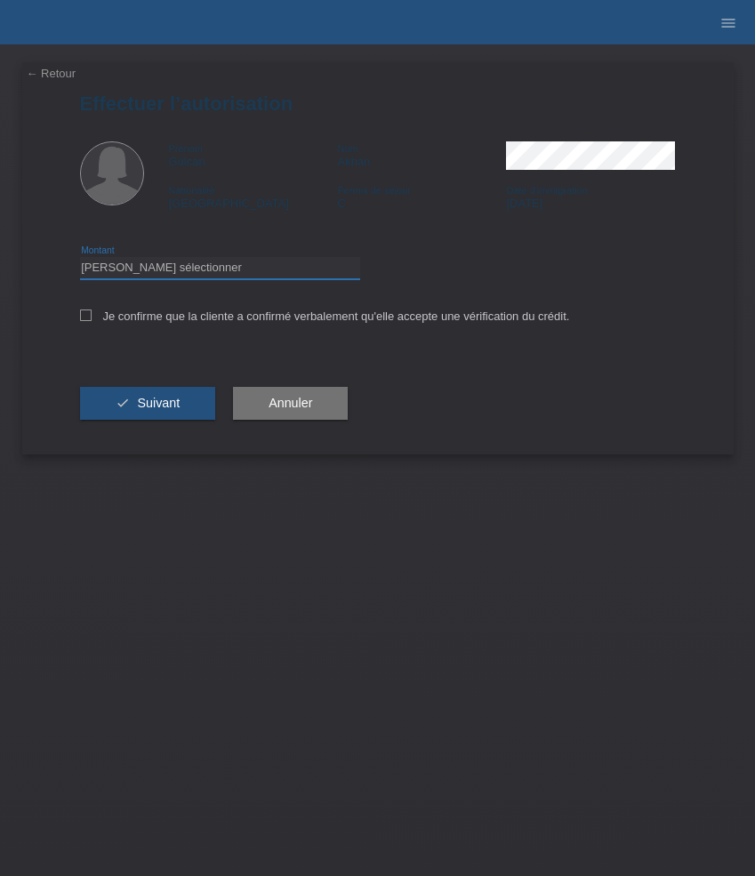
click at [316, 270] on select "Veuillez sélectionner CHF 1.00 - CHF 499.00 CHF 500.00 - CHF 1'999.00 CHF 2'000…" at bounding box center [220, 267] width 280 height 21
select select "3"
click at [80, 260] on select "Veuillez sélectionner CHF 1.00 - CHF 499.00 CHF 500.00 - CHF 1'999.00 CHF 2'000…" at bounding box center [220, 267] width 280 height 21
click at [348, 315] on label "Je confirme que la cliente a confirmé verbalement qu'elle accepte une vérificat…" at bounding box center [325, 316] width 490 height 13
click at [92, 315] on input "Je confirme que la cliente a confirmé verbalement qu'elle accepte une vérificat…" at bounding box center [86, 316] width 12 height 12
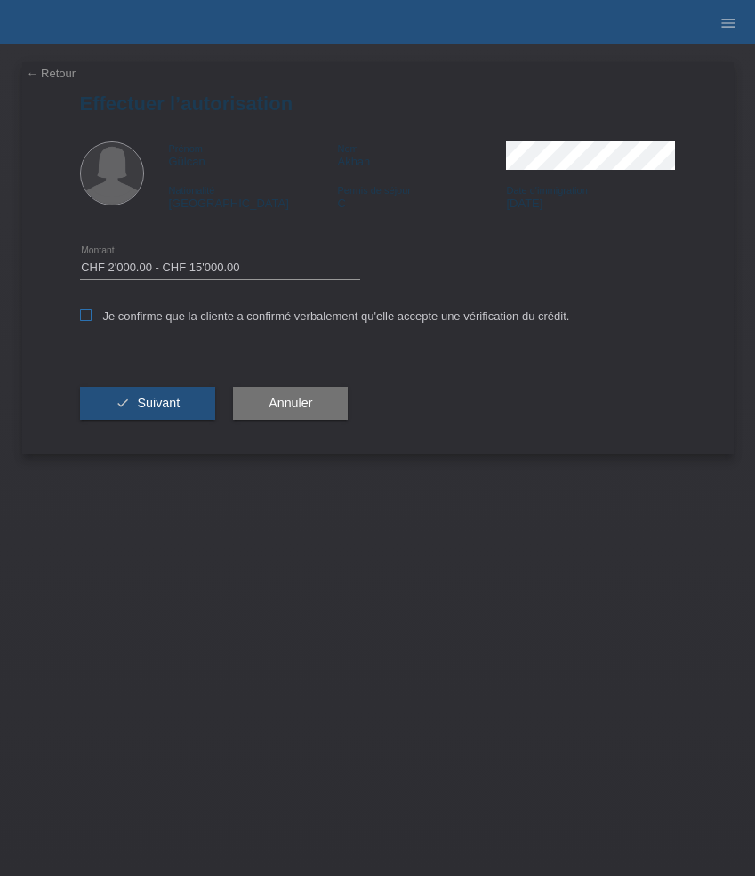
checkbox input "true"
click at [159, 402] on span "Suivant" at bounding box center [158, 403] width 43 height 14
